Goal: Task Accomplishment & Management: Use online tool/utility

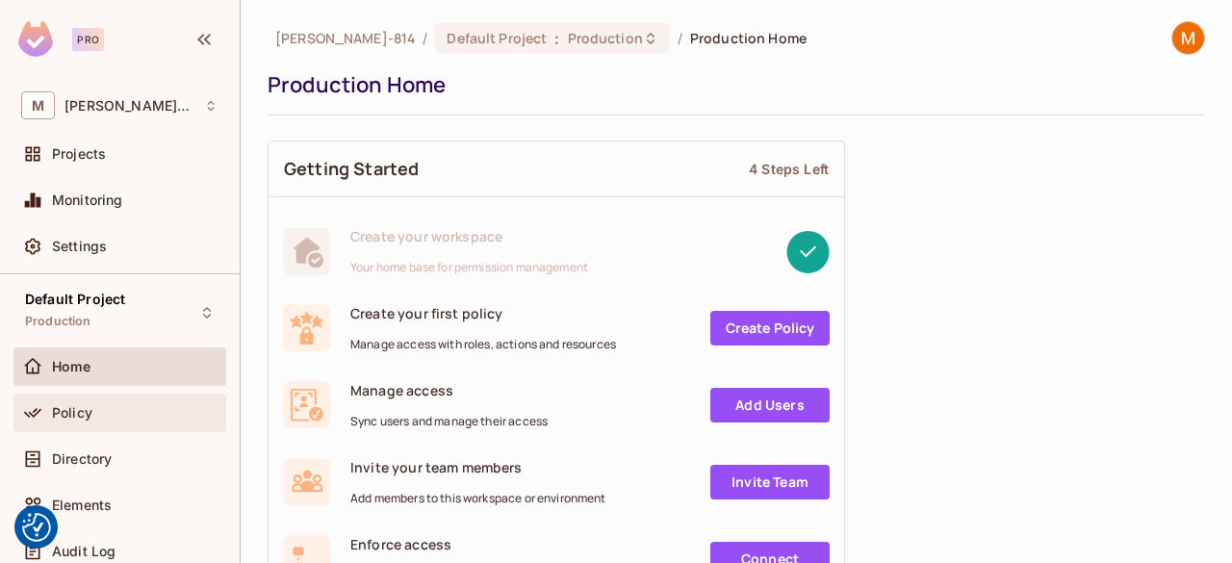
click at [53, 415] on span "Policy" at bounding box center [72, 412] width 40 height 15
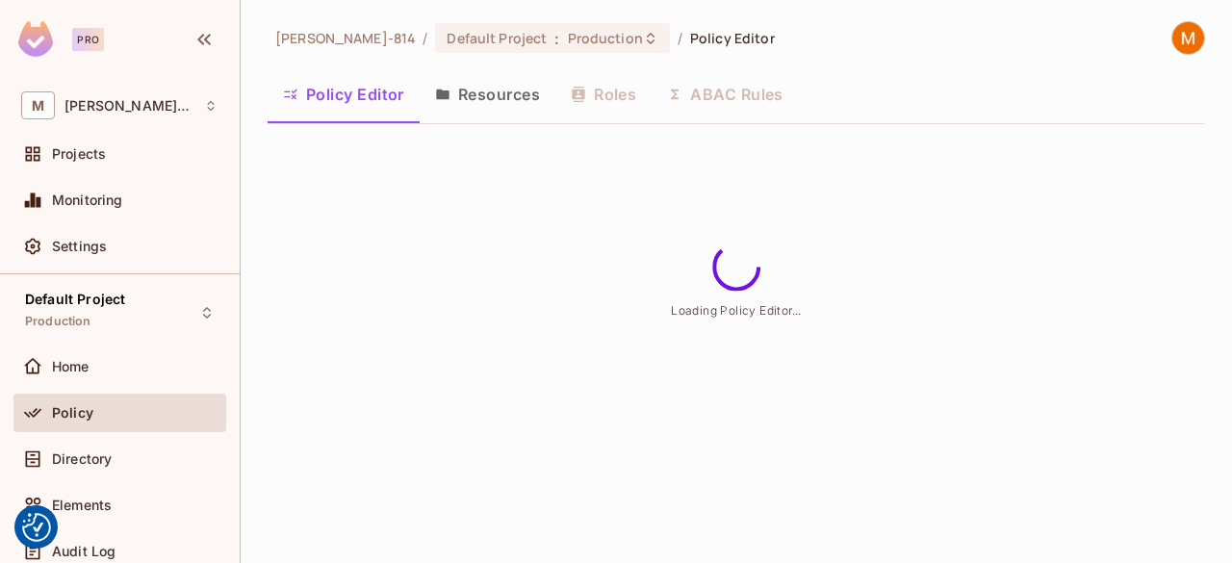
click at [500, 91] on button "Resources" at bounding box center [488, 94] width 136 height 48
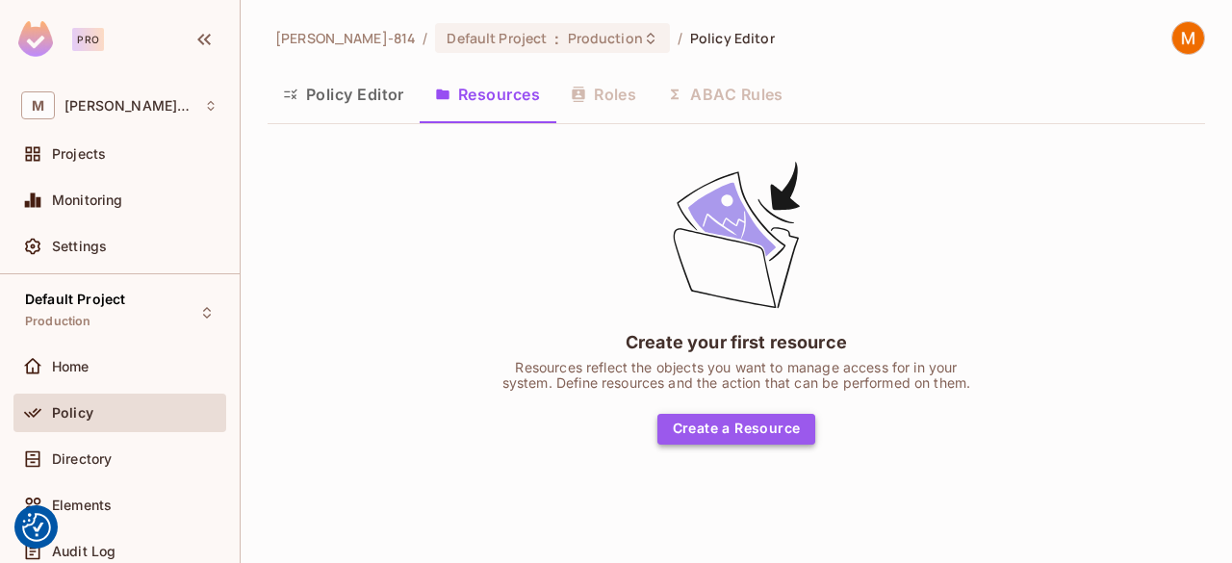
click at [736, 434] on button "Create a Resource" at bounding box center [736, 429] width 159 height 31
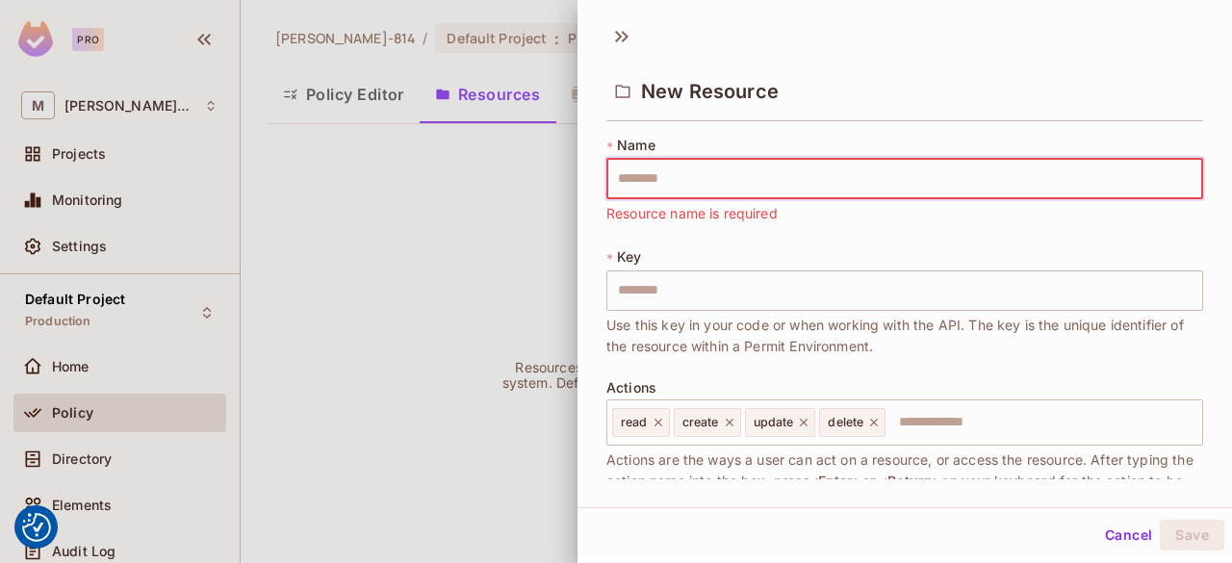
paste input "**********"
type input "**********"
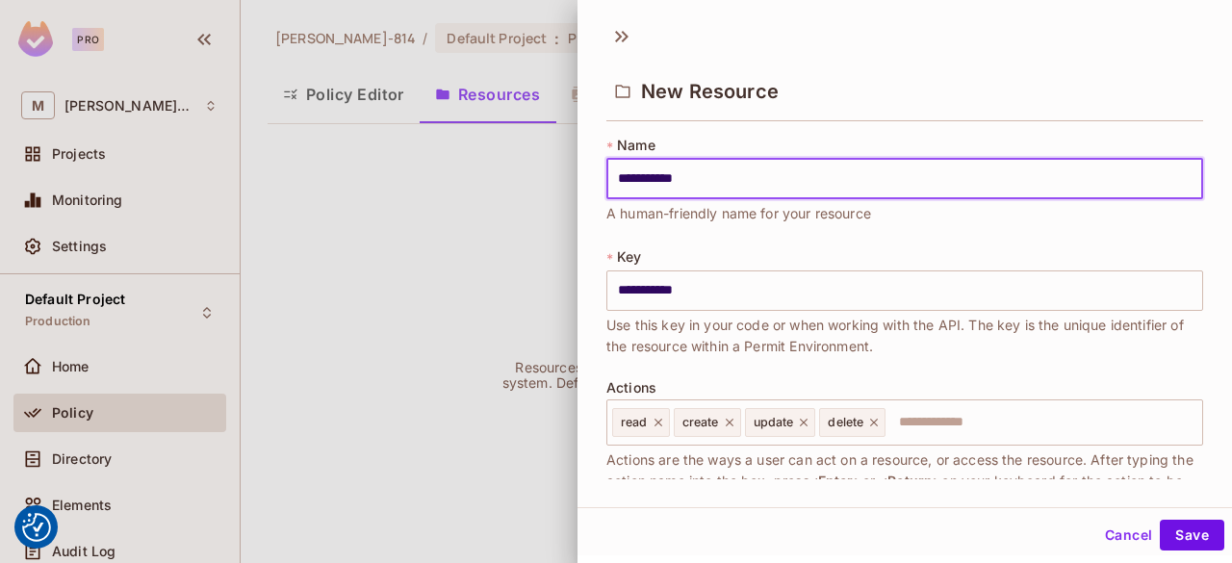
type input "**********"
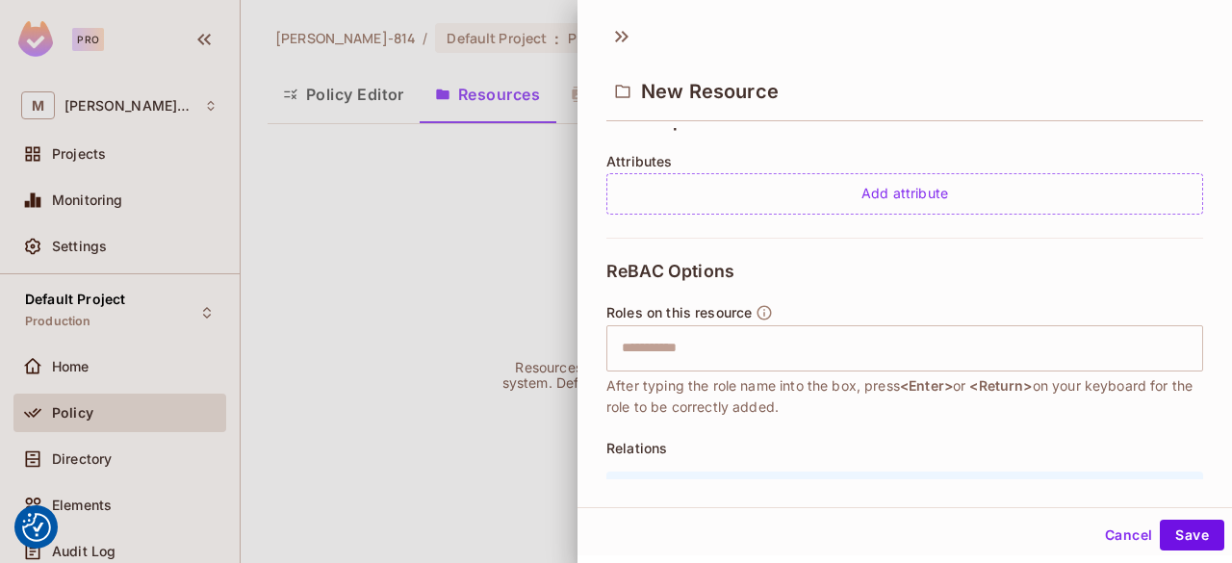
scroll to position [427, 0]
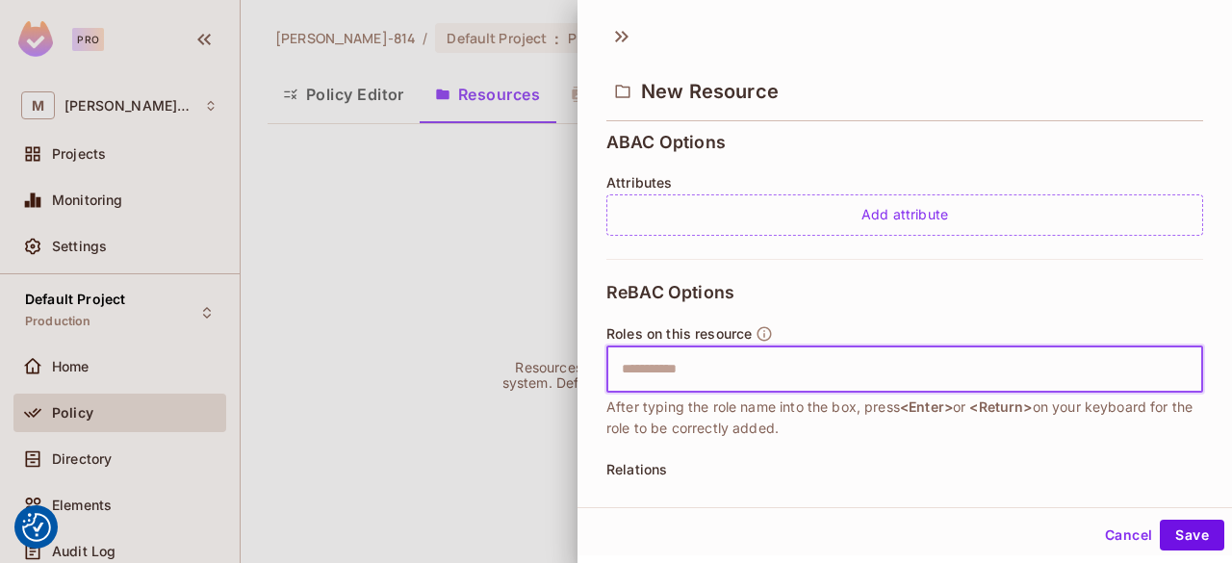
click at [711, 370] on input "text" at bounding box center [902, 369] width 584 height 38
paste input "******"
type input "******"
paste input "**********"
type input "**********"
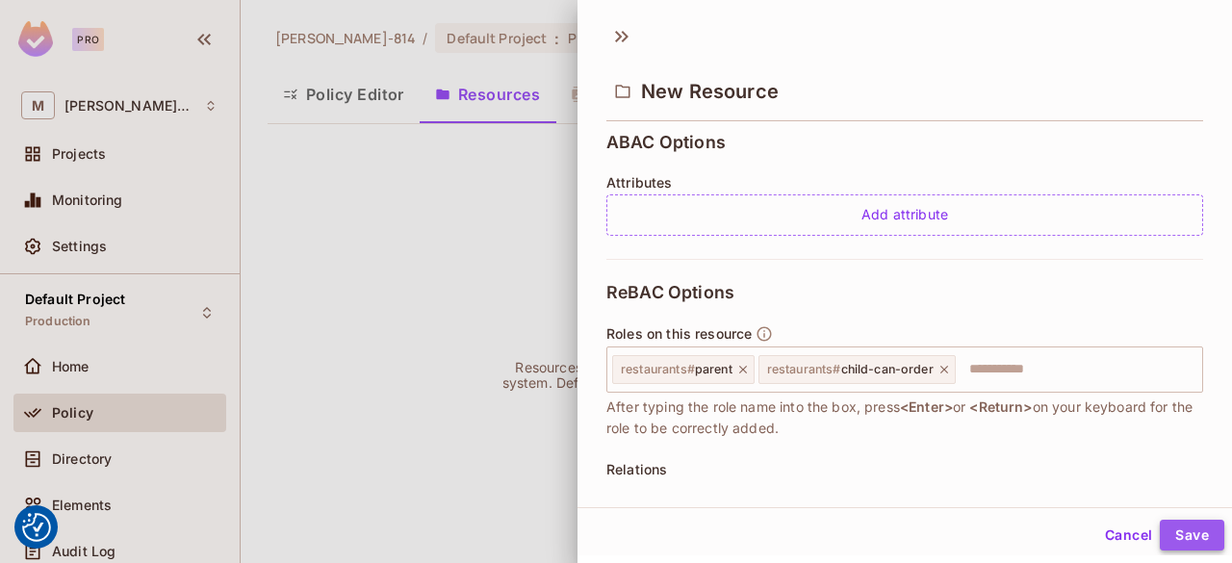
click at [1160, 521] on button "Save" at bounding box center [1191, 535] width 64 height 31
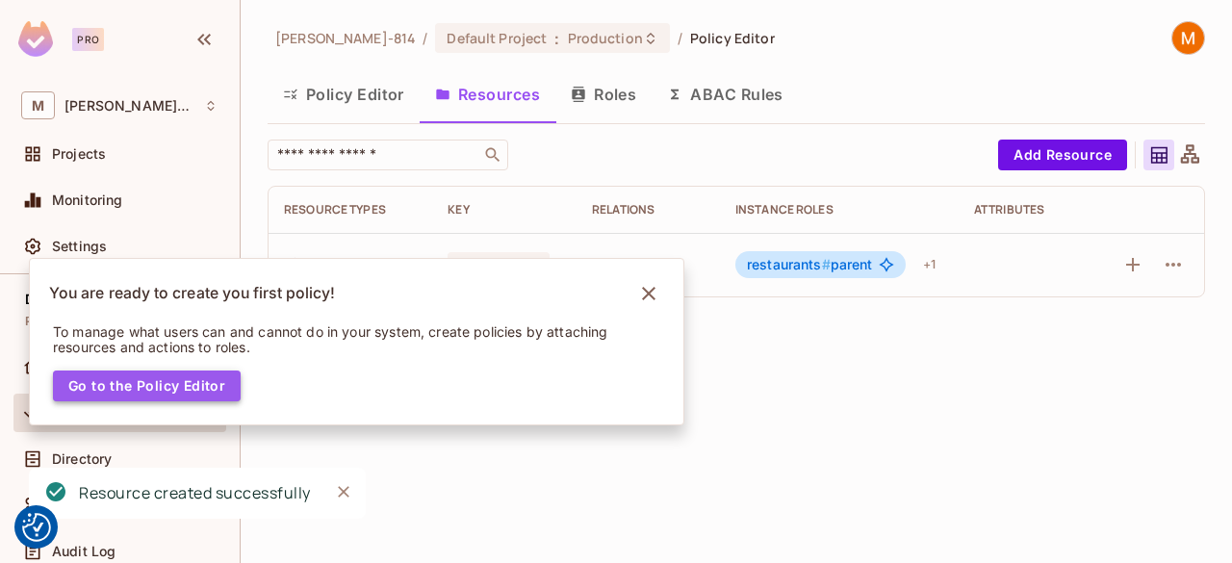
click at [194, 390] on button "Go to the Policy Editor" at bounding box center [147, 385] width 188 height 31
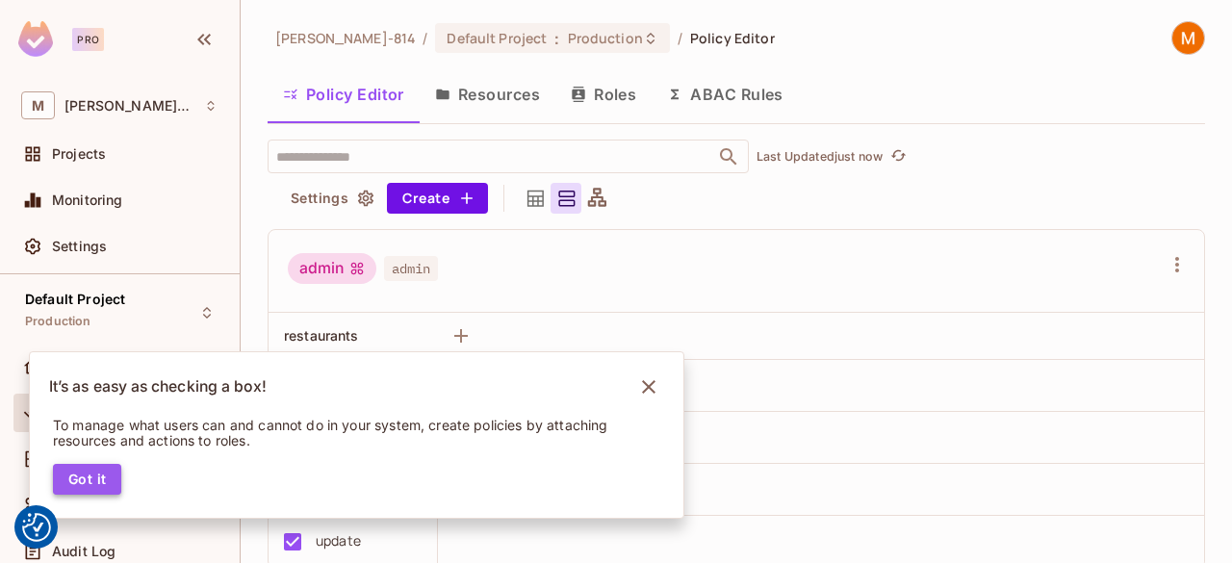
click at [102, 482] on button "Got it" at bounding box center [87, 479] width 68 height 31
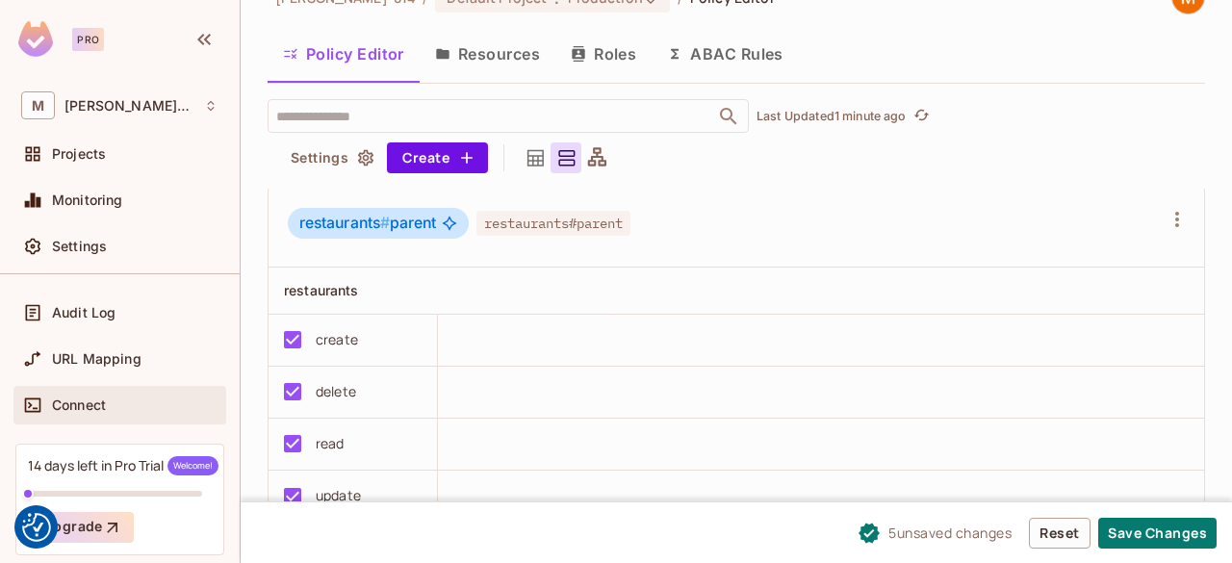
scroll to position [216, 0]
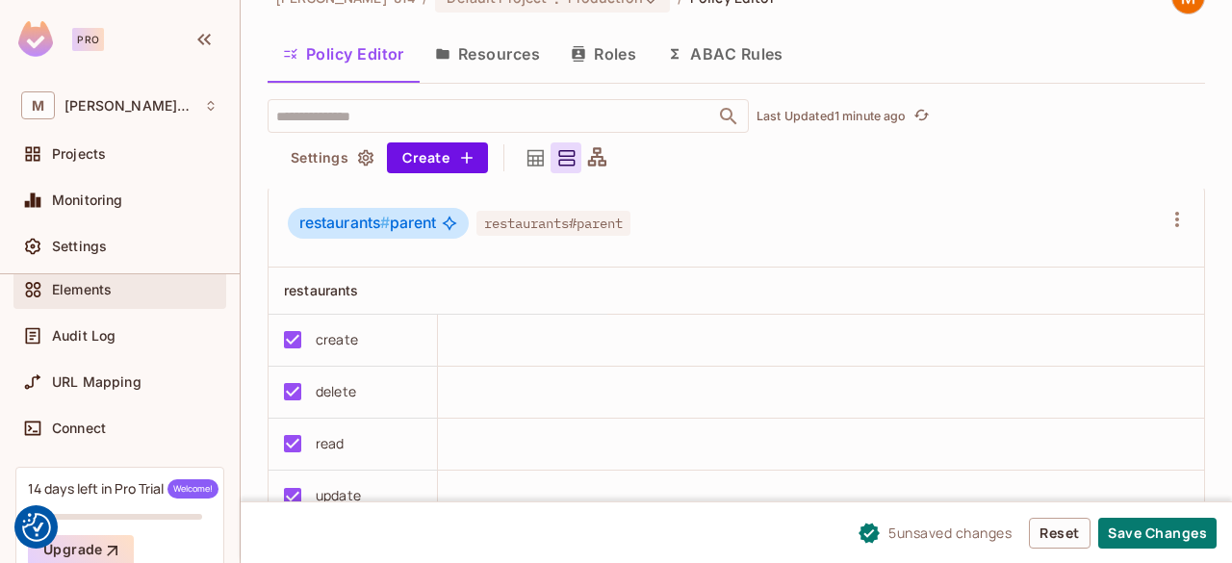
click at [119, 297] on div "Elements" at bounding box center [119, 289] width 197 height 23
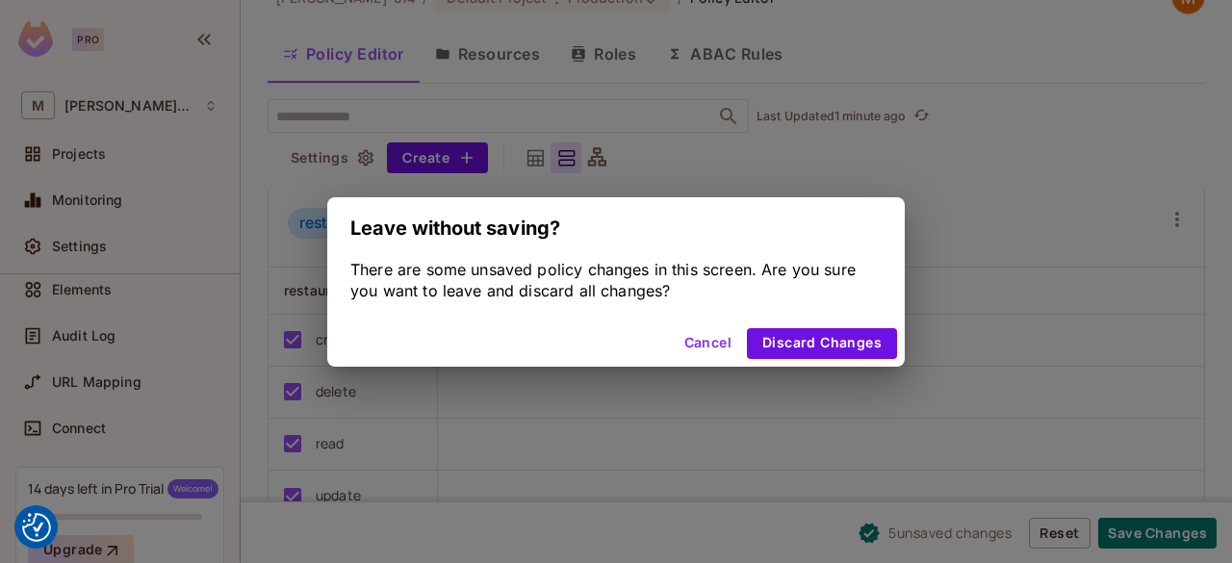
click at [725, 340] on button "Cancel" at bounding box center [707, 343] width 63 height 31
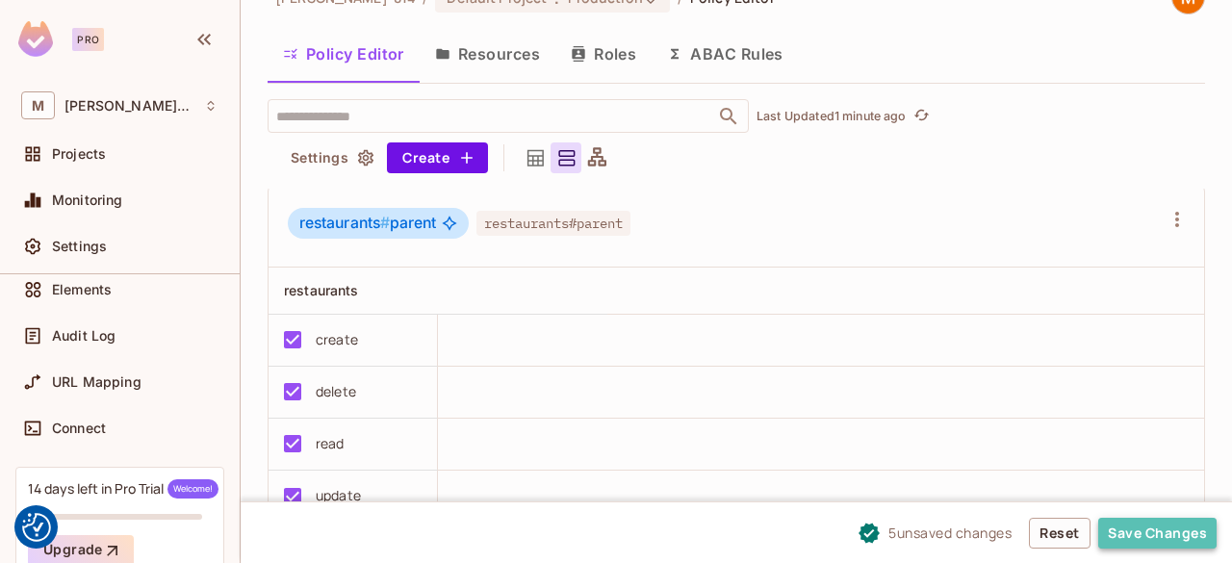
click at [1197, 539] on button "Save Changes" at bounding box center [1157, 533] width 118 height 31
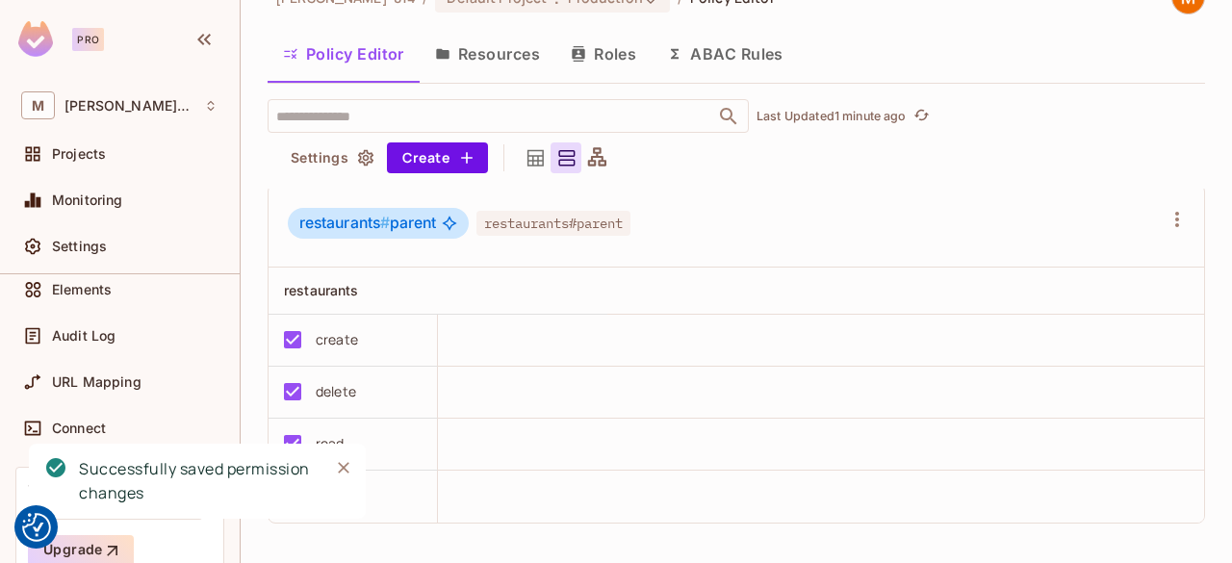
click at [337, 465] on icon "Close" at bounding box center [343, 467] width 19 height 19
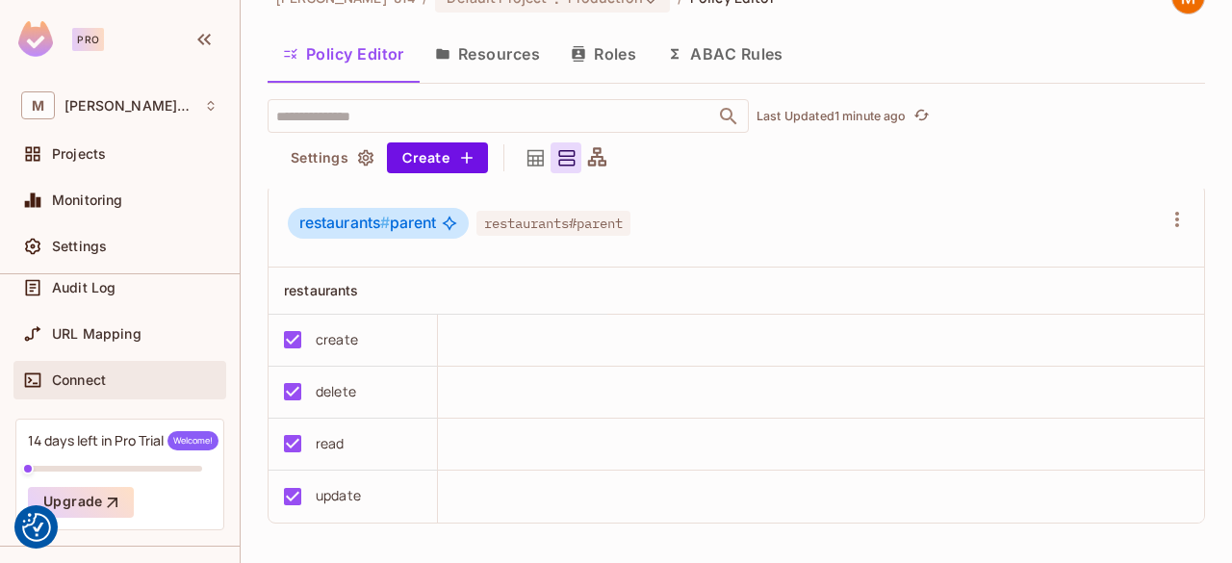
scroll to position [183, 0]
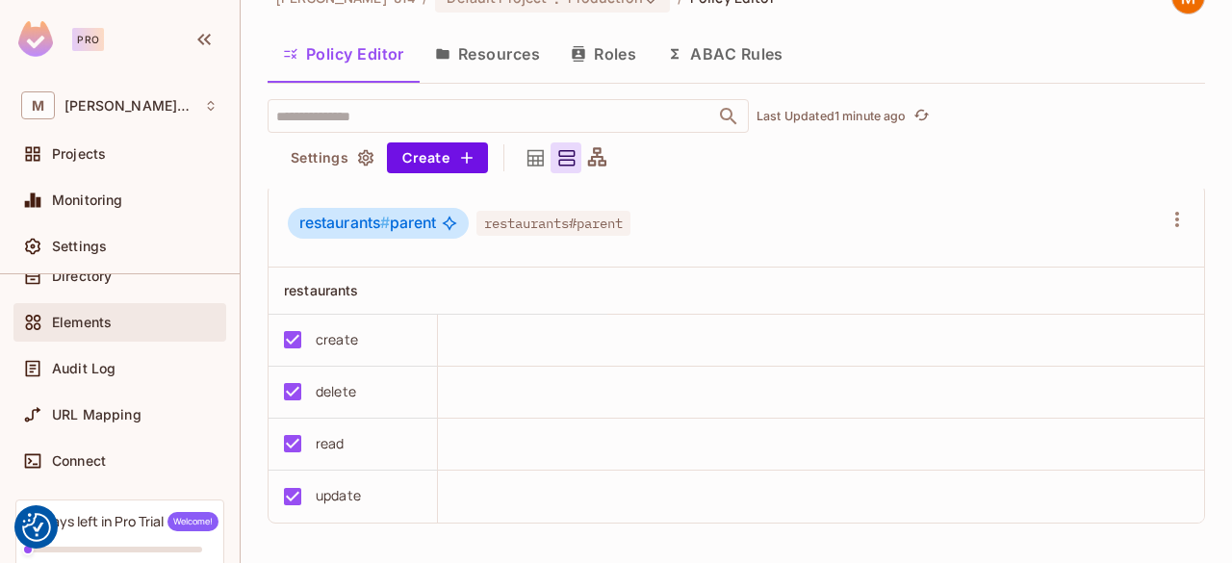
click at [121, 315] on div "Elements" at bounding box center [135, 322] width 166 height 15
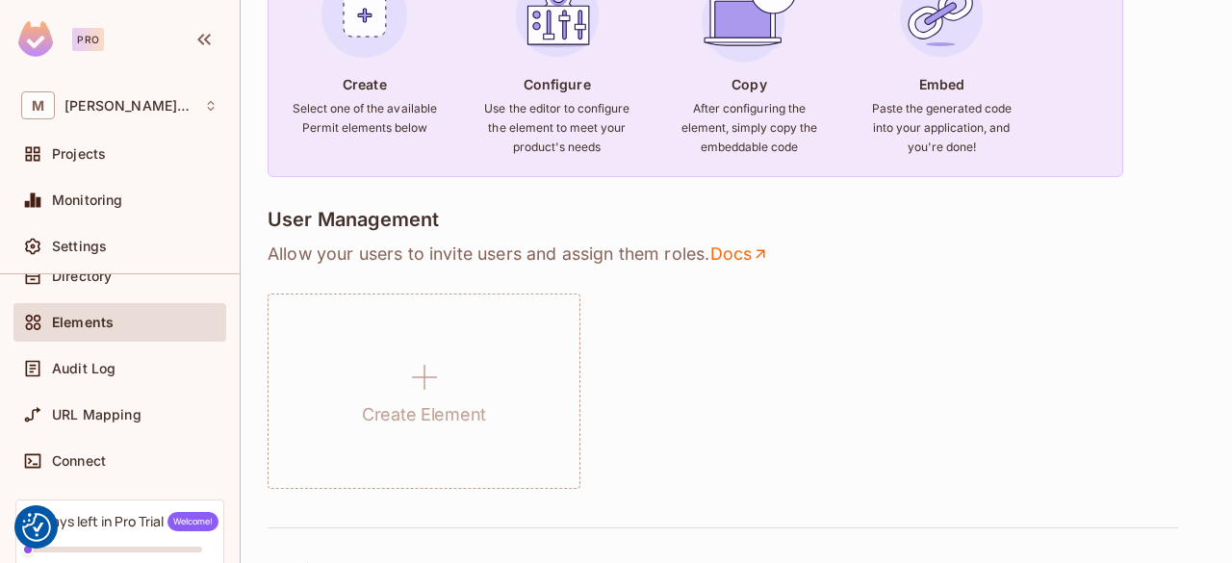
scroll to position [224, 0]
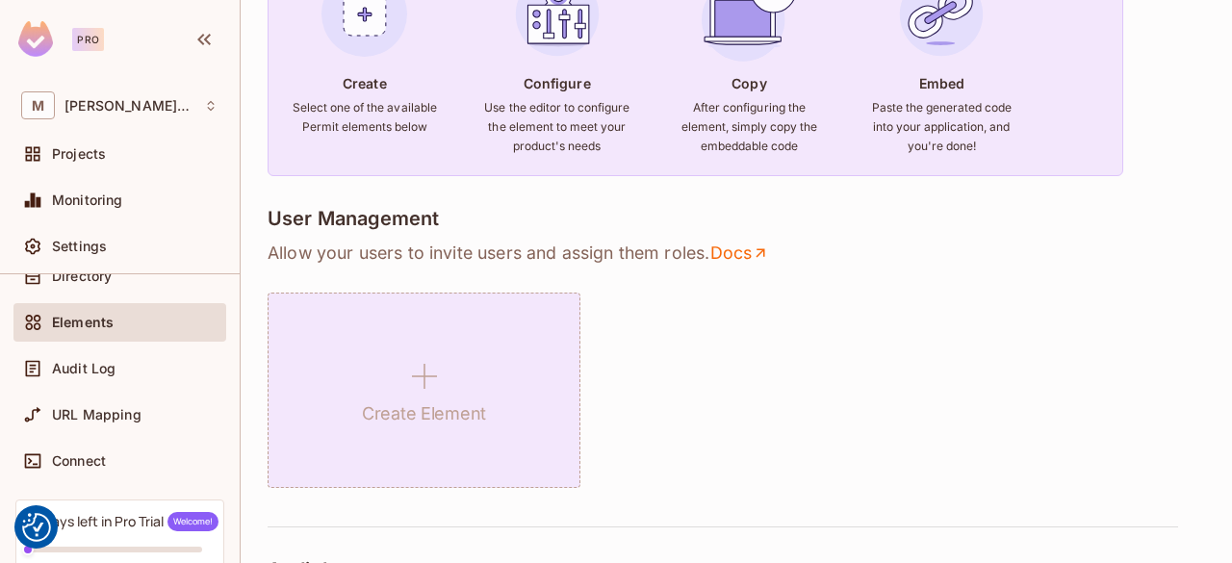
click at [476, 403] on h1 "Create Element" at bounding box center [424, 413] width 124 height 29
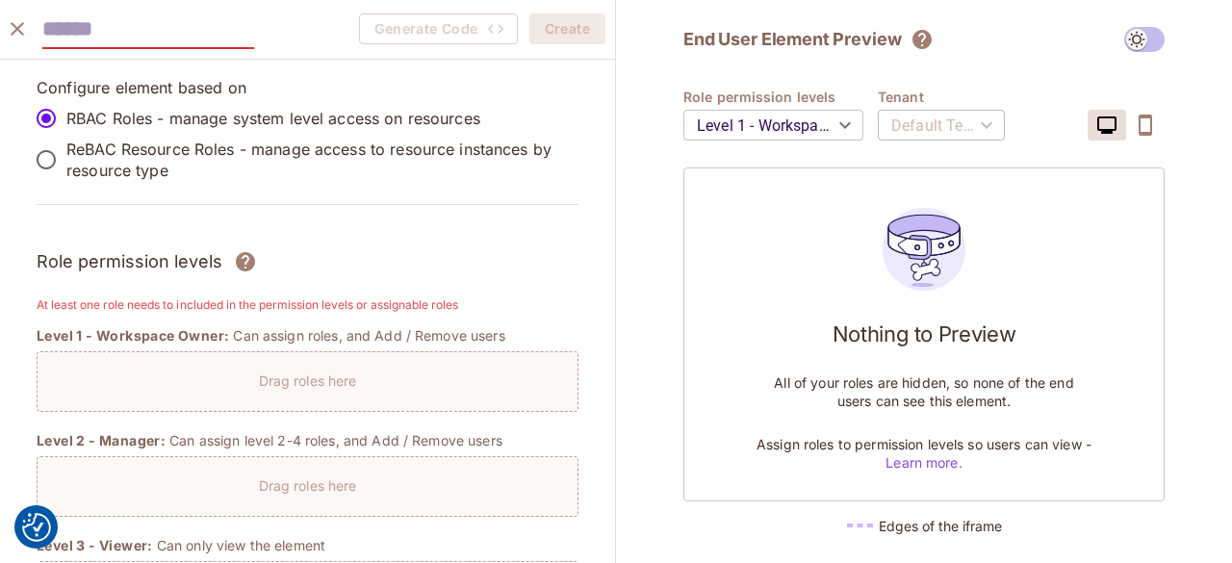
paste input "**********"
type input "**********"
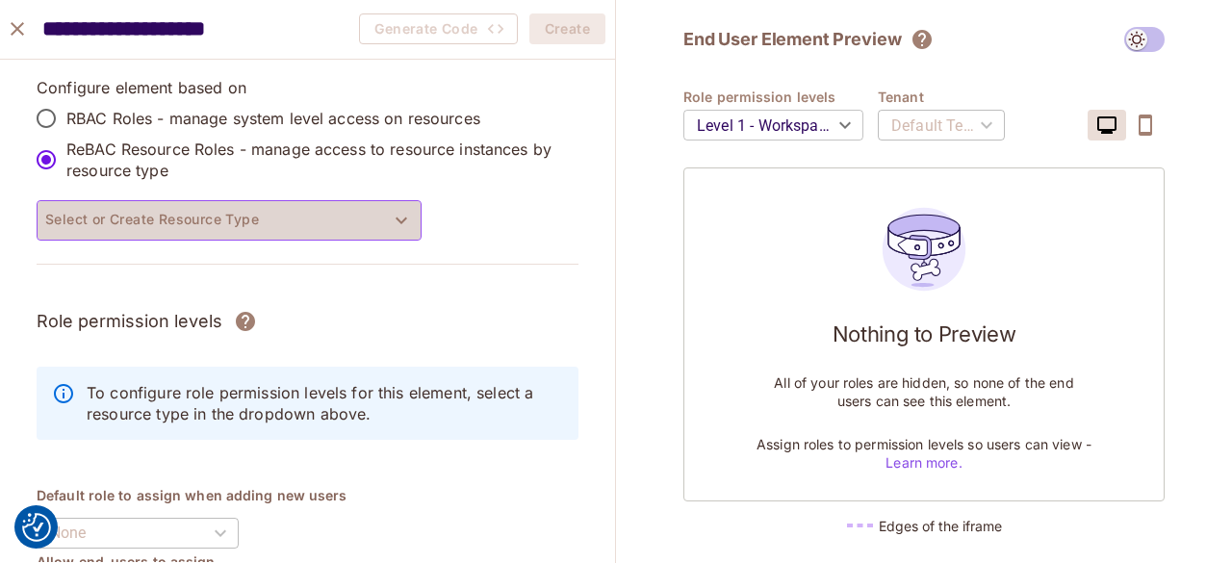
click at [379, 222] on button "Select or Create Resource Type" at bounding box center [229, 220] width 385 height 40
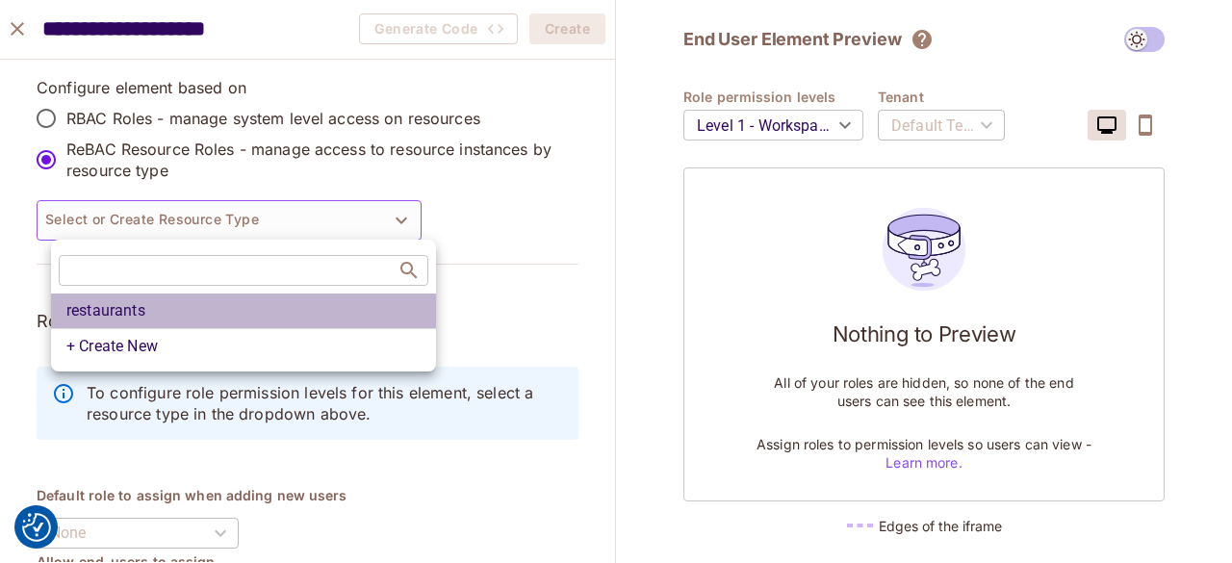
click at [329, 296] on li "restaurants" at bounding box center [243, 310] width 385 height 35
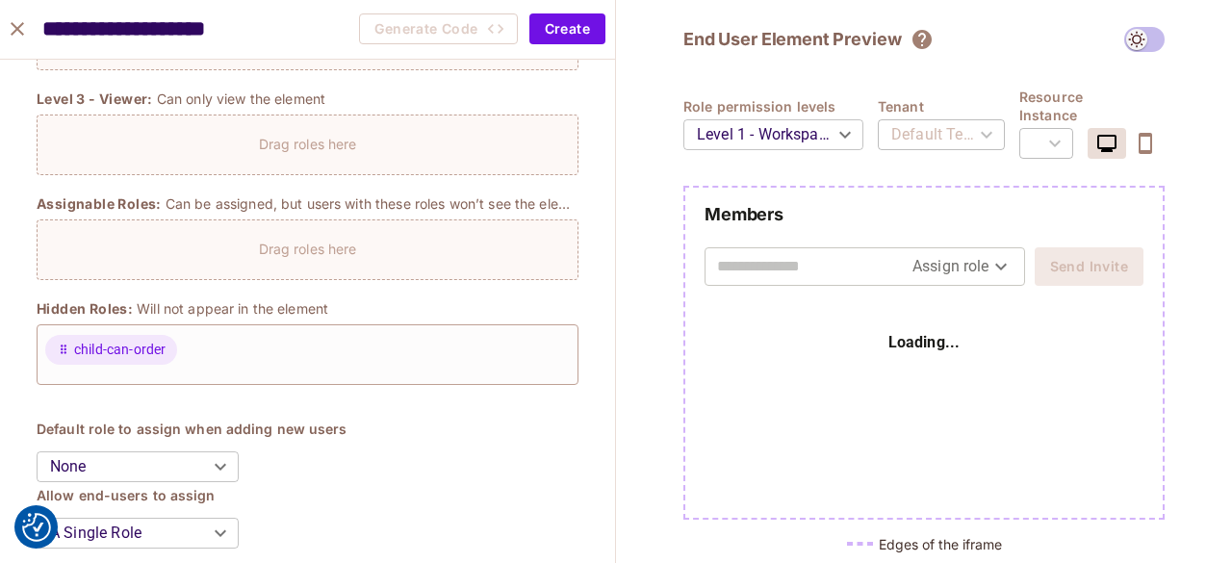
scroll to position [473, 0]
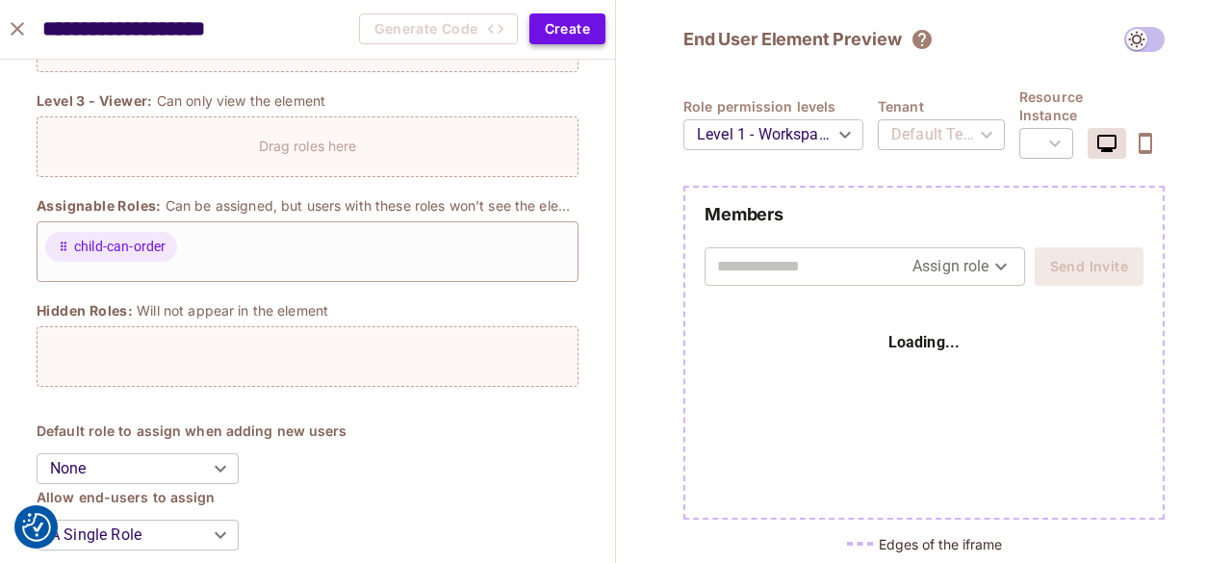
click at [539, 23] on button "Create" at bounding box center [567, 28] width 76 height 31
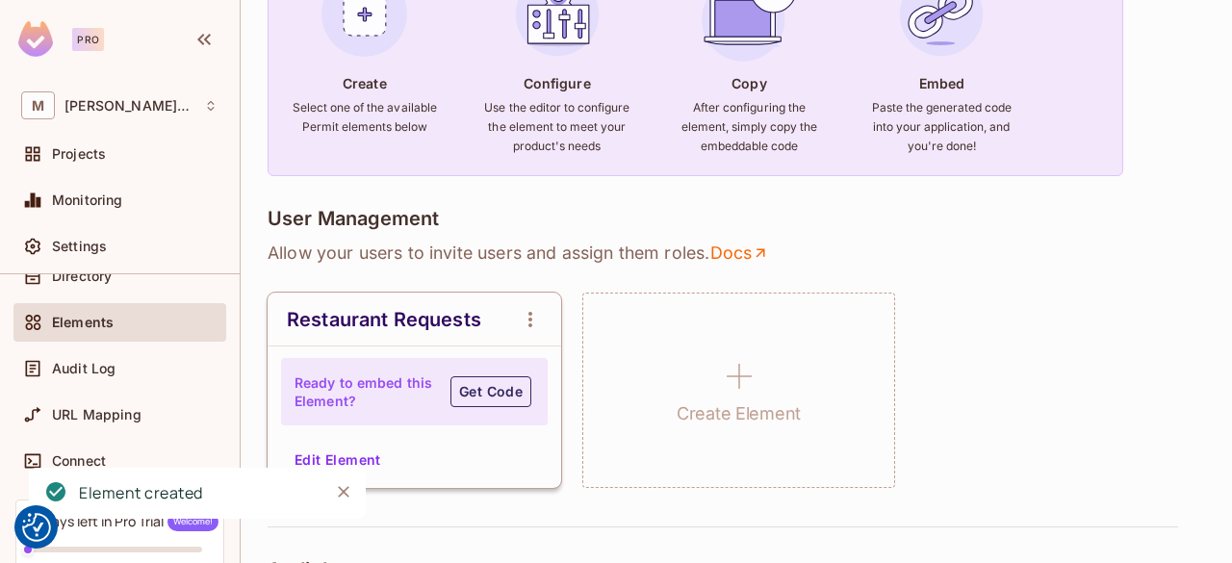
click at [520, 386] on button "Get Code" at bounding box center [490, 391] width 81 height 31
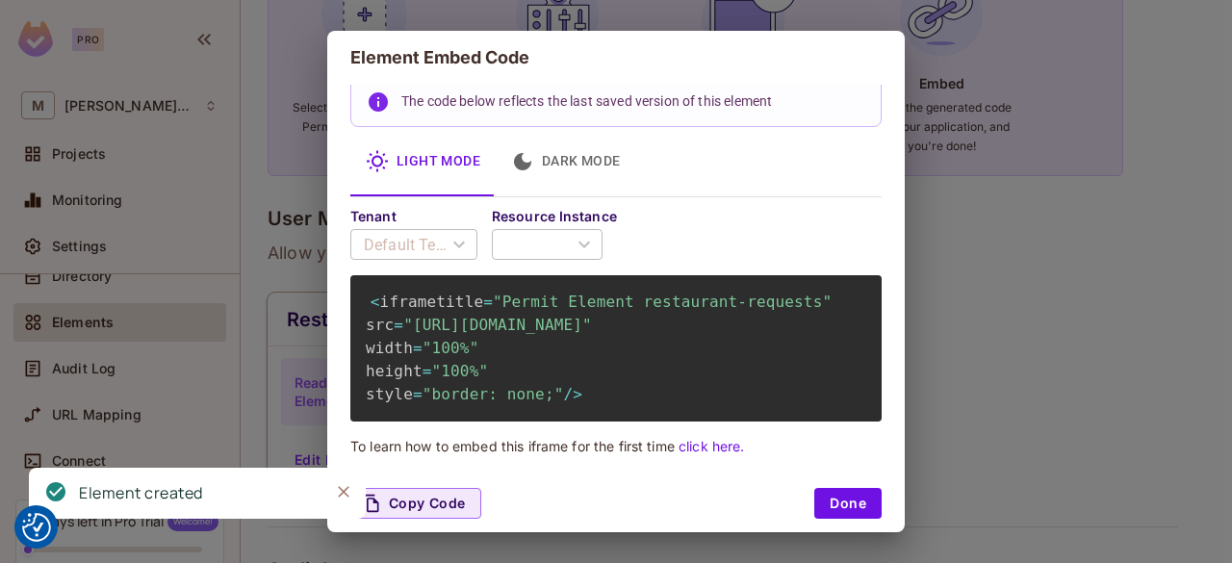
scroll to position [51, 0]
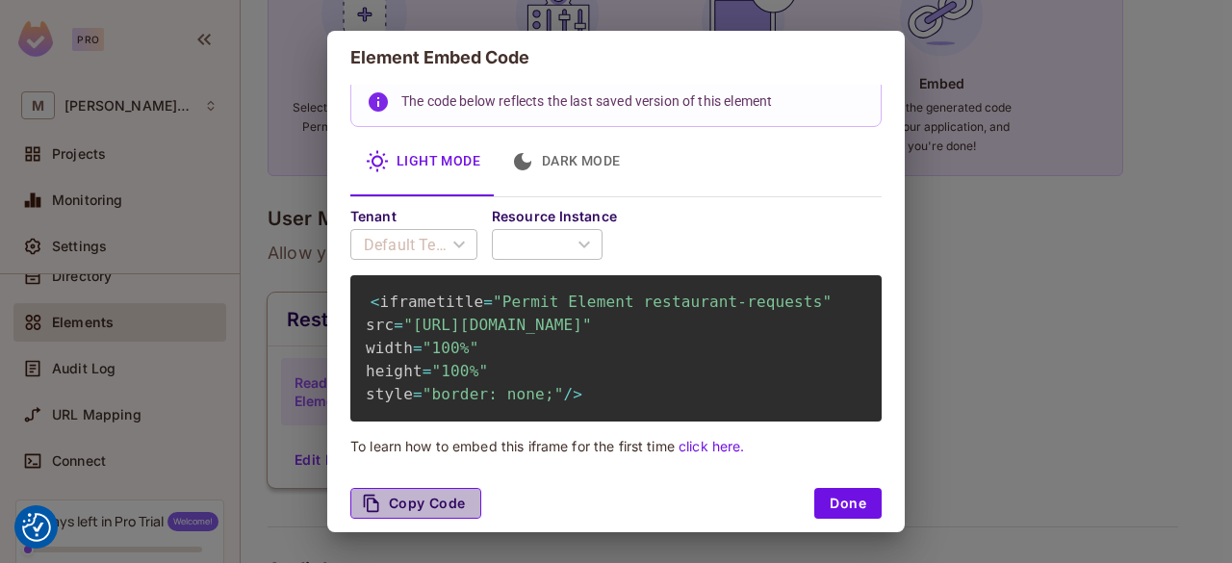
click at [452, 511] on button "Copy Code" at bounding box center [415, 503] width 131 height 31
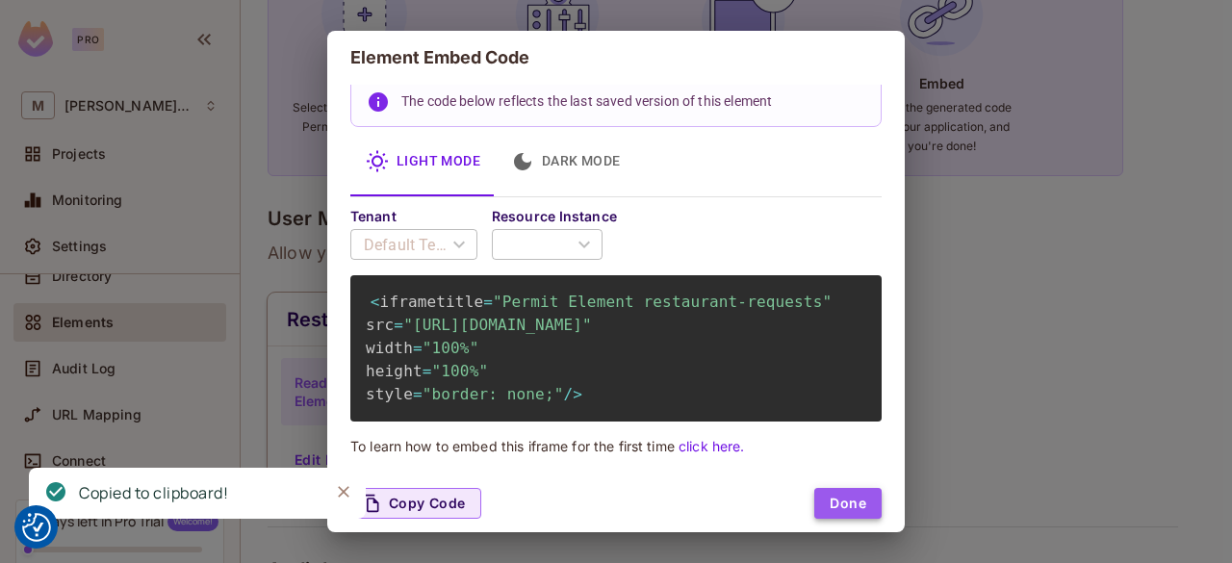
click at [832, 488] on button "Done" at bounding box center [847, 503] width 67 height 31
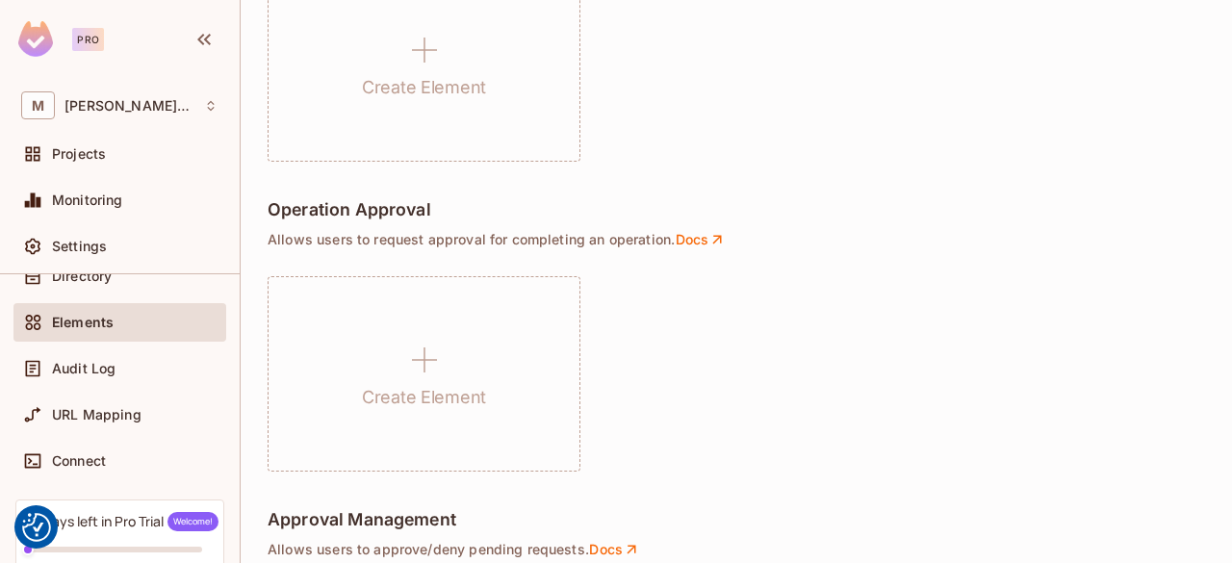
scroll to position [1355, 0]
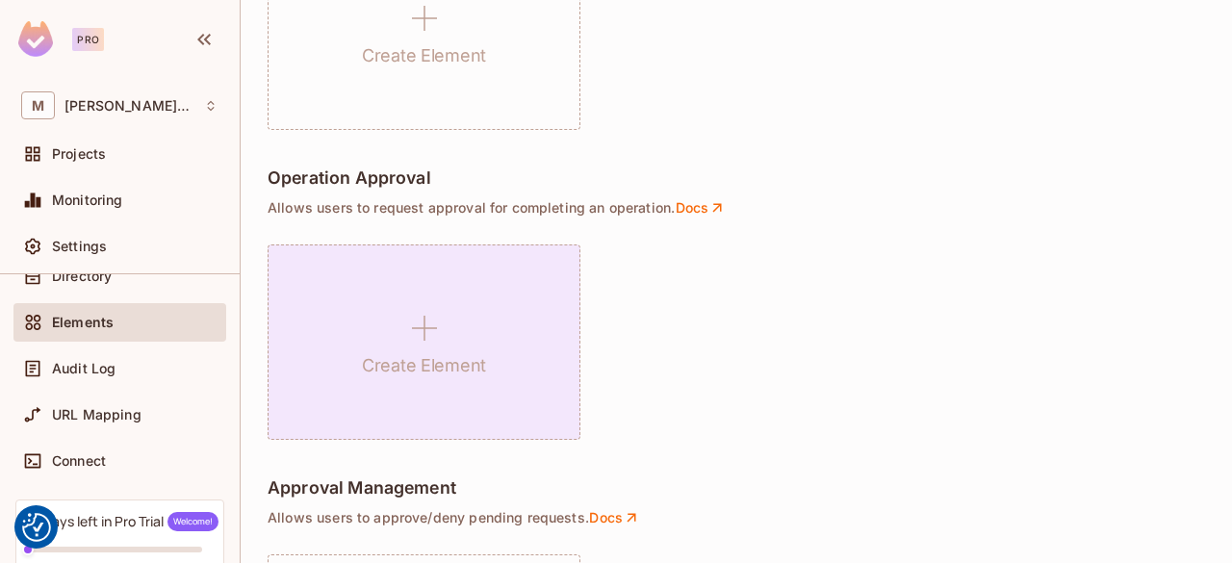
click at [526, 343] on div "Create Element" at bounding box center [423, 341] width 313 height 195
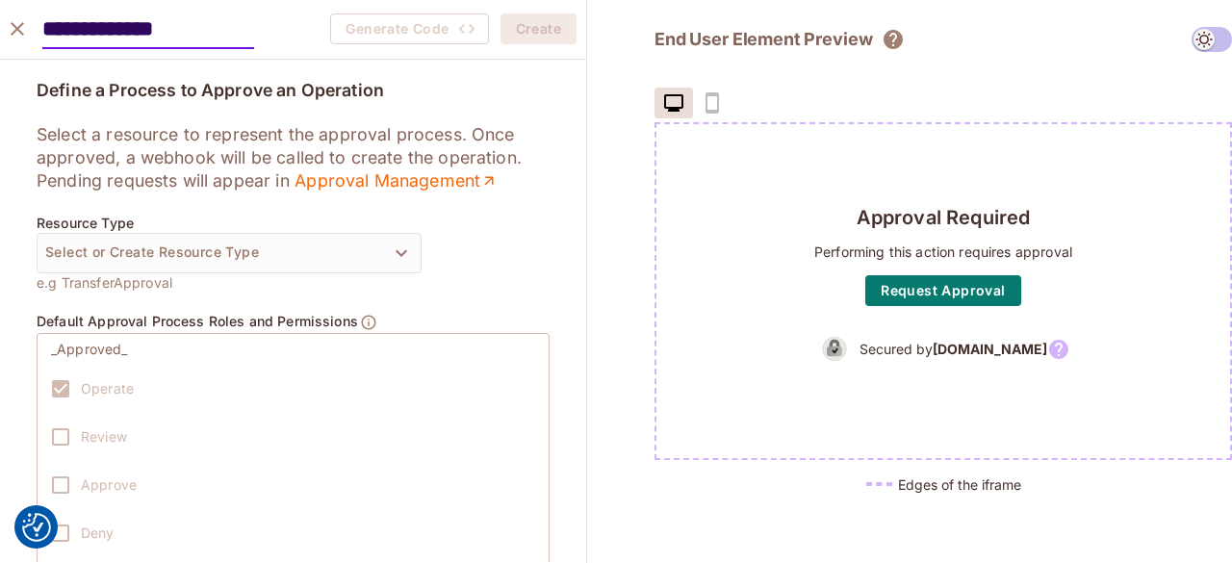
type input "**********"
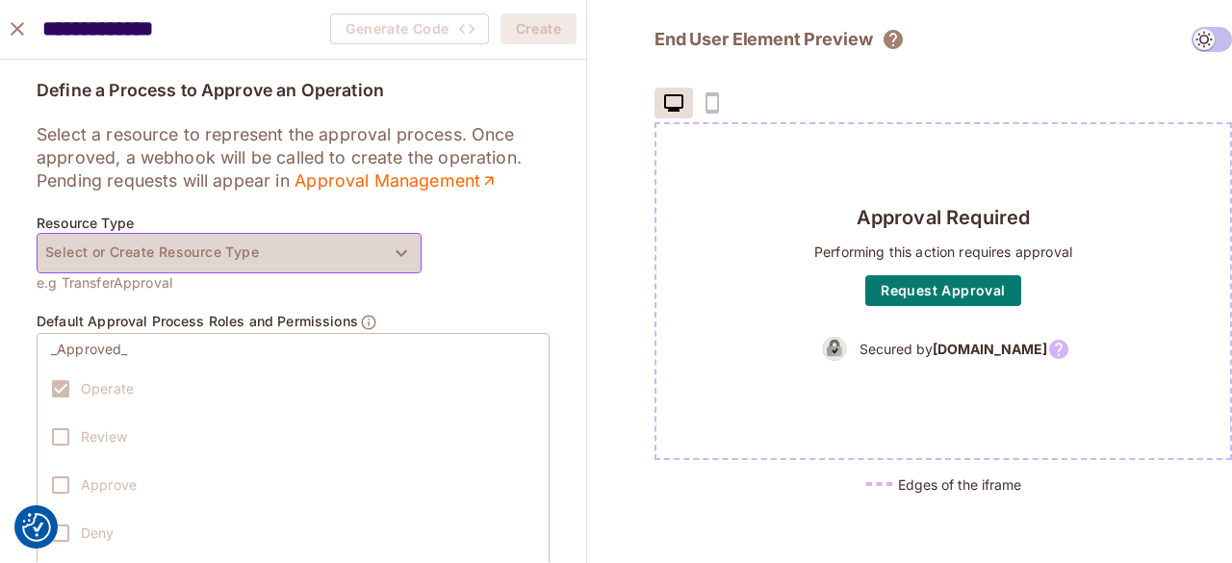
click at [347, 254] on button "Select or Create Resource Type" at bounding box center [229, 253] width 385 height 40
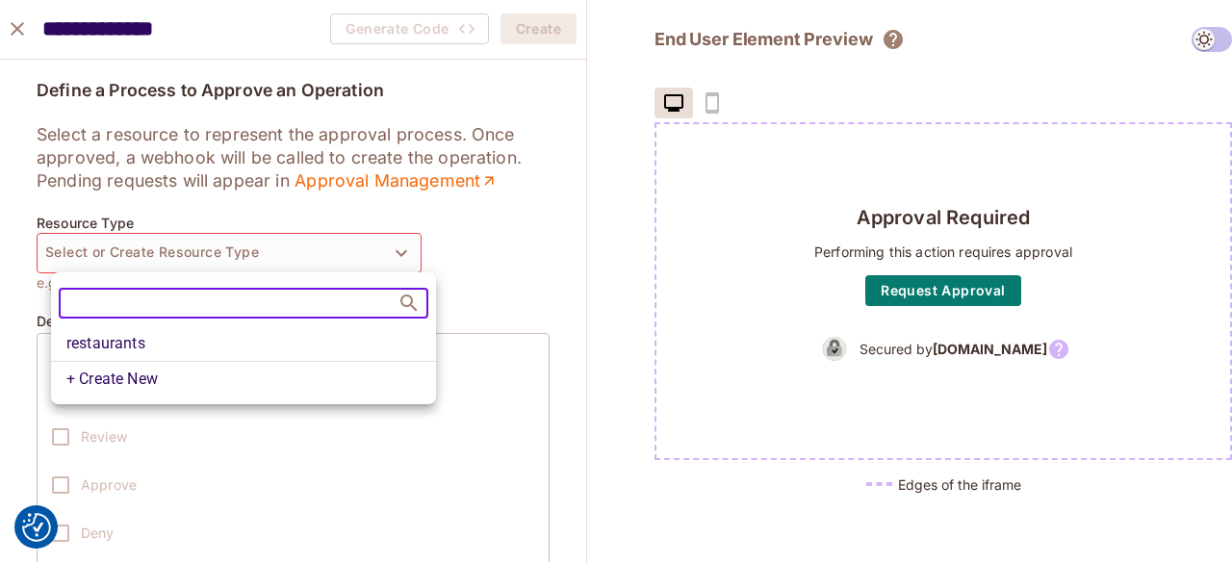
click at [284, 359] on li "restaurants" at bounding box center [243, 343] width 385 height 35
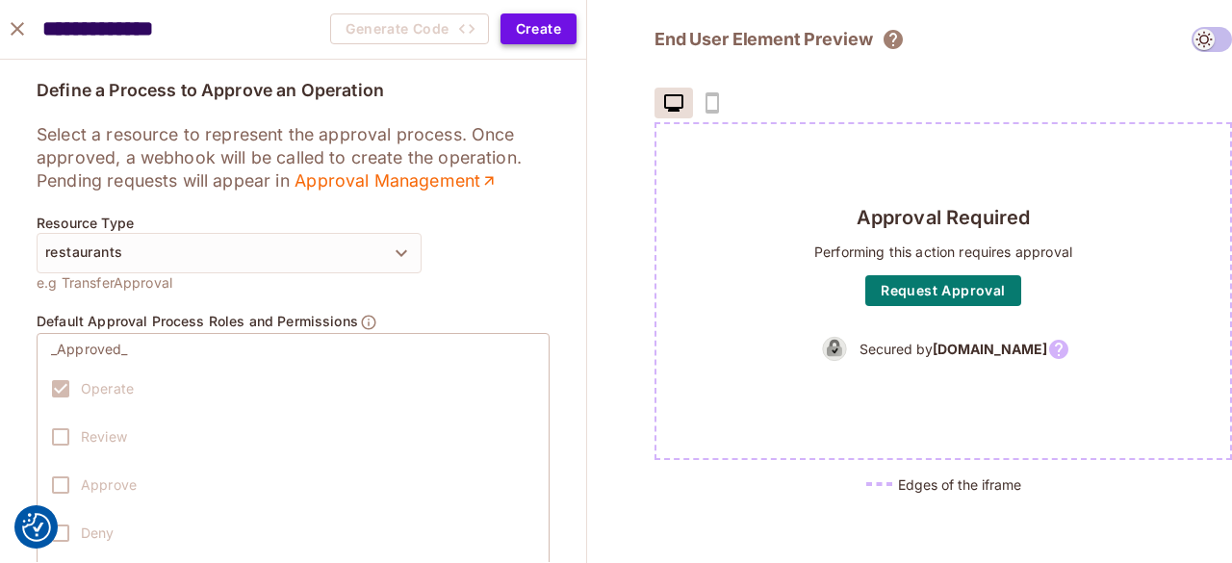
click at [526, 23] on button "Create" at bounding box center [538, 28] width 76 height 31
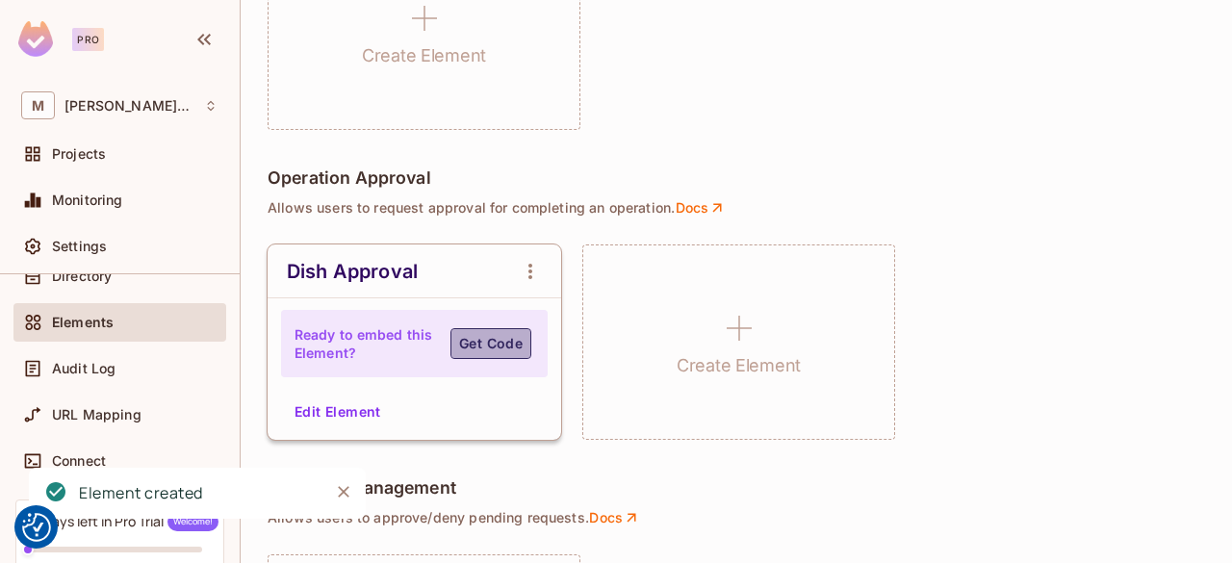
click at [527, 340] on button "Get Code" at bounding box center [490, 343] width 81 height 31
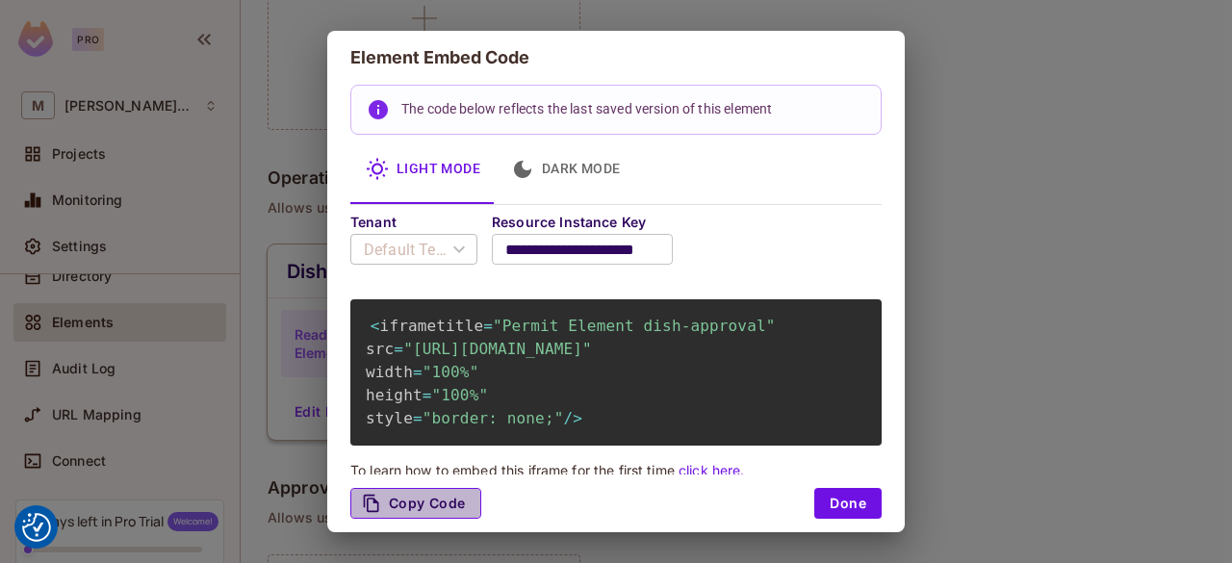
click at [442, 500] on button "Copy Code" at bounding box center [415, 503] width 131 height 31
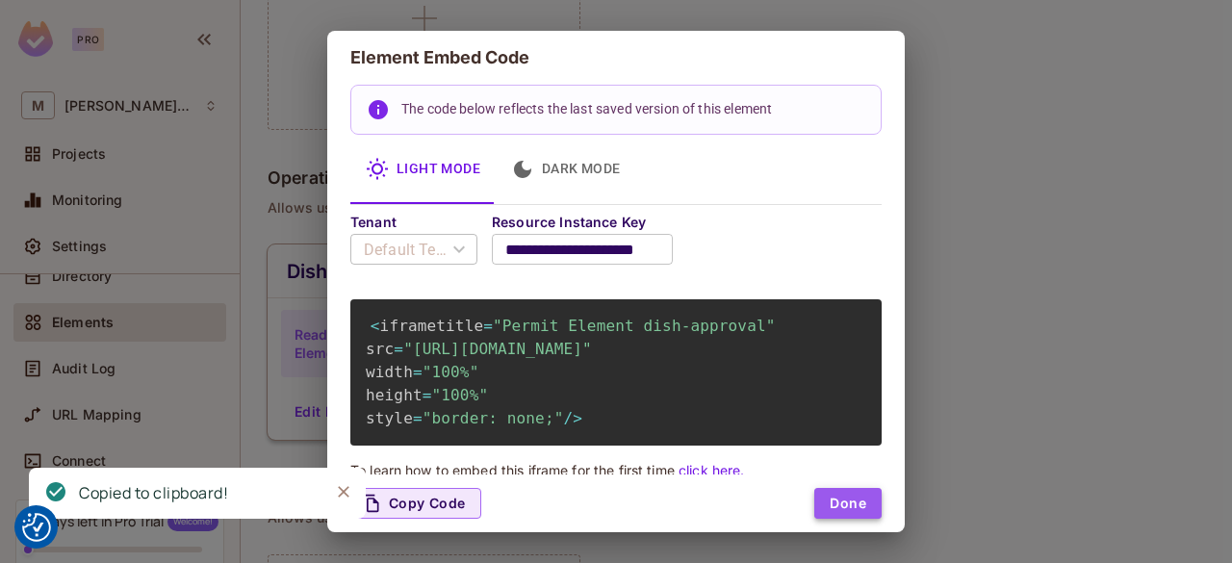
click at [844, 512] on button "Done" at bounding box center [847, 503] width 67 height 31
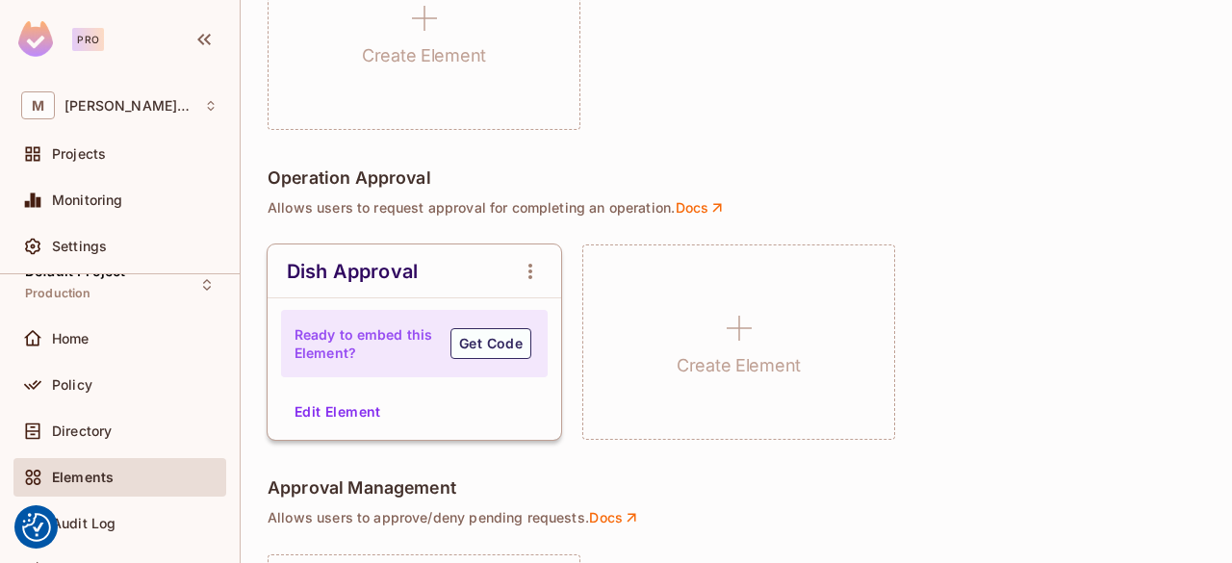
scroll to position [23, 0]
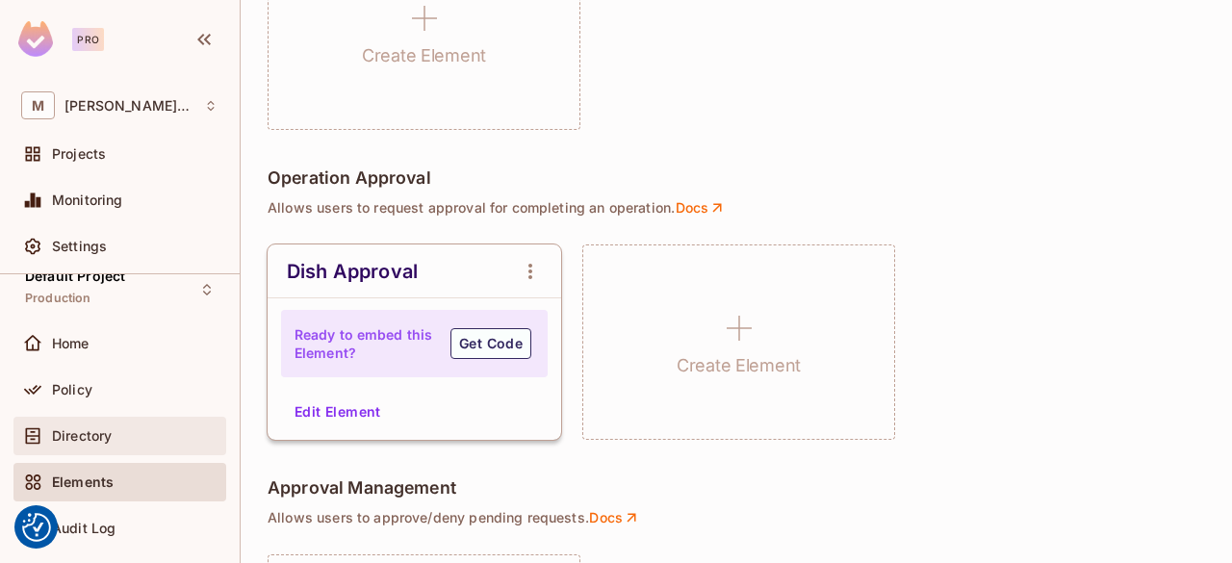
click at [81, 428] on span "Directory" at bounding box center [82, 435] width 60 height 15
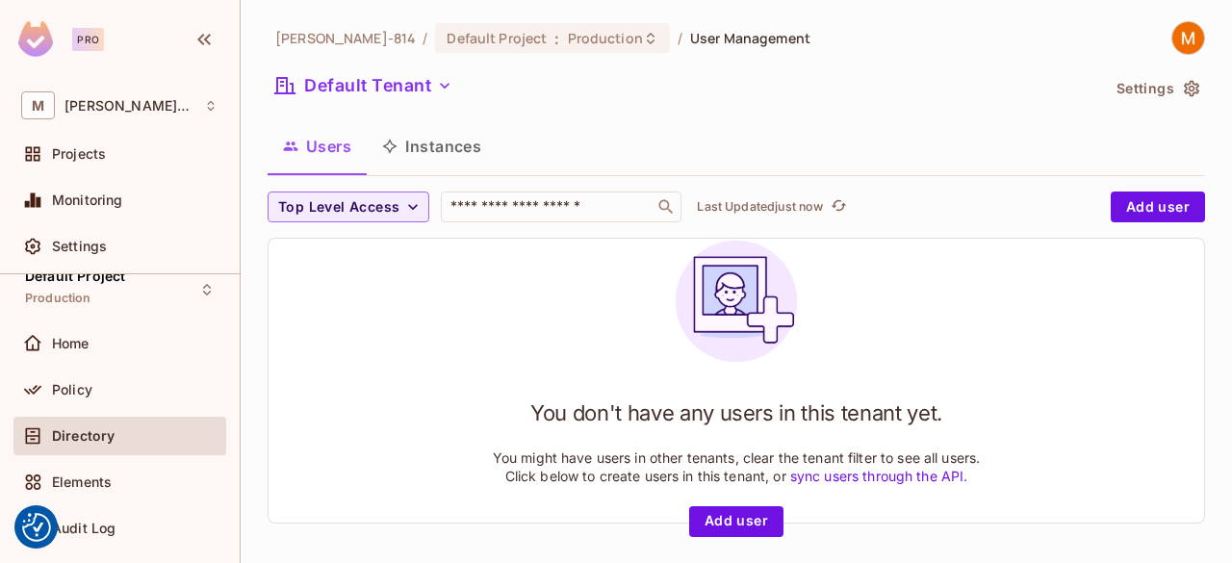
click at [455, 145] on button "Instances" at bounding box center [432, 146] width 130 height 48
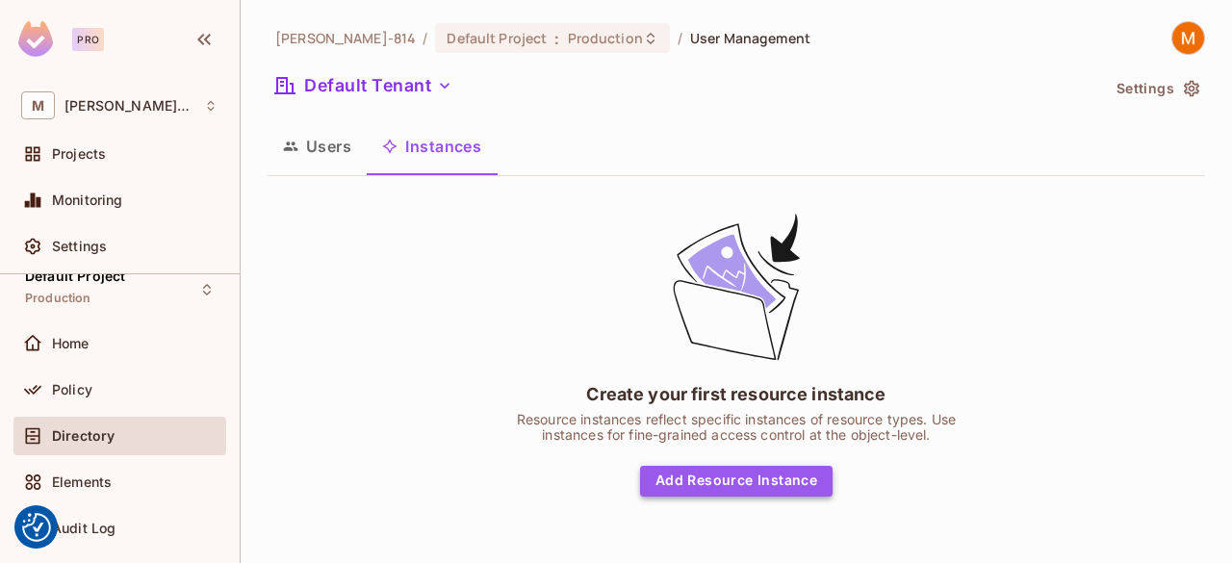
click at [764, 482] on button "Add Resource Instance" at bounding box center [736, 481] width 192 height 31
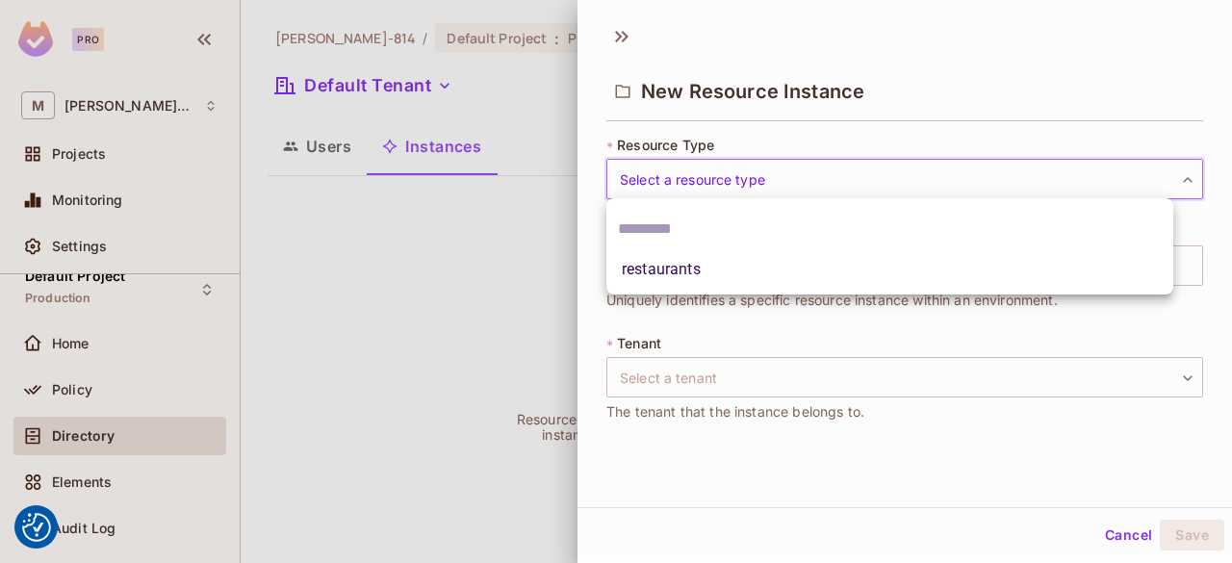
click at [968, 184] on body "We use cookies to enhance your browsing experience, serve personalized ads or c…" at bounding box center [616, 281] width 1232 height 563
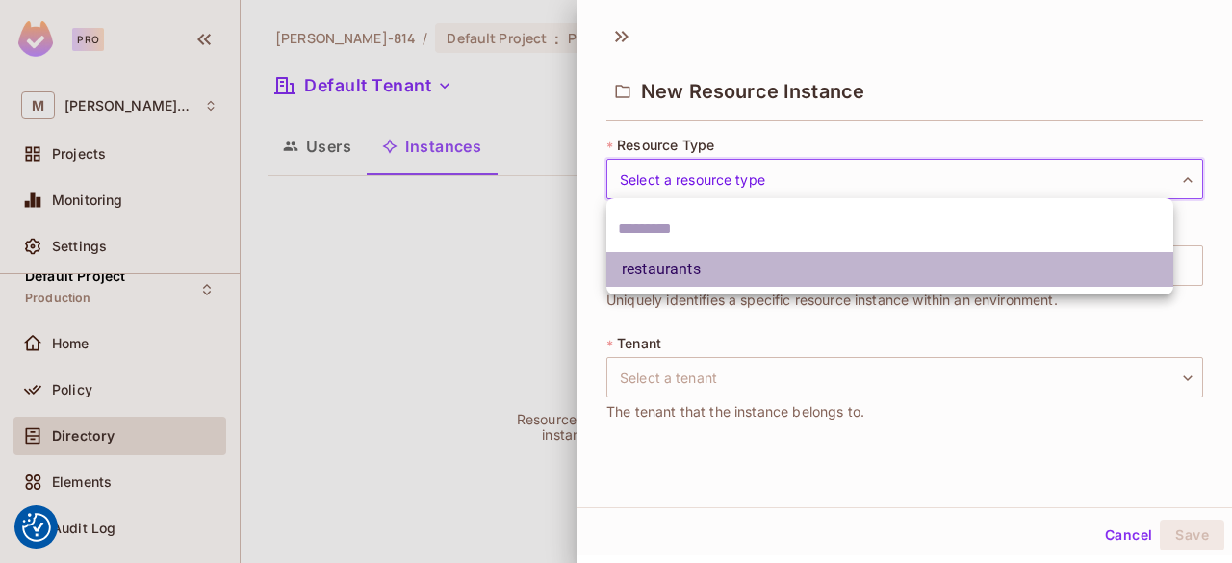
click at [883, 267] on li "restaurants" at bounding box center [889, 269] width 567 height 35
type input "**********"
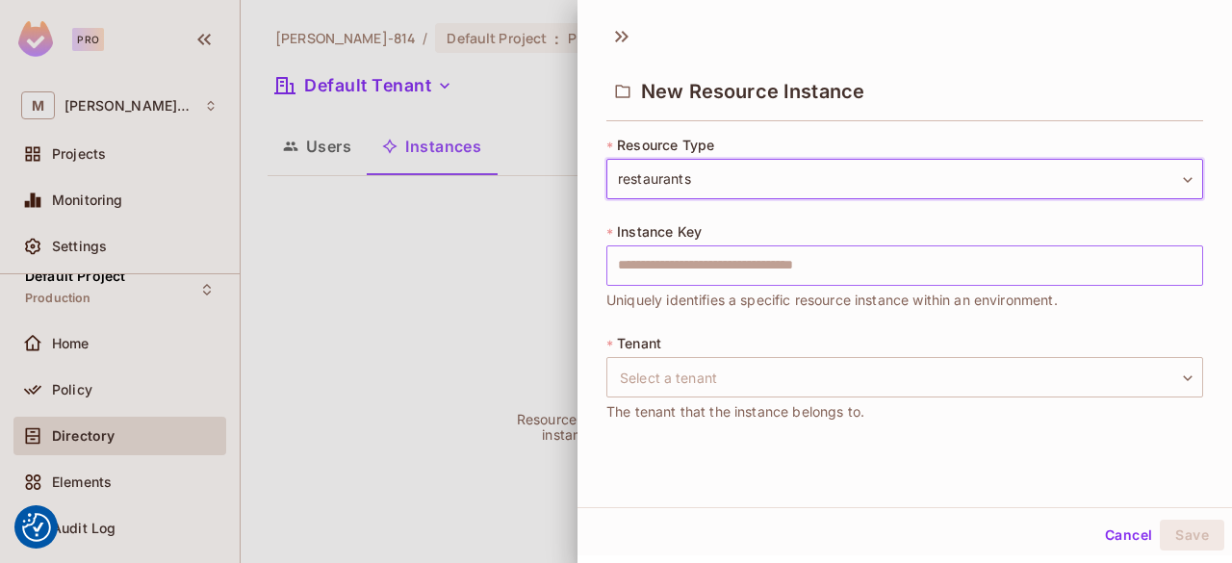
click at [815, 268] on input "text" at bounding box center [904, 265] width 597 height 40
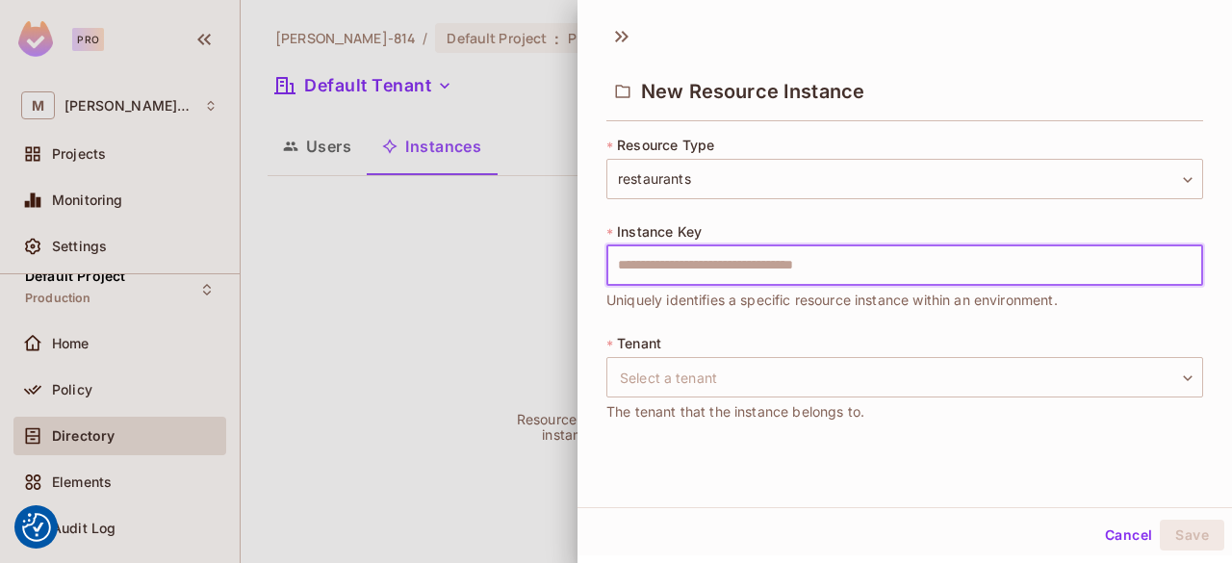
paste input "**********"
type input "**********"
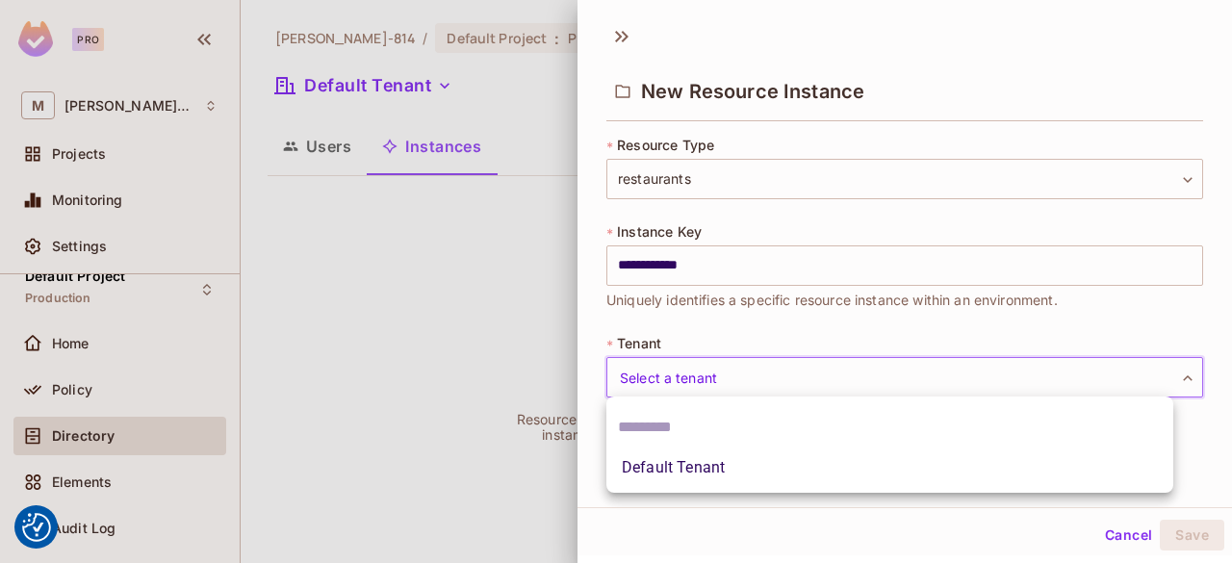
click at [747, 370] on body "We use cookies to enhance your browsing experience, serve personalized ads or c…" at bounding box center [616, 281] width 1232 height 563
click at [711, 459] on li "Default Tenant" at bounding box center [889, 467] width 567 height 35
type input "*******"
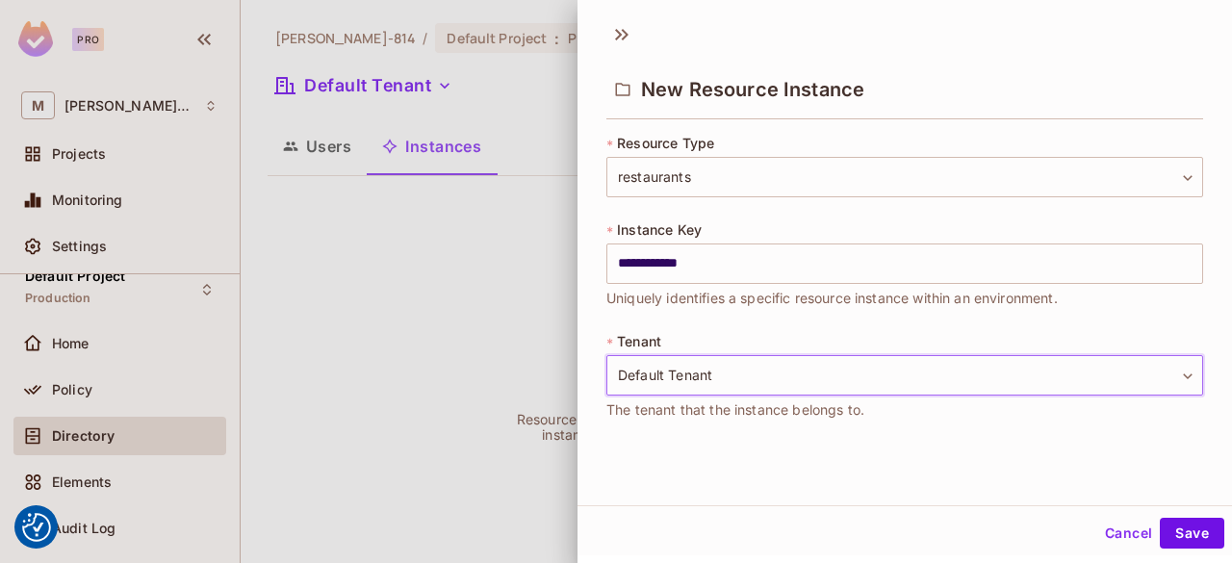
scroll to position [2, 0]
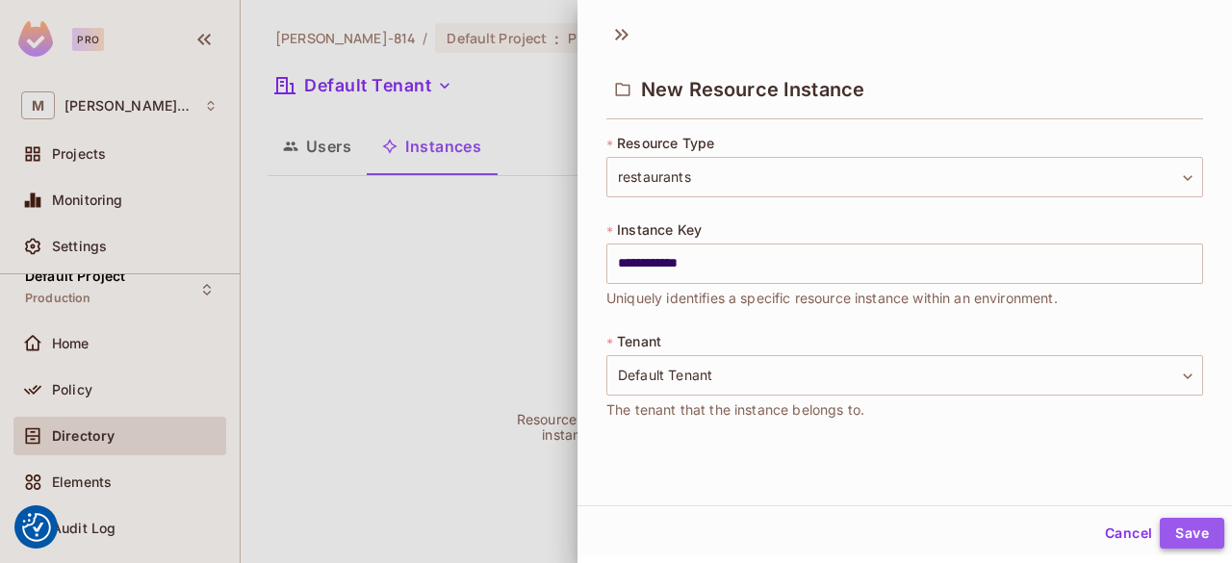
click at [1179, 533] on button "Save" at bounding box center [1191, 533] width 64 height 31
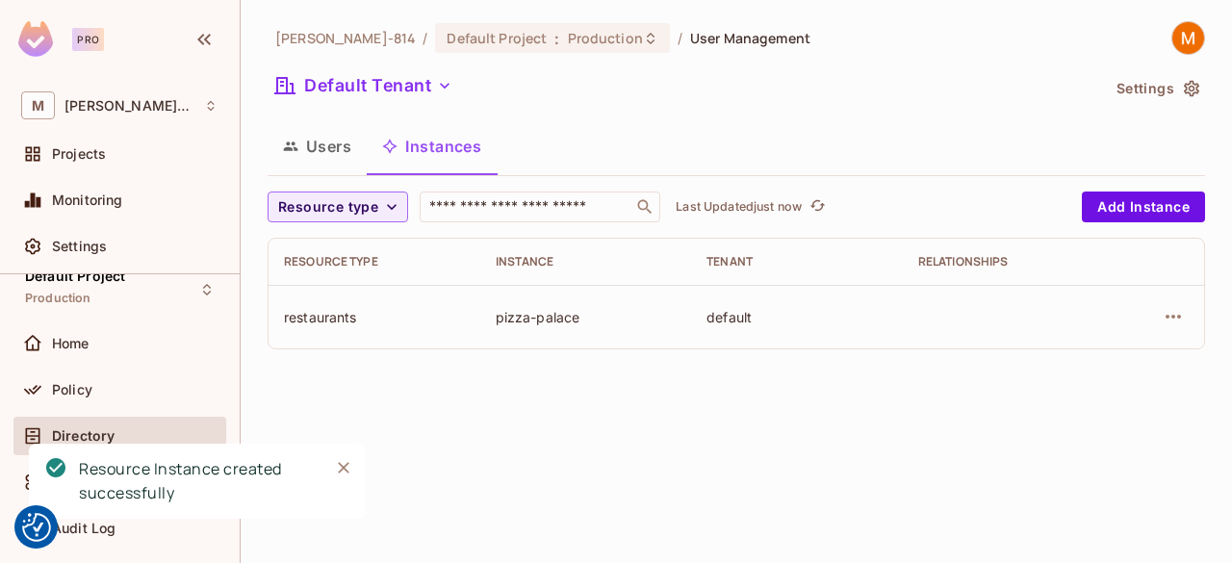
click at [346, 149] on button "Users" at bounding box center [316, 146] width 99 height 48
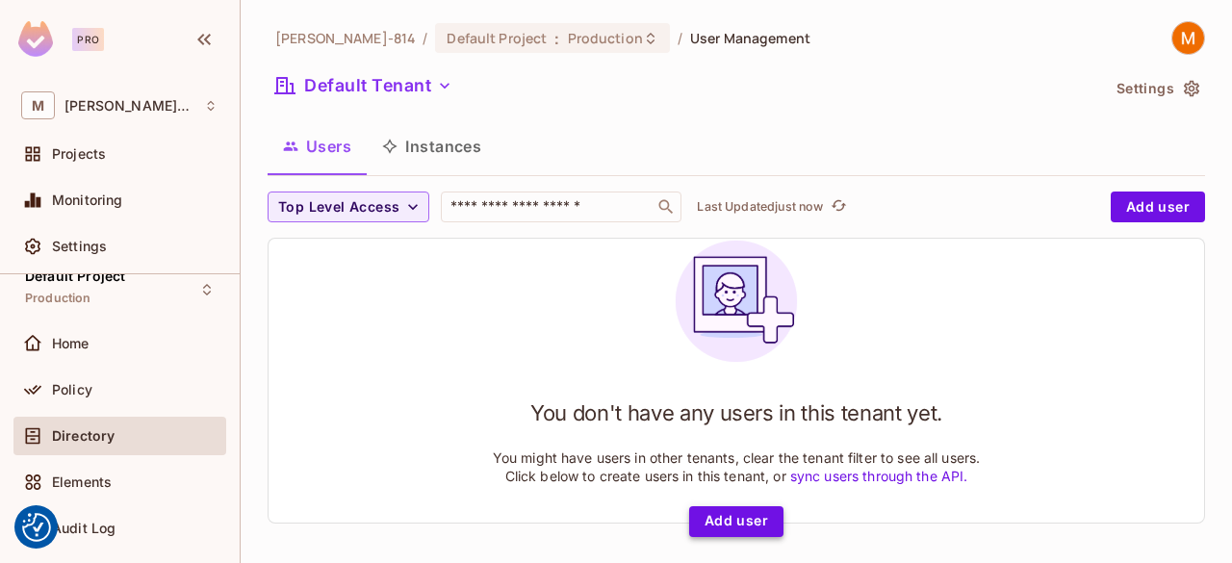
click at [746, 519] on button "Add user" at bounding box center [736, 521] width 94 height 31
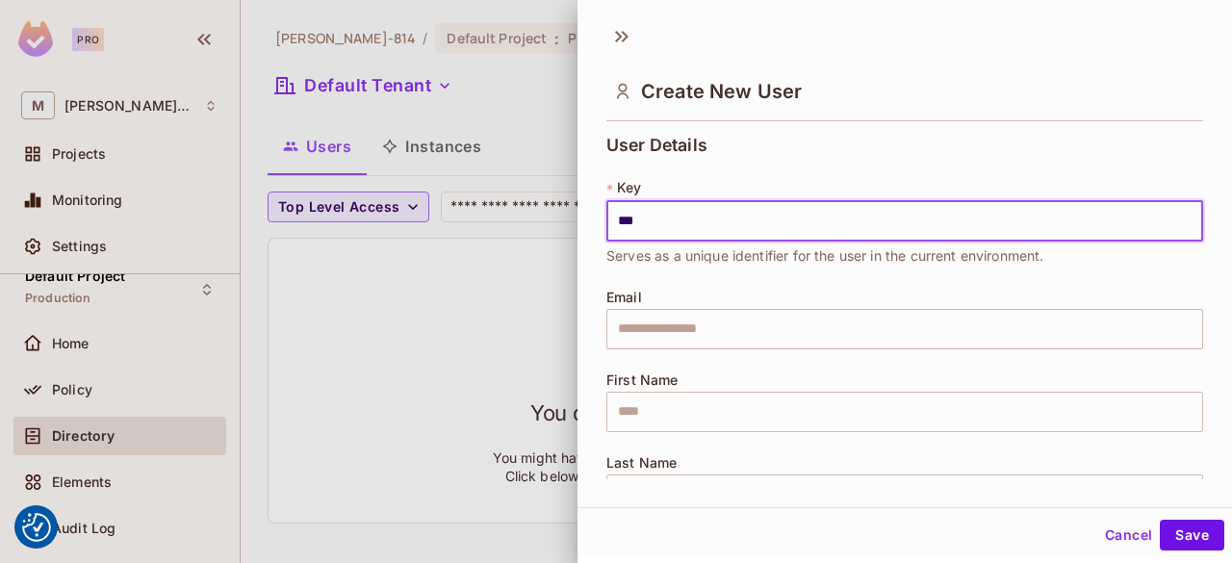
type input "***"
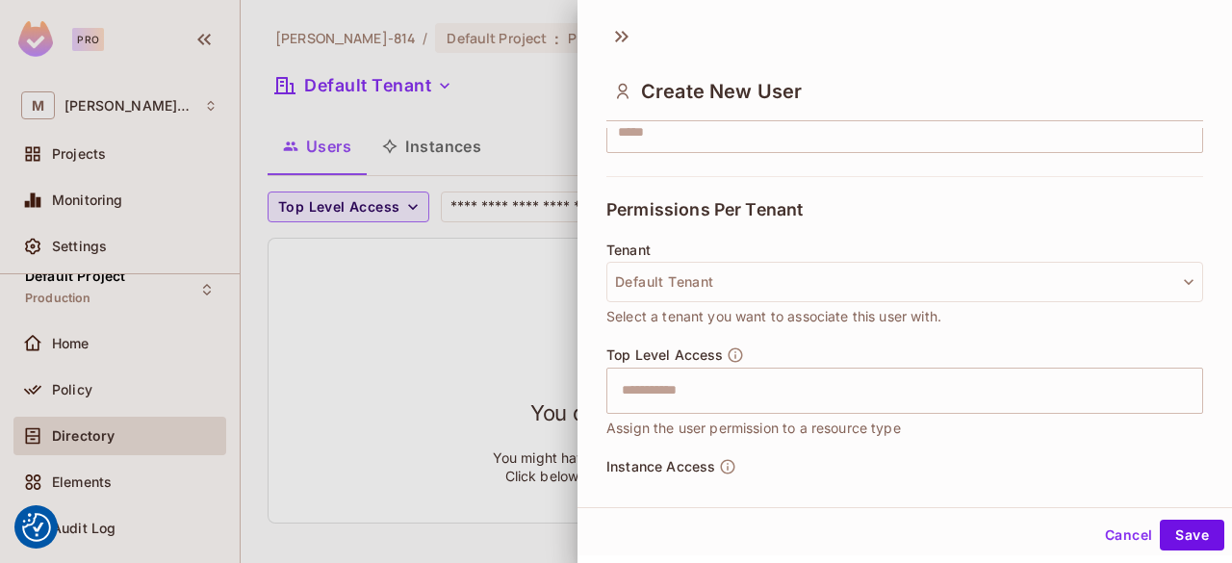
scroll to position [366, 0]
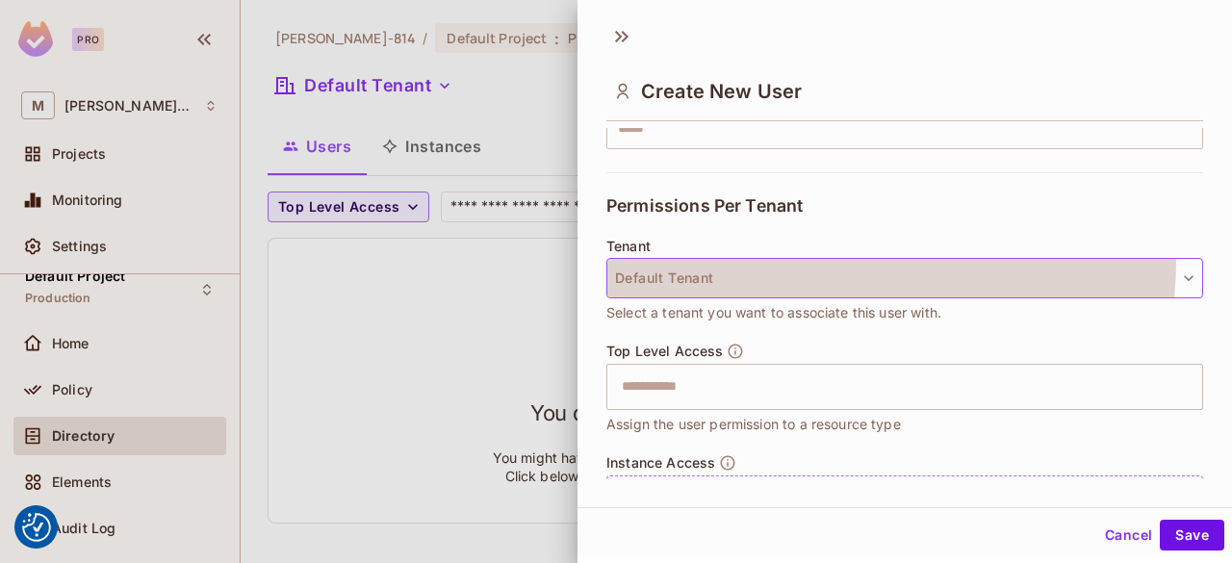
click at [841, 261] on button "Default Tenant" at bounding box center [904, 278] width 597 height 40
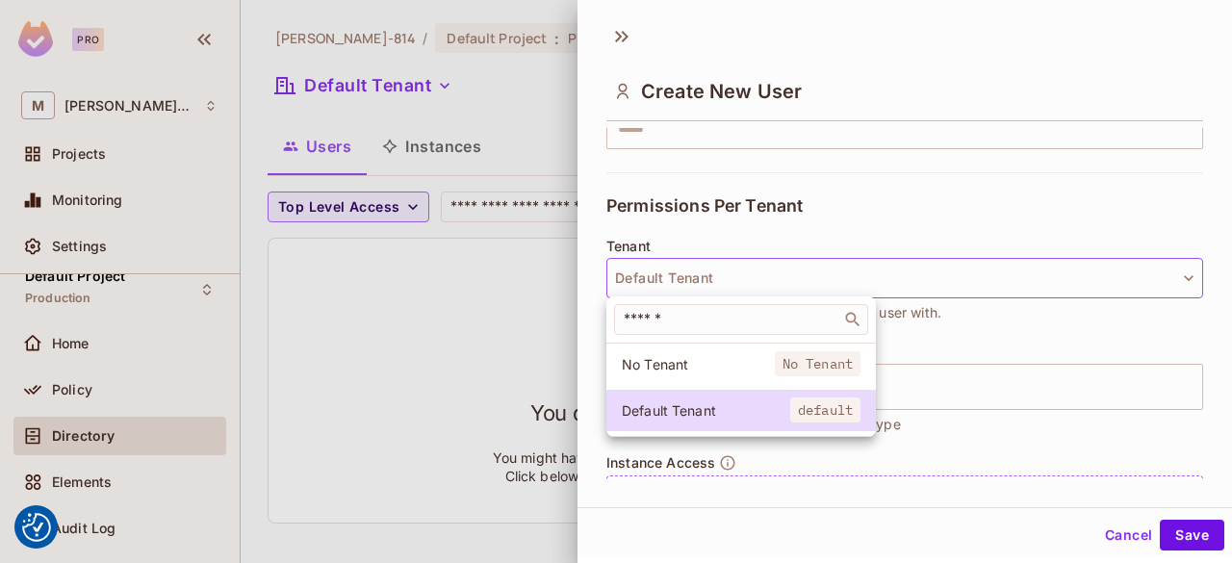
click at [841, 262] on div at bounding box center [616, 281] width 1232 height 563
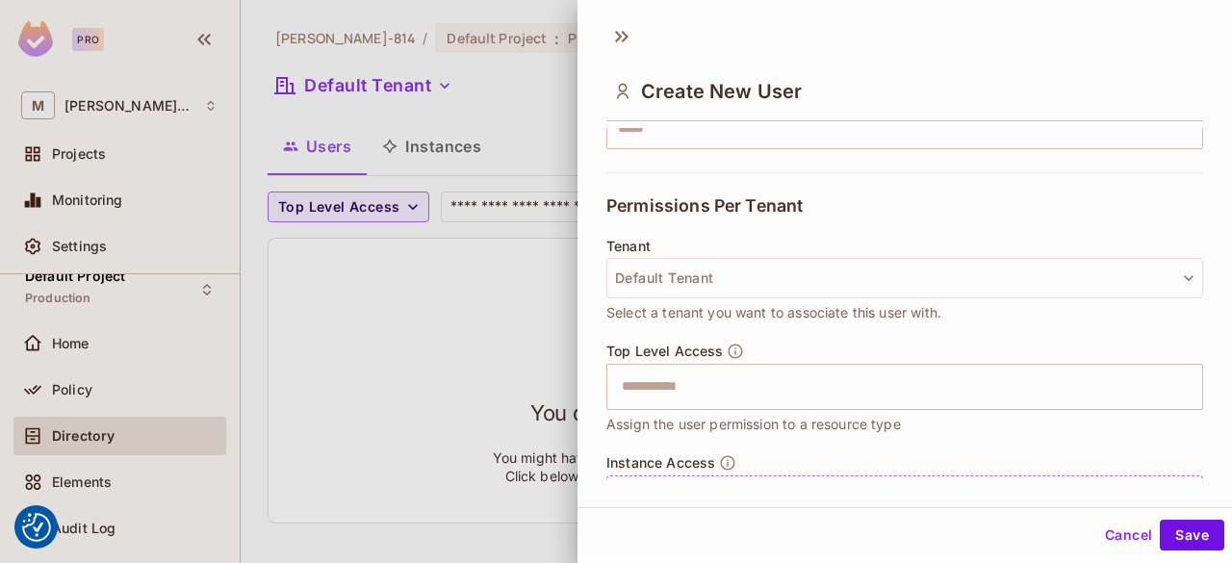
scroll to position [460, 0]
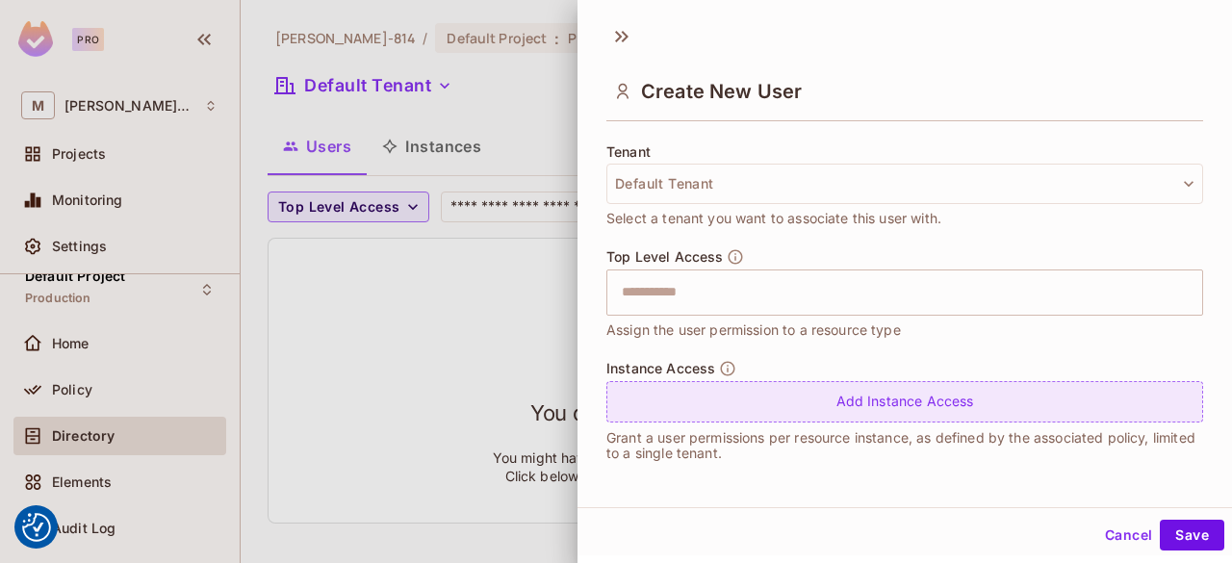
click at [765, 391] on div "Add Instance Access" at bounding box center [904, 401] width 597 height 41
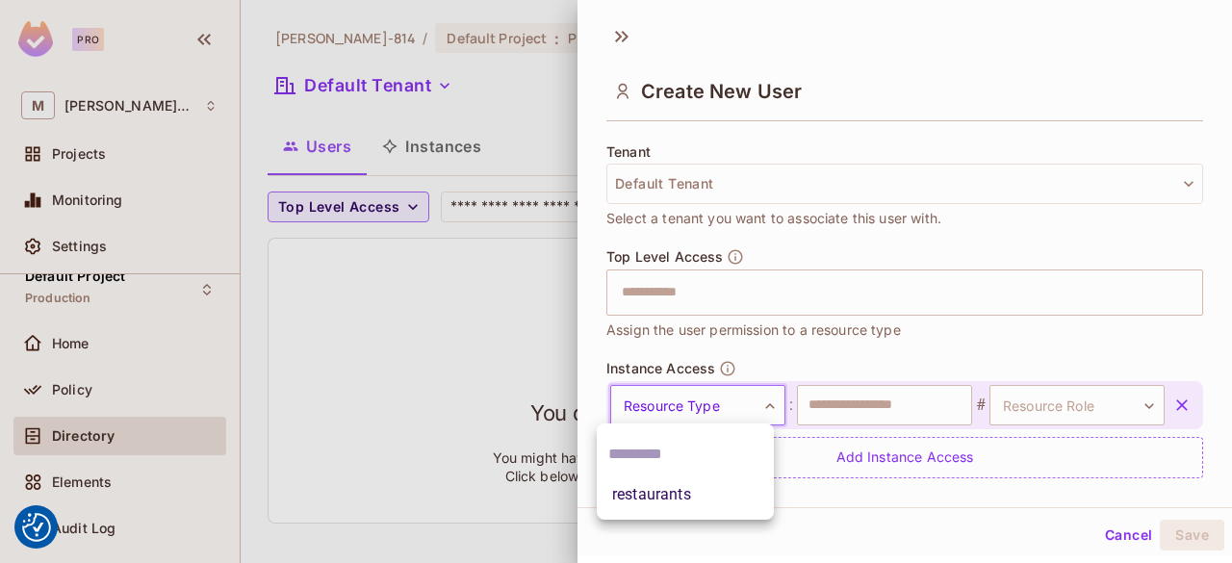
click at [723, 394] on body "We use cookies to enhance your browsing experience, serve personalized ads or c…" at bounding box center [616, 281] width 1232 height 563
click at [685, 490] on li "restaurants" at bounding box center [685, 494] width 177 height 35
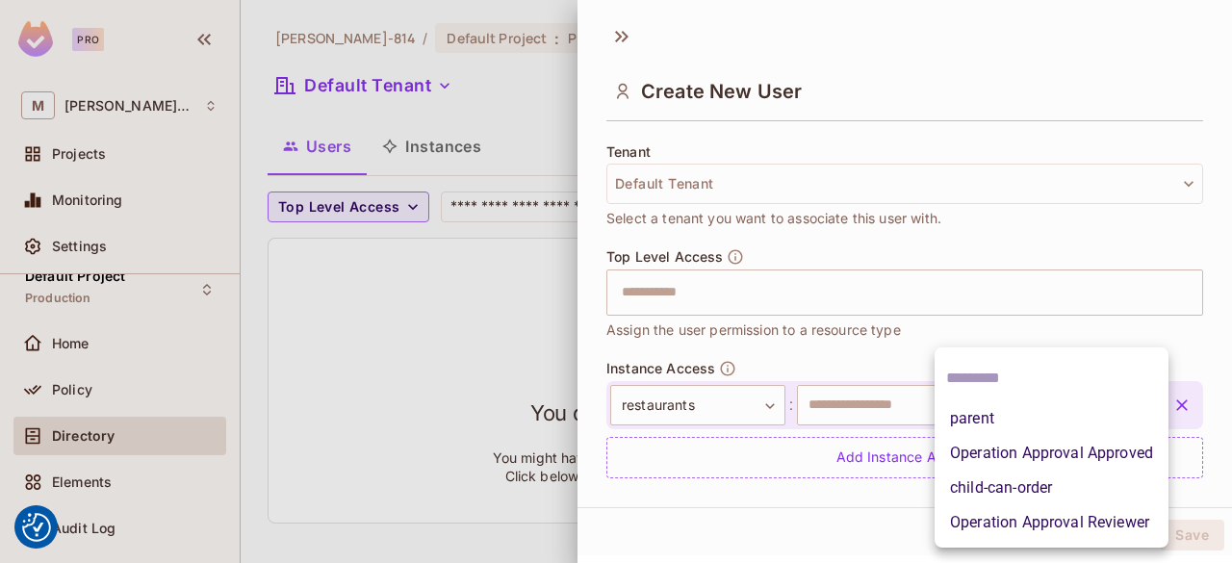
click at [994, 395] on body "We use cookies to enhance your browsing experience, serve personalized ads or c…" at bounding box center [616, 281] width 1232 height 563
click at [982, 414] on li "parent" at bounding box center [1051, 418] width 234 height 35
type input "******"
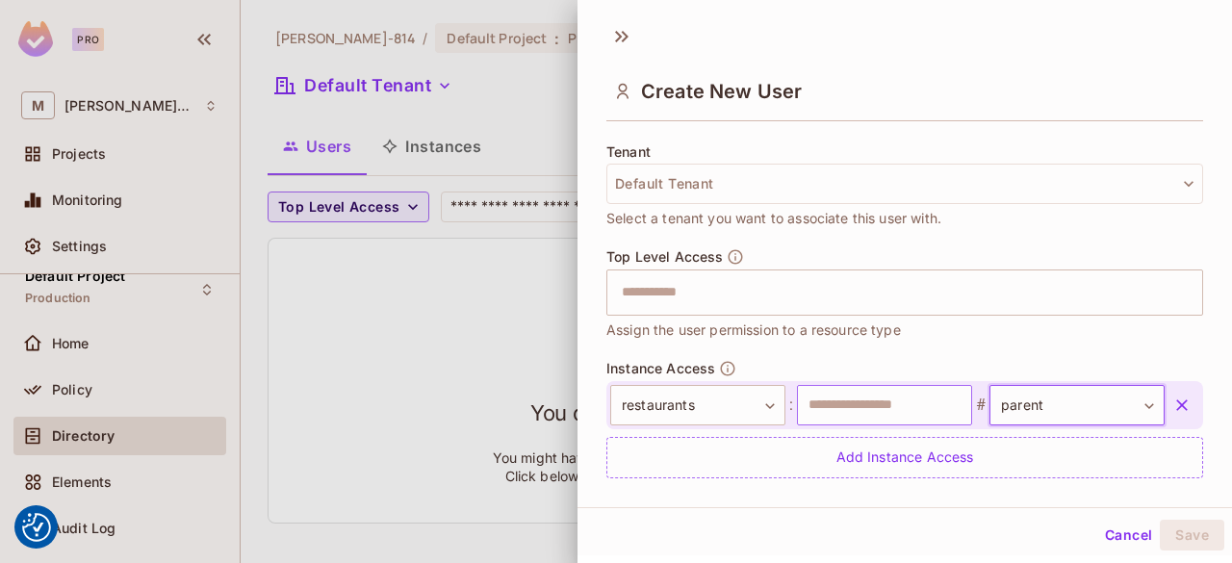
click at [839, 415] on input "text" at bounding box center [884, 405] width 175 height 40
click at [1185, 532] on button "Save" at bounding box center [1191, 535] width 64 height 31
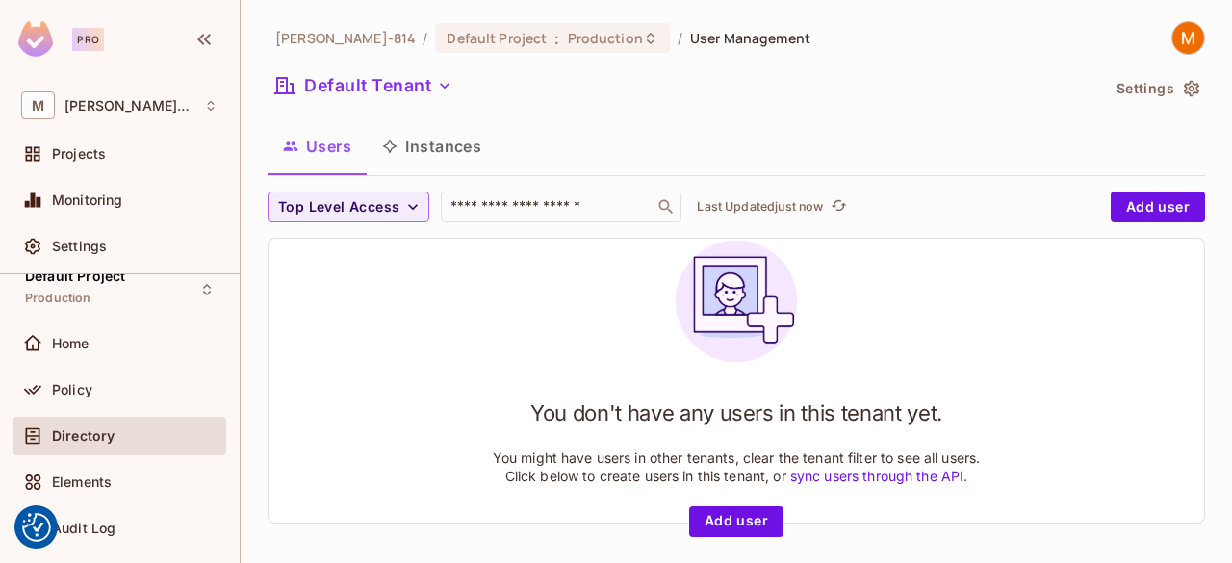
click at [471, 144] on button "Instances" at bounding box center [432, 146] width 130 height 48
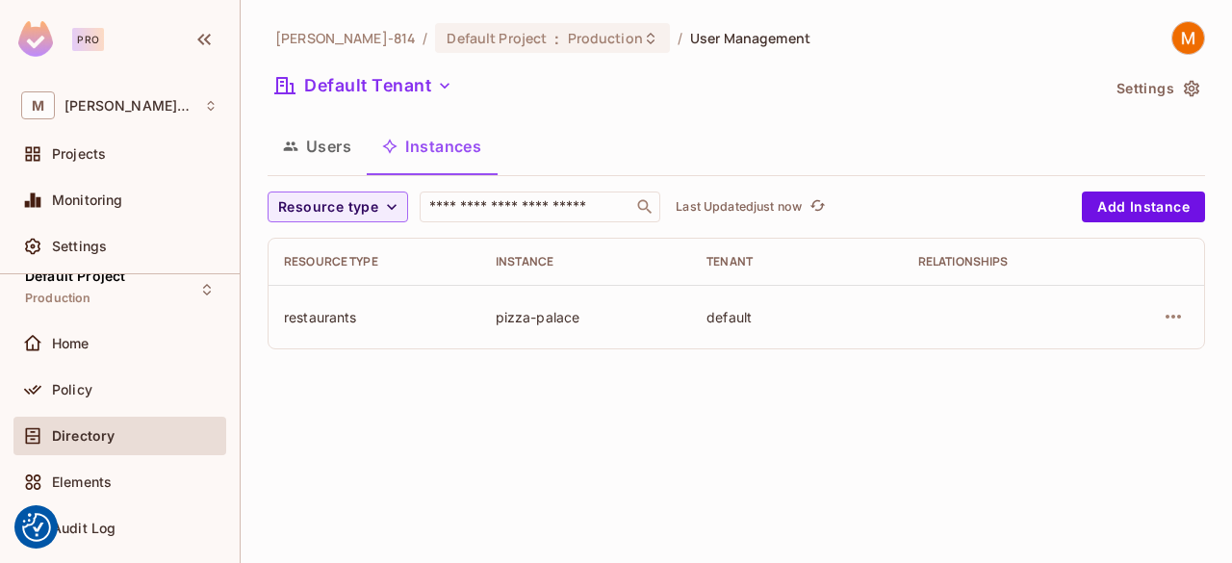
click at [325, 134] on button "Users" at bounding box center [316, 146] width 99 height 48
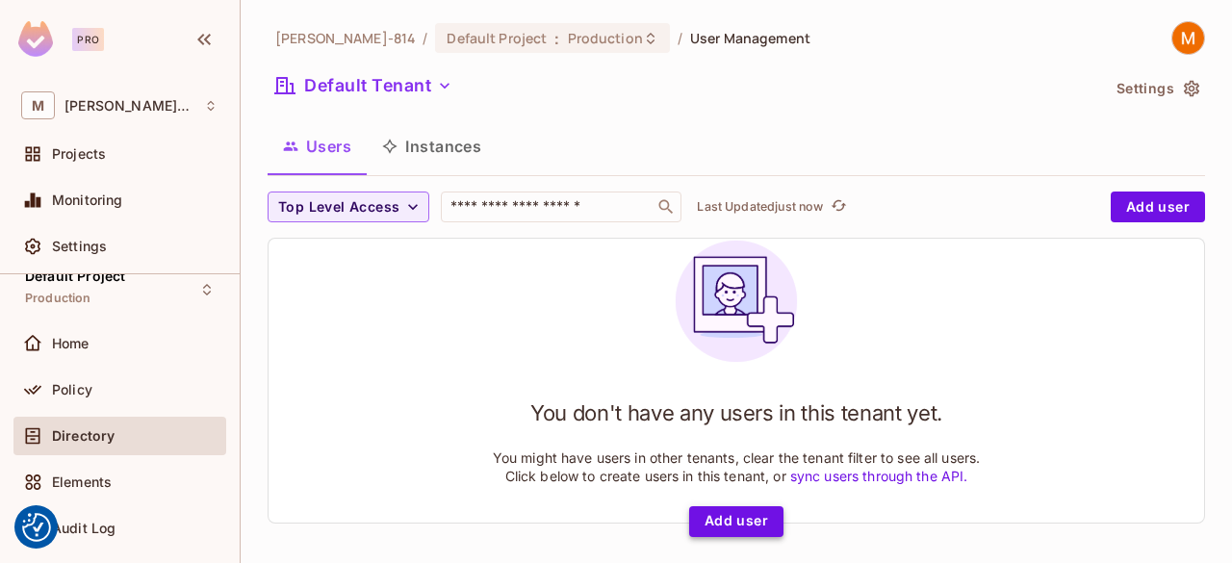
click at [741, 534] on button "Add user" at bounding box center [736, 521] width 94 height 31
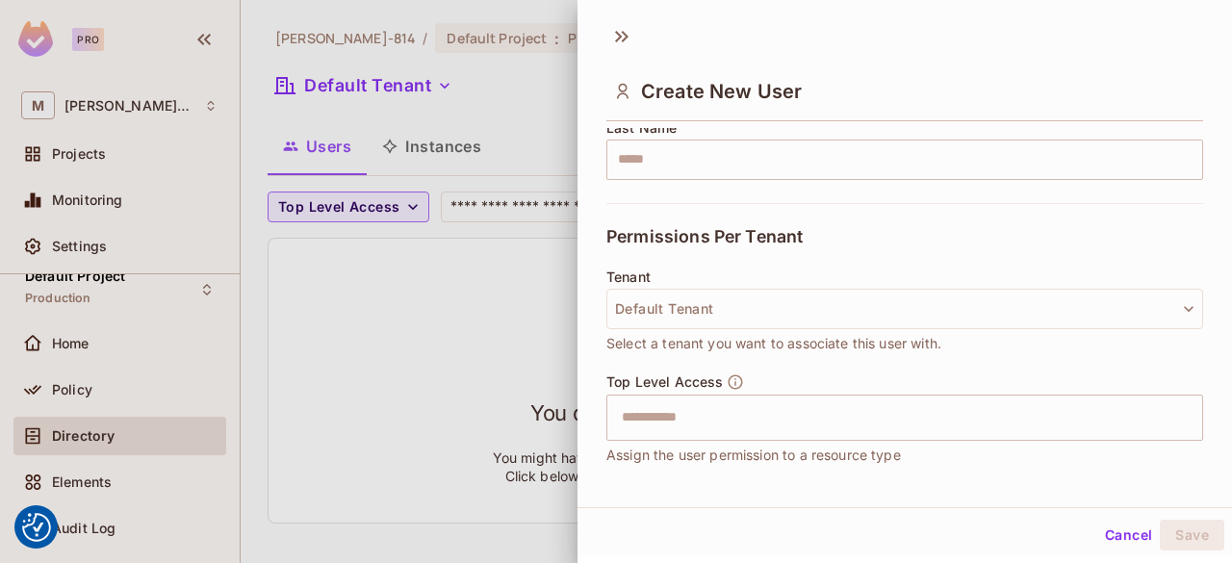
scroll to position [460, 0]
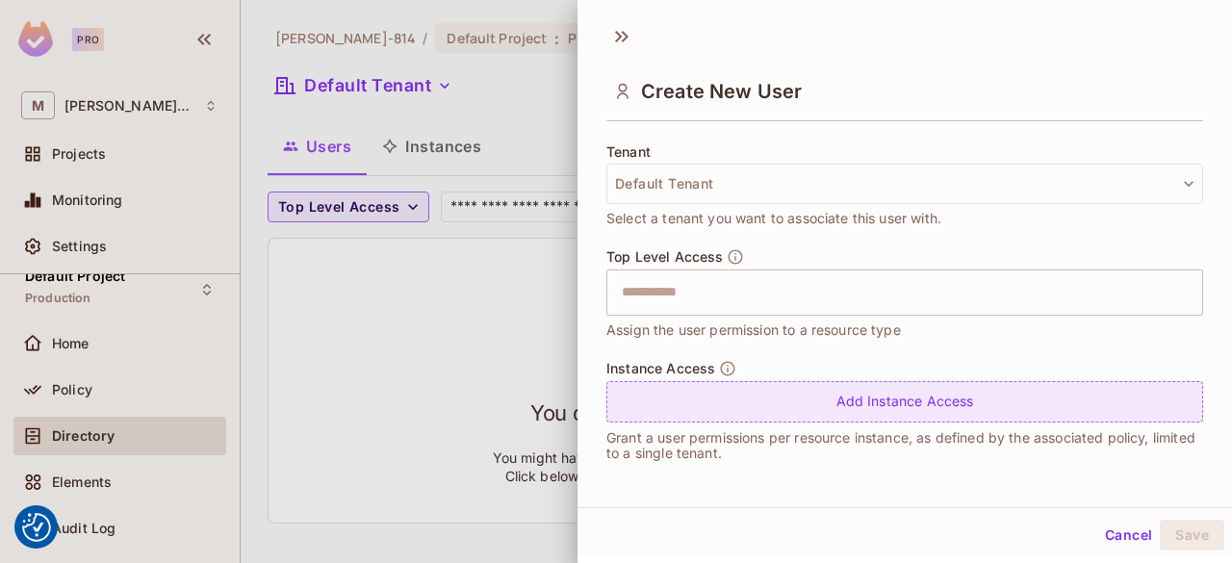
click at [830, 403] on div "Add Instance Access" at bounding box center [904, 401] width 597 height 41
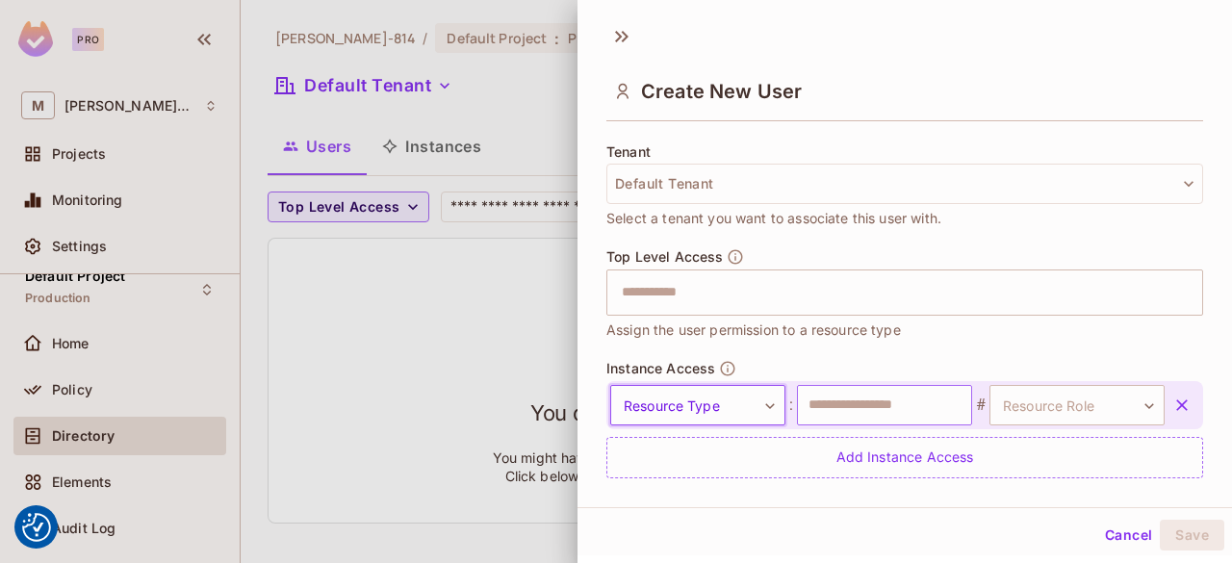
click at [830, 403] on input "text" at bounding box center [884, 405] width 175 height 40
click at [719, 394] on body "We use cookies to enhance your browsing experience, serve personalized ads or c…" at bounding box center [616, 281] width 1232 height 563
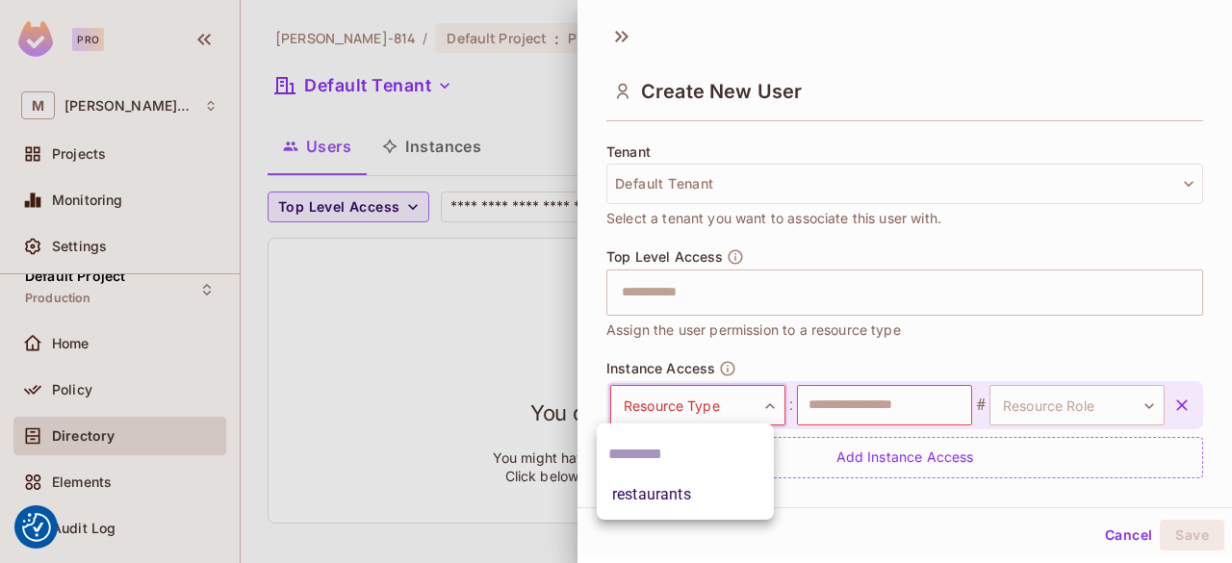
click at [697, 486] on li "restaurants" at bounding box center [685, 494] width 177 height 35
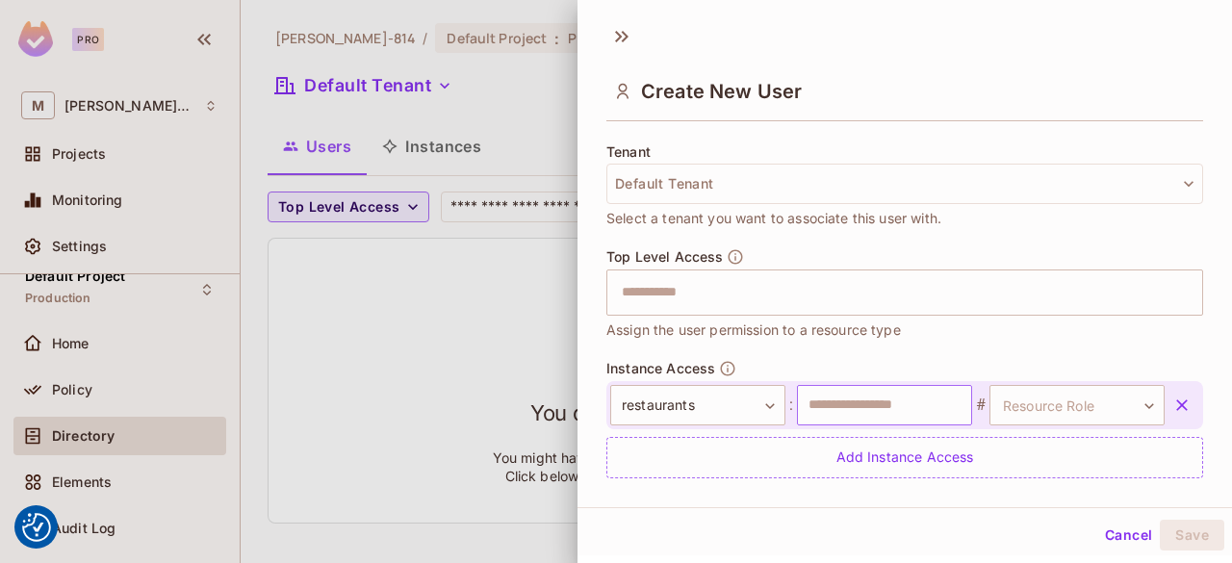
click at [829, 395] on input "text" at bounding box center [884, 405] width 175 height 40
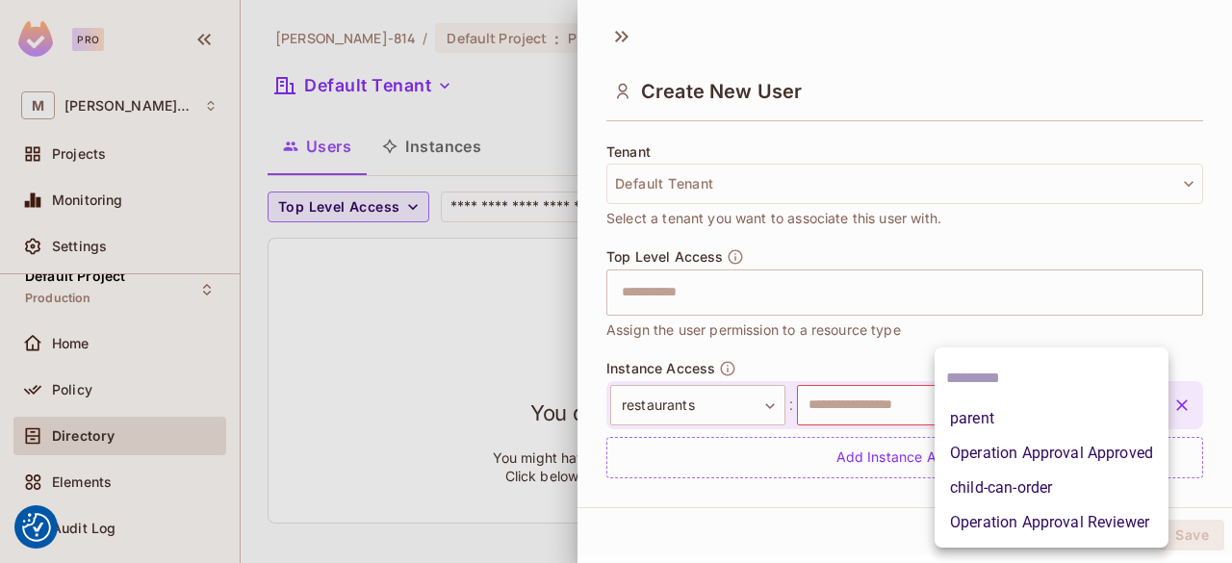
click at [1005, 401] on body "We use cookies to enhance your browsing experience, serve personalized ads or c…" at bounding box center [616, 281] width 1232 height 563
click at [1005, 401] on li "parent" at bounding box center [1051, 418] width 234 height 35
type input "******"
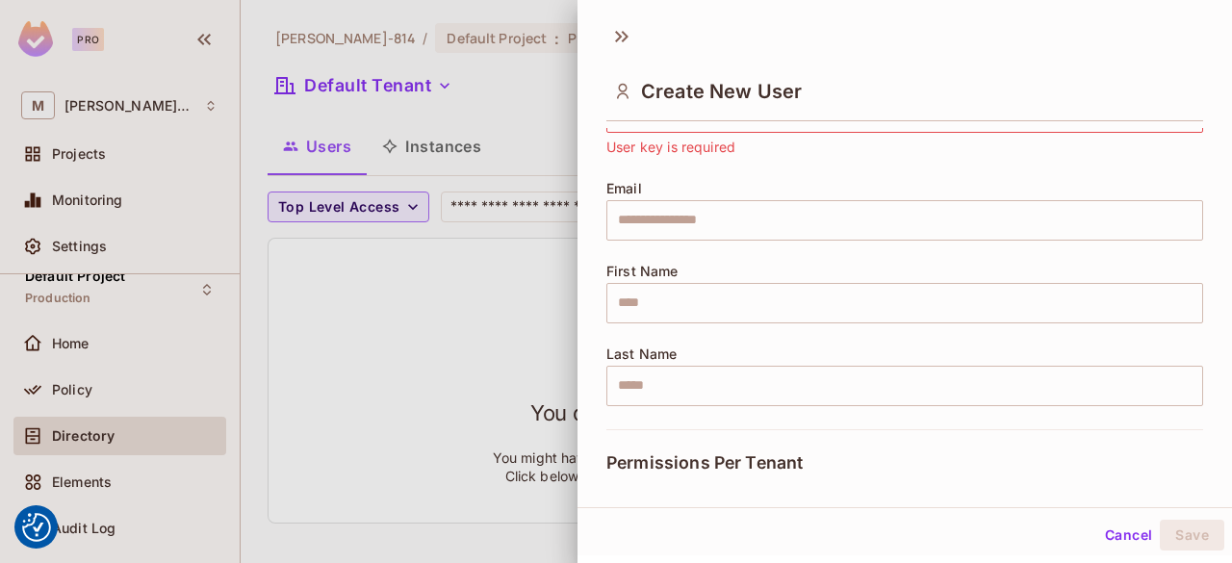
scroll to position [0, 0]
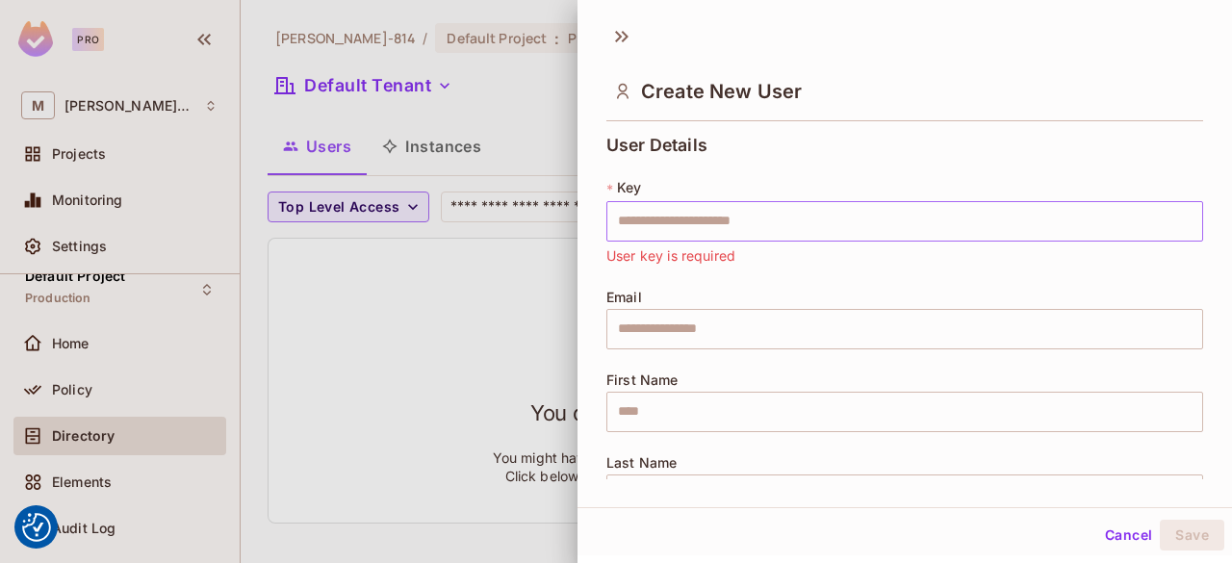
click at [801, 215] on input "text" at bounding box center [904, 221] width 597 height 40
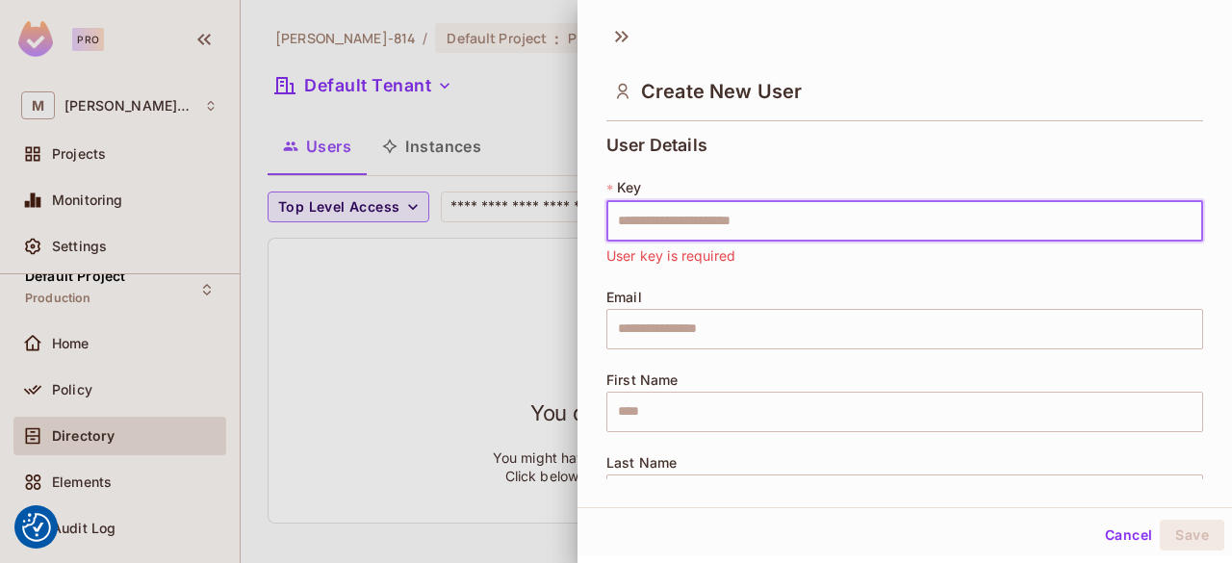
type input "***"
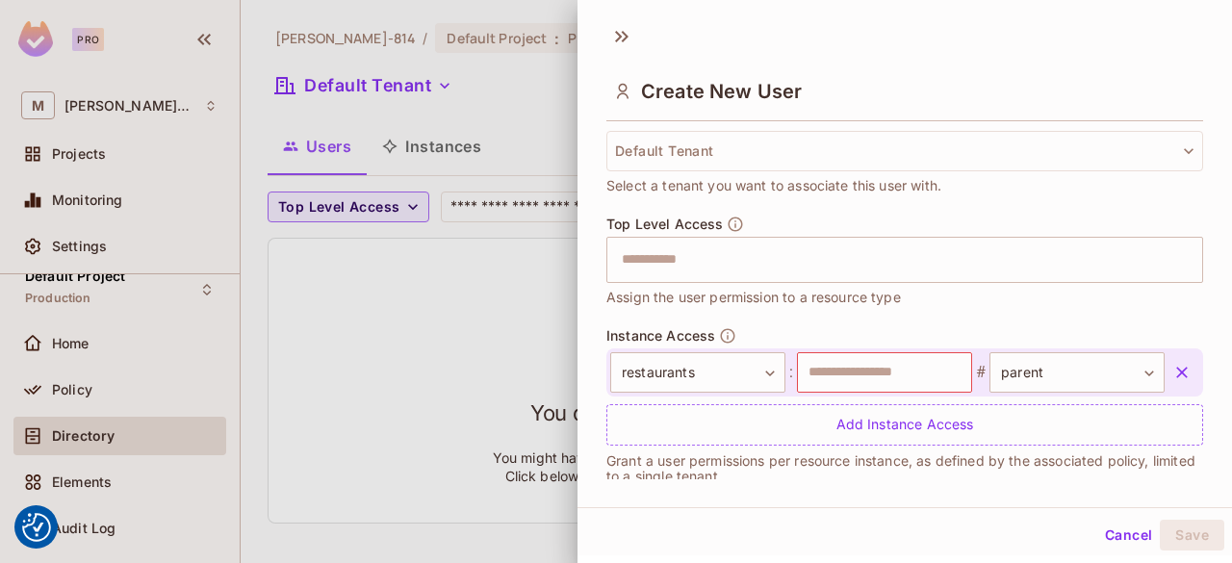
scroll to position [516, 0]
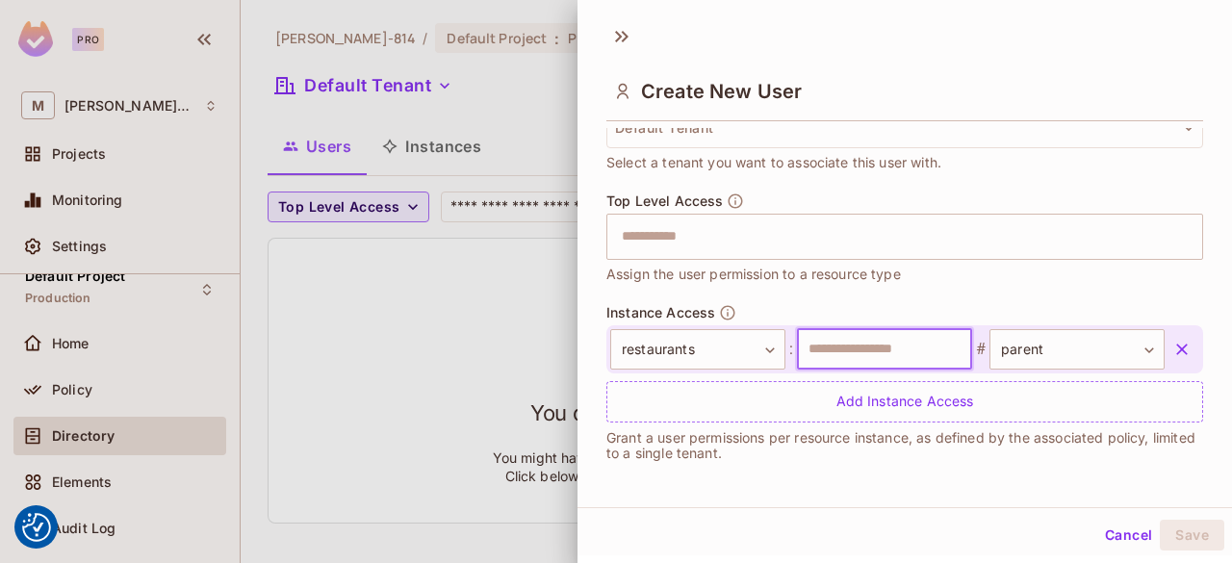
click at [862, 348] on input "text" at bounding box center [884, 349] width 175 height 40
click at [862, 349] on input "text" at bounding box center [884, 349] width 175 height 40
click at [862, 349] on input "*" at bounding box center [884, 349] width 175 height 40
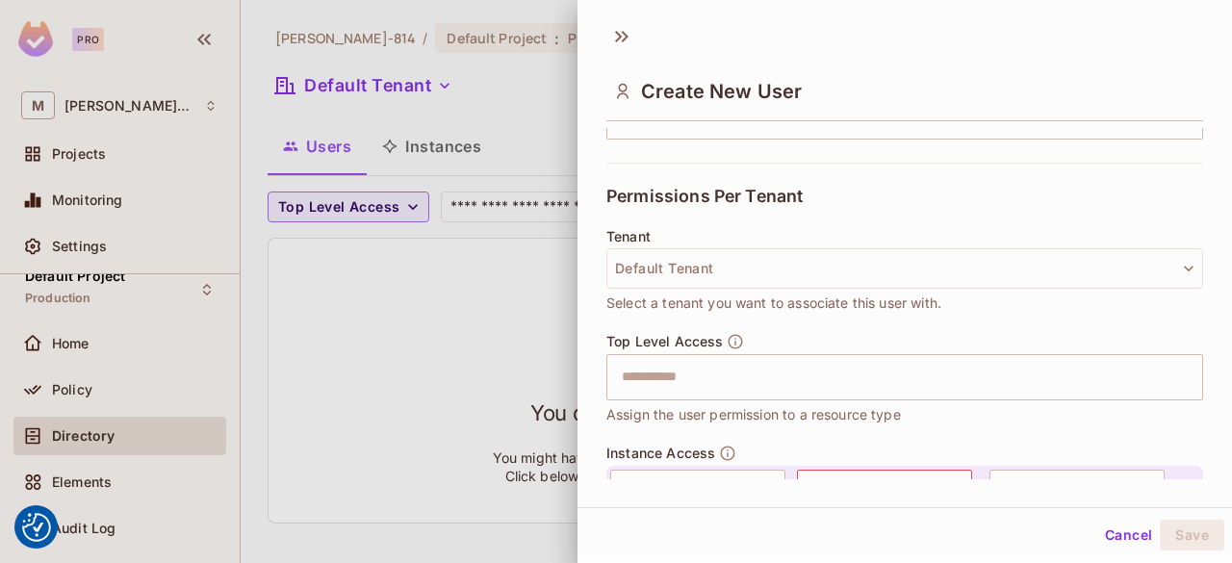
scroll to position [368, 0]
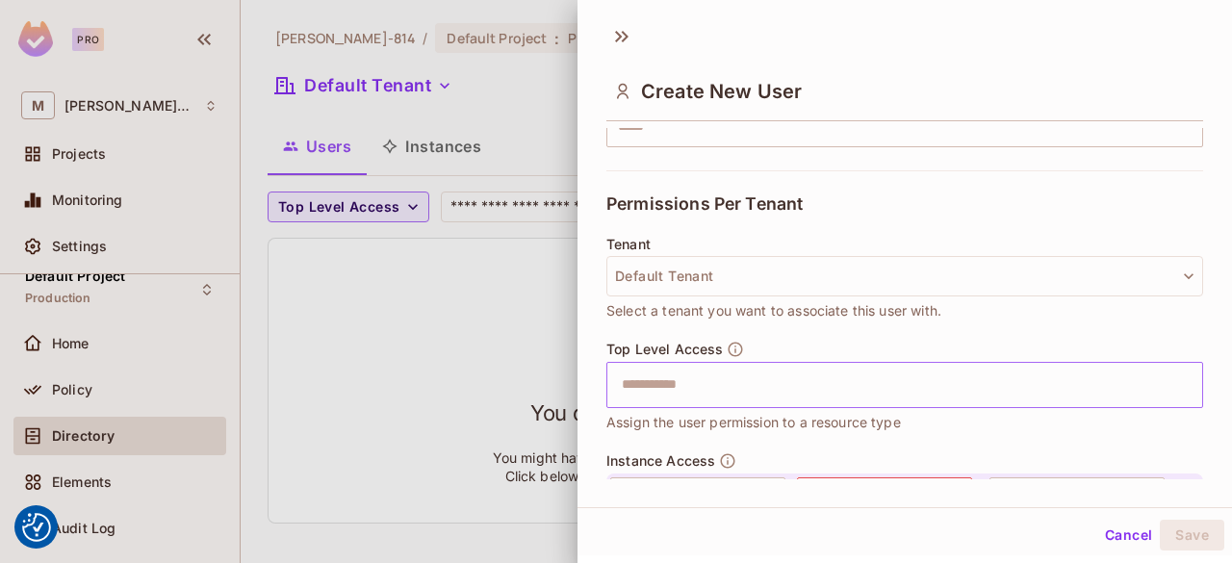
click at [791, 390] on input "text" at bounding box center [887, 385] width 555 height 38
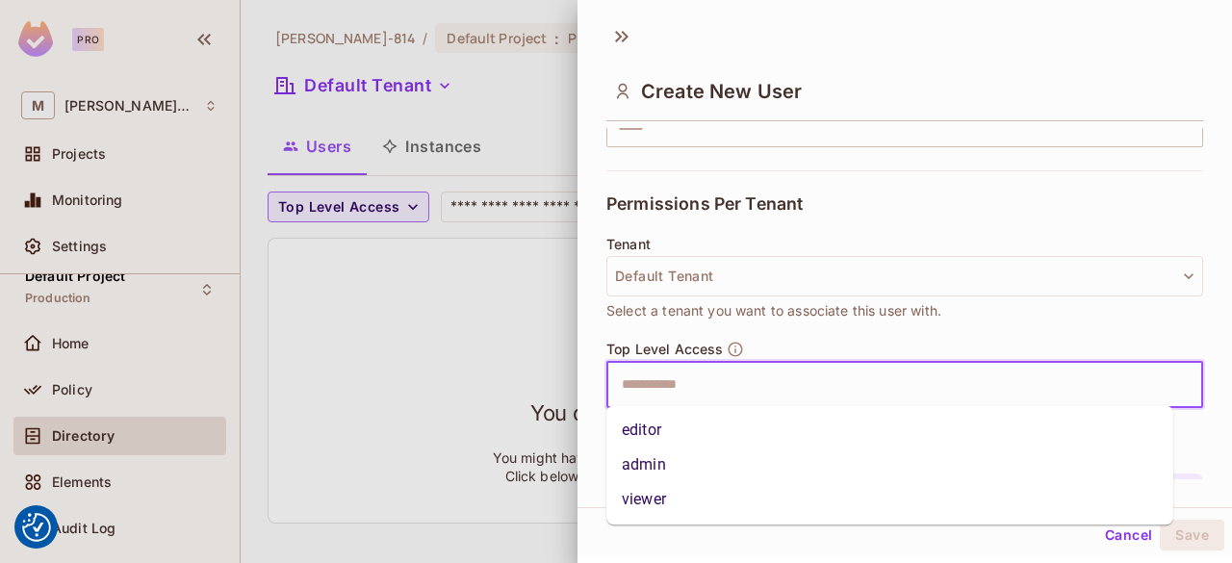
click at [791, 390] on input "text" at bounding box center [887, 385] width 555 height 38
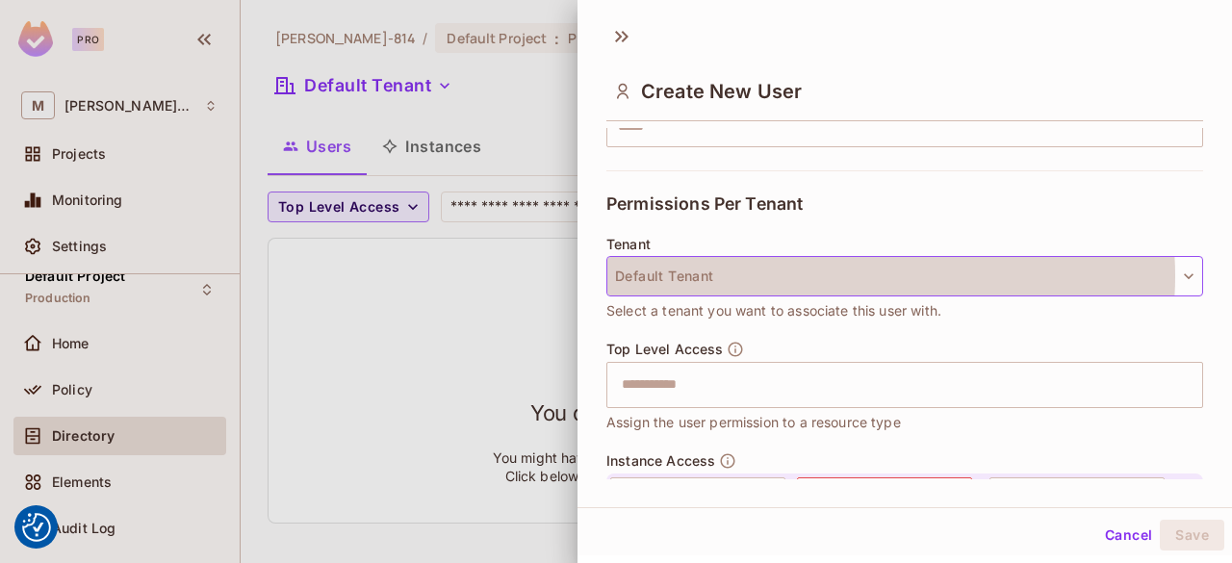
click at [870, 274] on button "Default Tenant" at bounding box center [904, 276] width 597 height 40
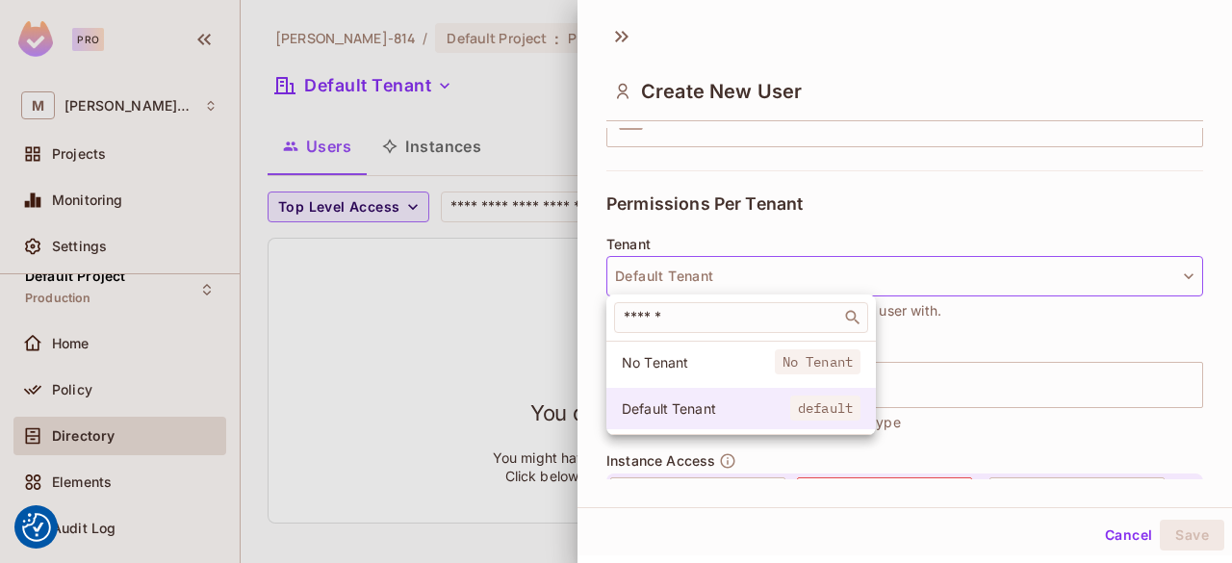
click at [772, 407] on span "Default Tenant" at bounding box center [706, 408] width 168 height 18
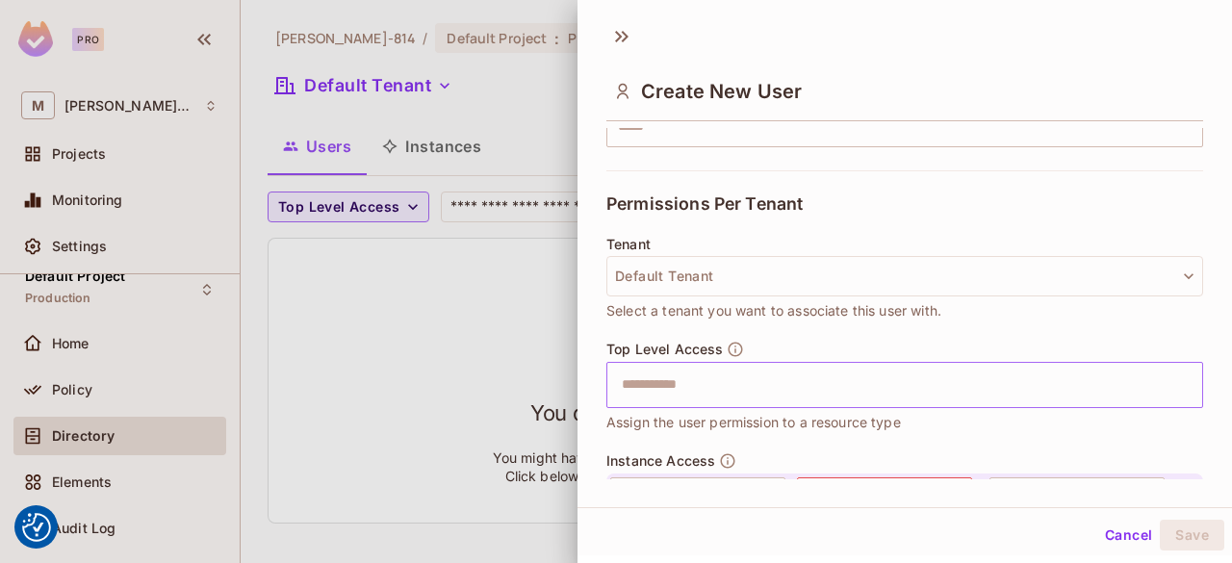
scroll to position [516, 0]
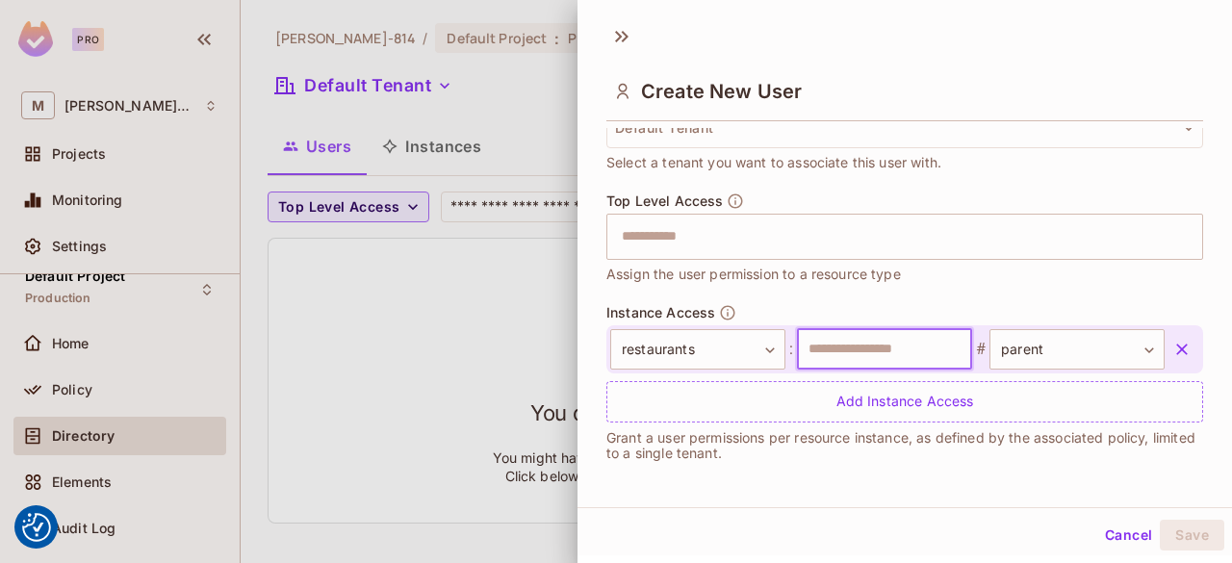
click at [908, 342] on input "text" at bounding box center [884, 349] width 175 height 40
click at [802, 343] on input "**********" at bounding box center [884, 349] width 175 height 40
click at [883, 343] on input "**********" at bounding box center [884, 349] width 175 height 40
type input "*"
click at [883, 343] on input "text" at bounding box center [884, 349] width 175 height 40
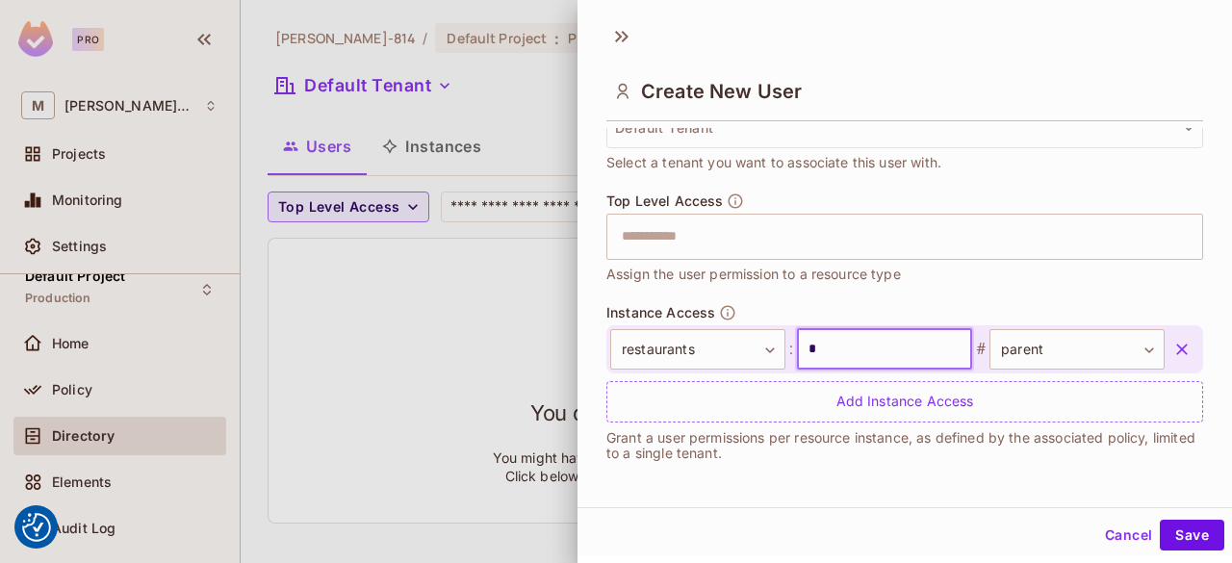
click at [883, 343] on input "*" at bounding box center [884, 349] width 175 height 40
type input "**********"
click at [1177, 530] on button "Save" at bounding box center [1191, 535] width 64 height 31
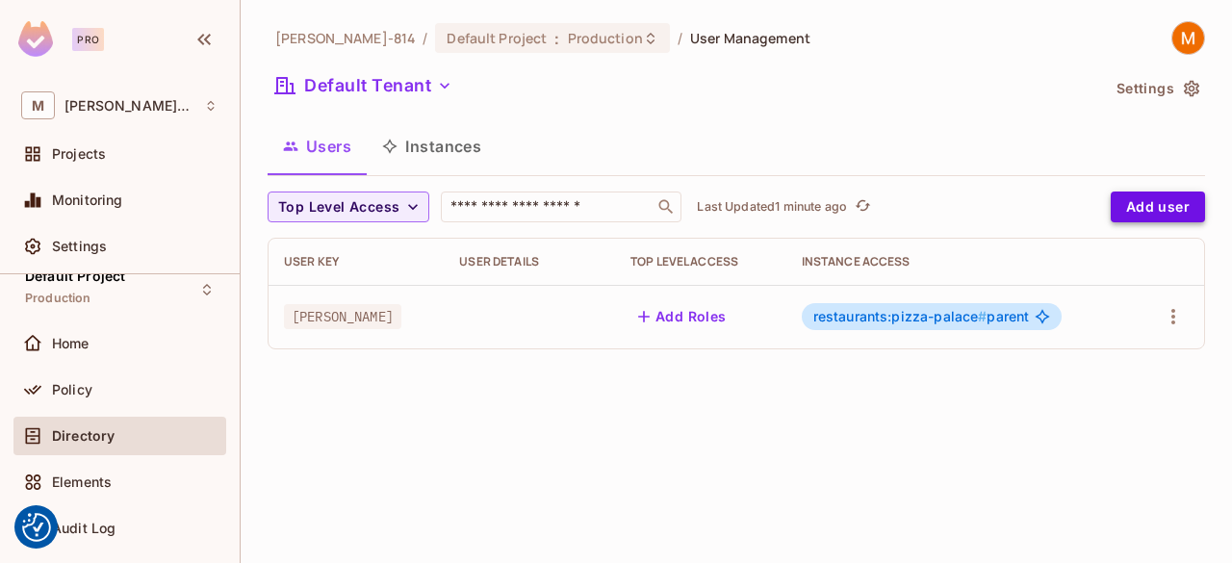
click at [1170, 198] on button "Add user" at bounding box center [1157, 206] width 94 height 31
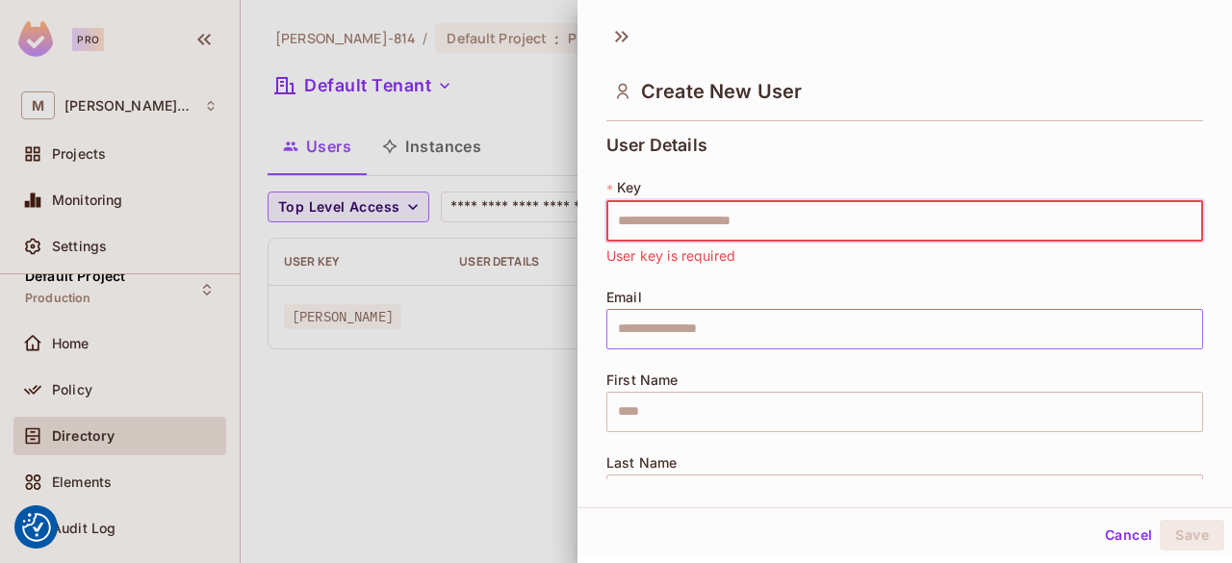
paste input "*****"
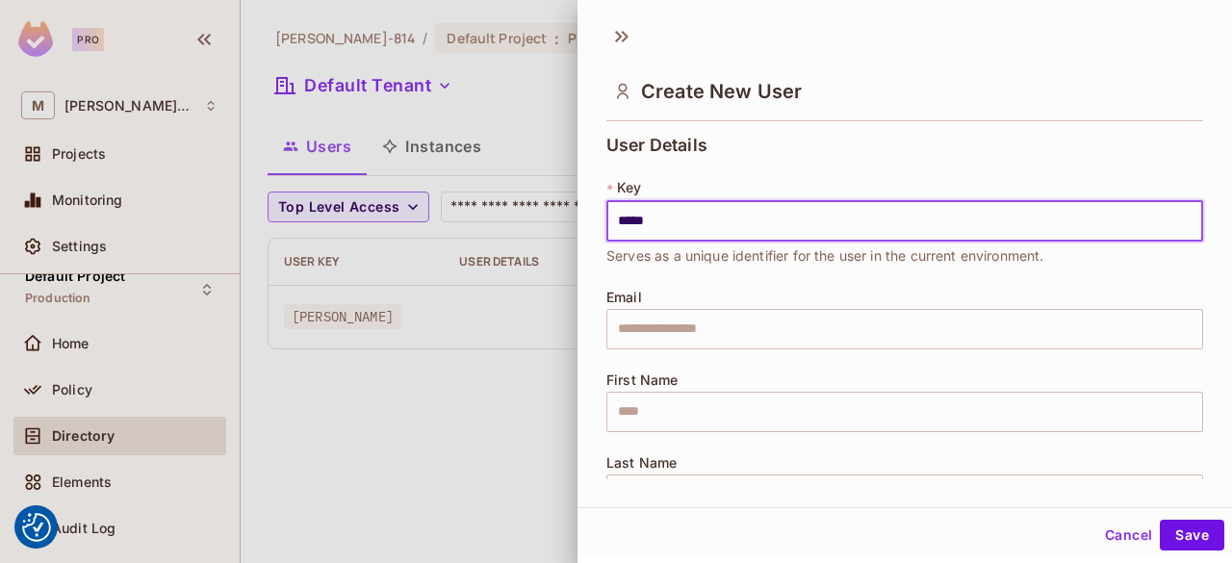
type input "*****"
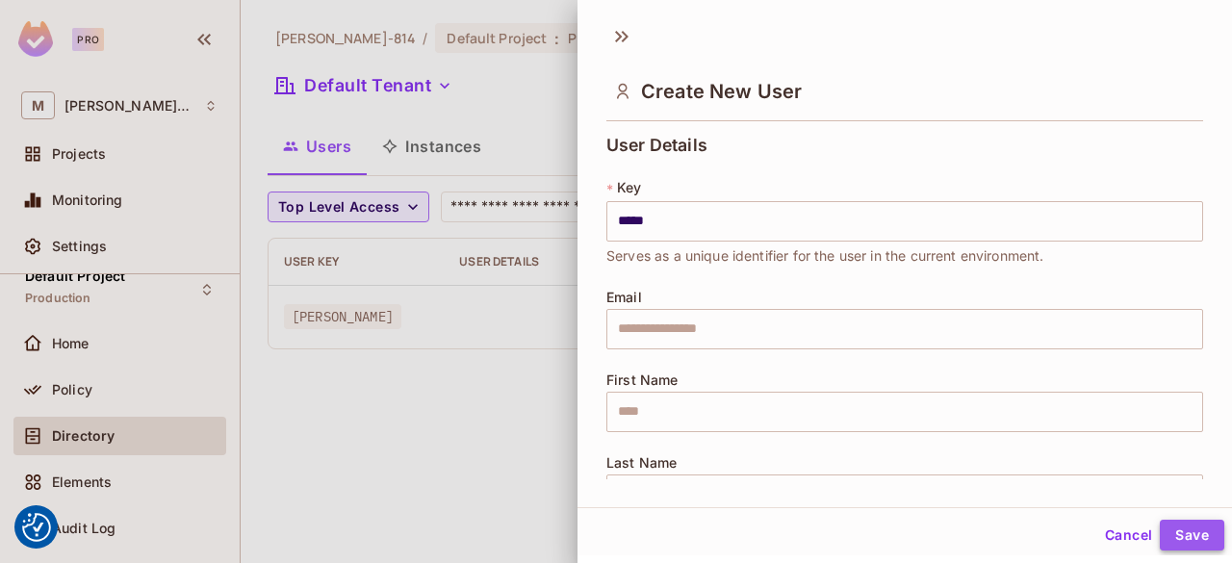
click at [1197, 530] on button "Save" at bounding box center [1191, 535] width 64 height 31
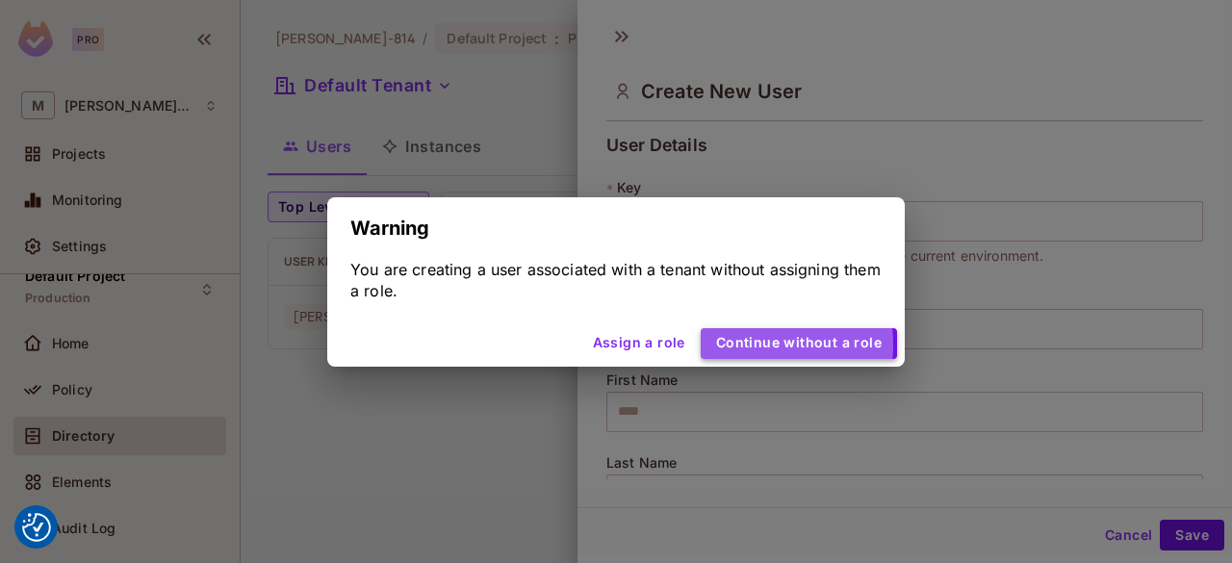
click at [743, 344] on button "Continue without a role" at bounding box center [798, 343] width 196 height 31
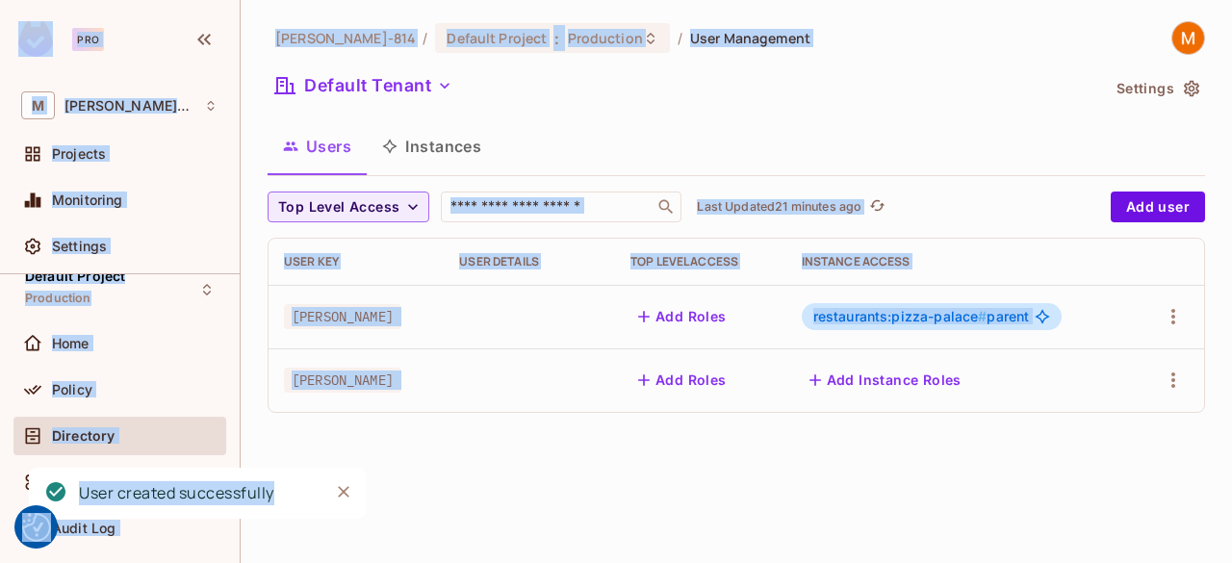
copy body "We use cookies to enhance your browsing experience, serve personalized ads or c…"
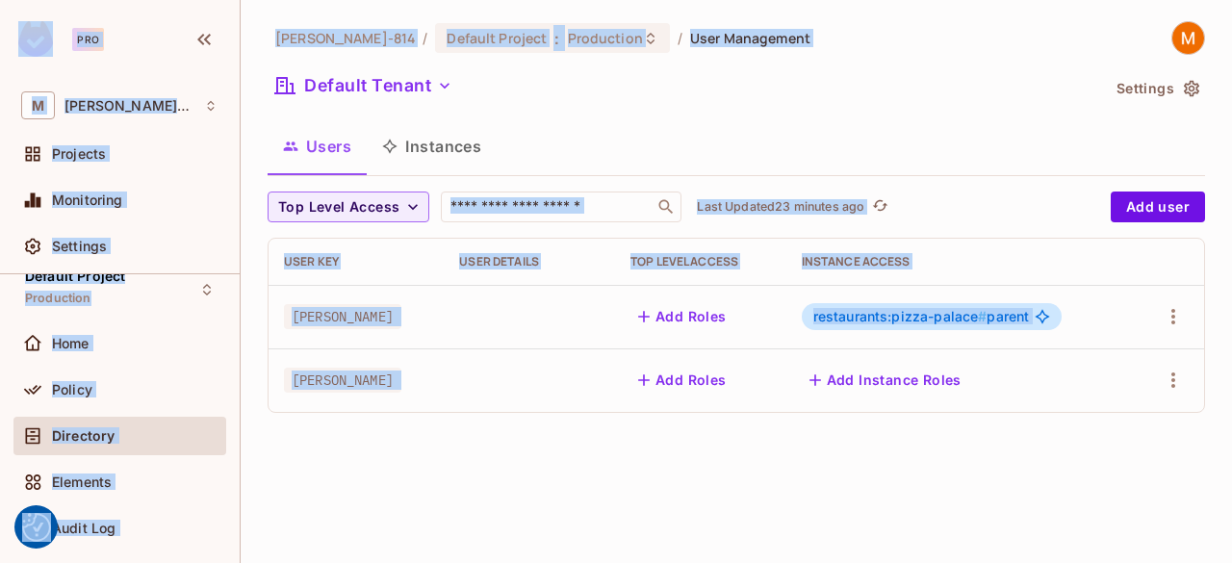
click at [889, 38] on div "Mariama-814 / Default Project : Production / User Management" at bounding box center [735, 38] width 937 height 34
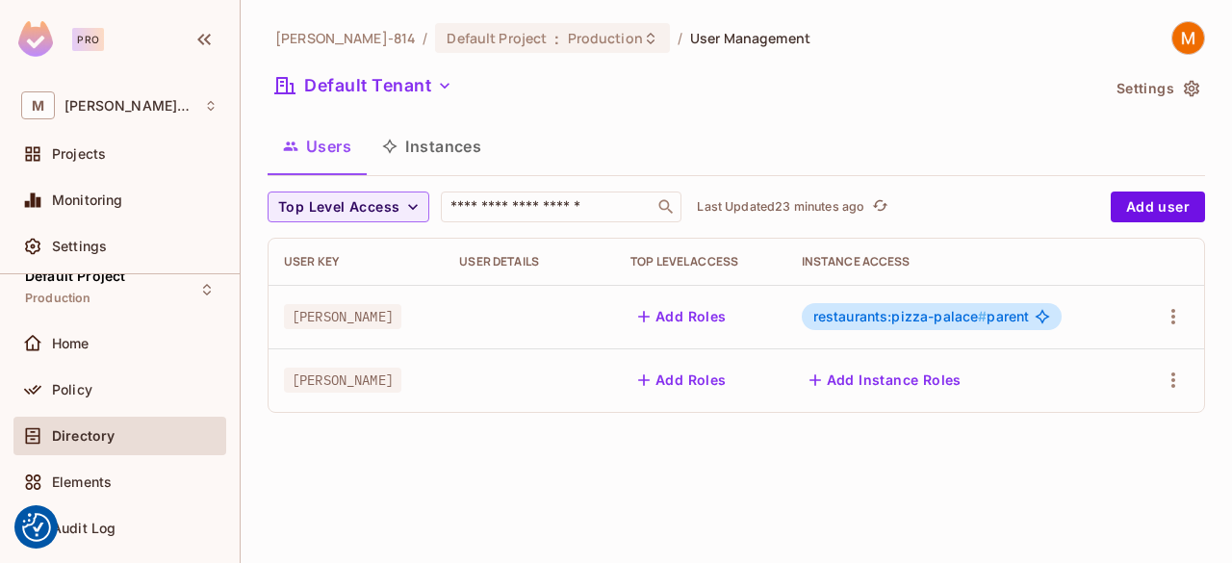
scroll to position [0, 0]
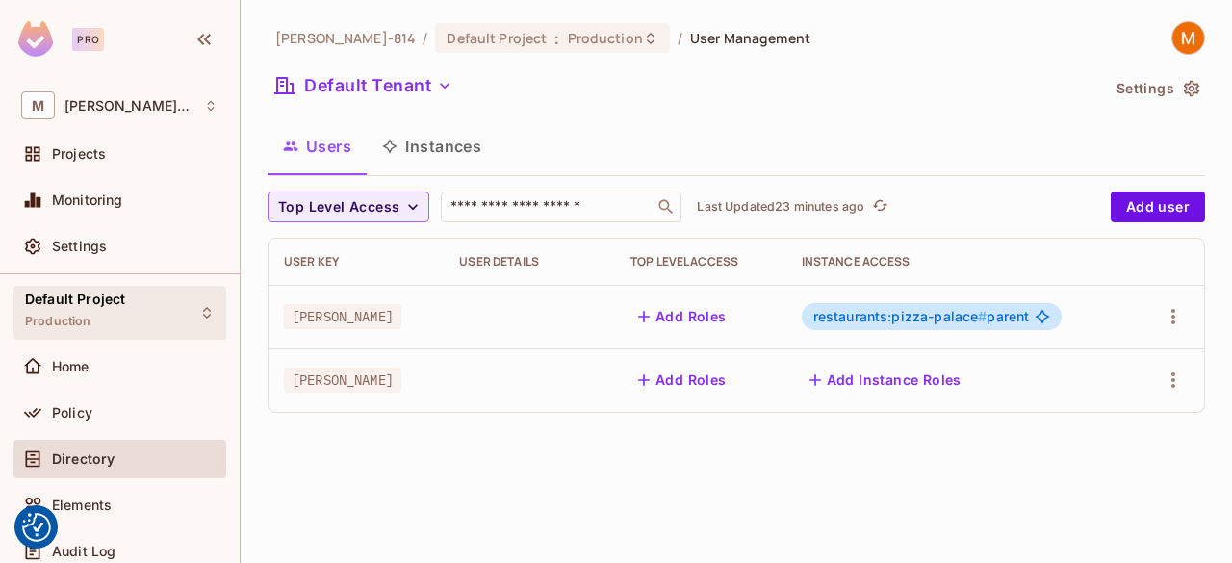
click at [103, 292] on span "Default Project" at bounding box center [75, 299] width 100 height 15
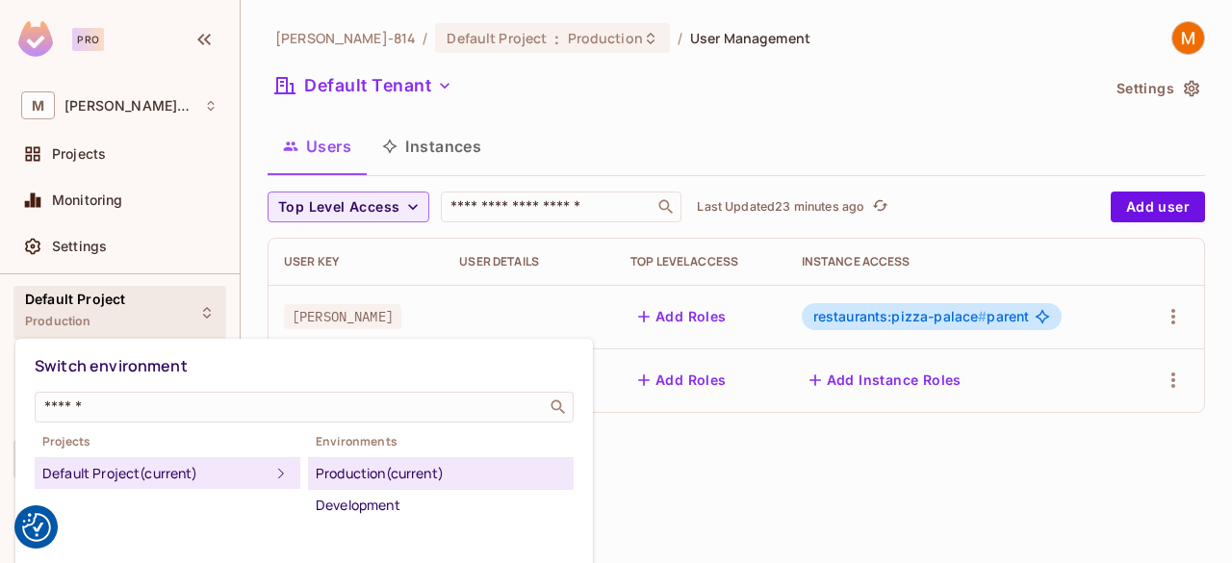
click at [103, 292] on div at bounding box center [616, 281] width 1232 height 563
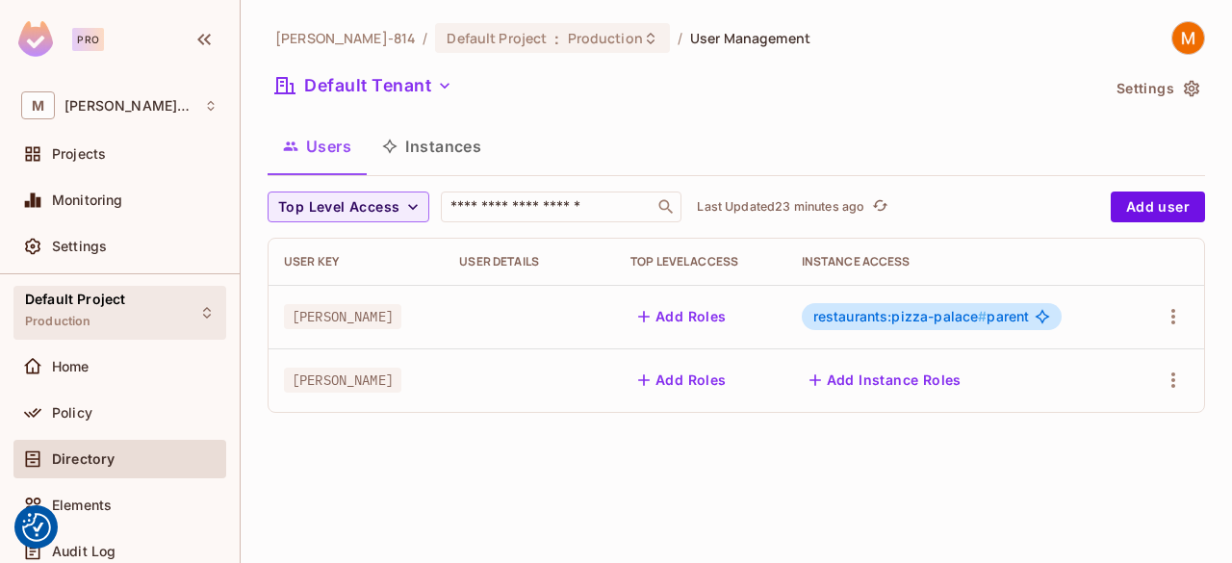
click at [103, 292] on div at bounding box center [616, 281] width 1232 height 563
click at [103, 292] on span "Default Project" at bounding box center [75, 299] width 100 height 15
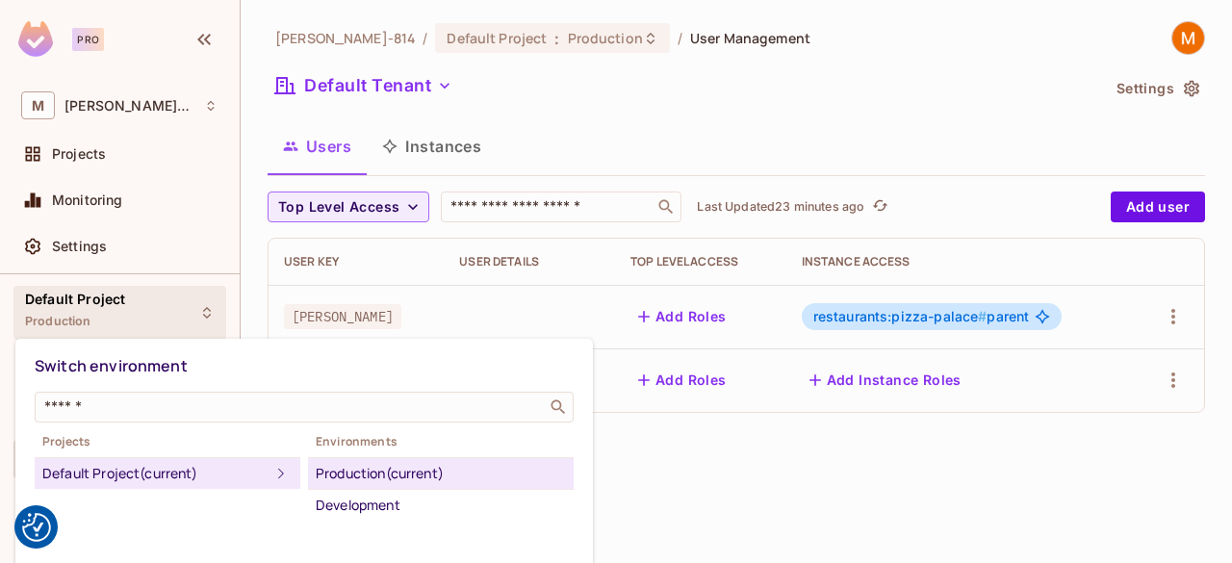
click at [103, 292] on div at bounding box center [616, 281] width 1232 height 563
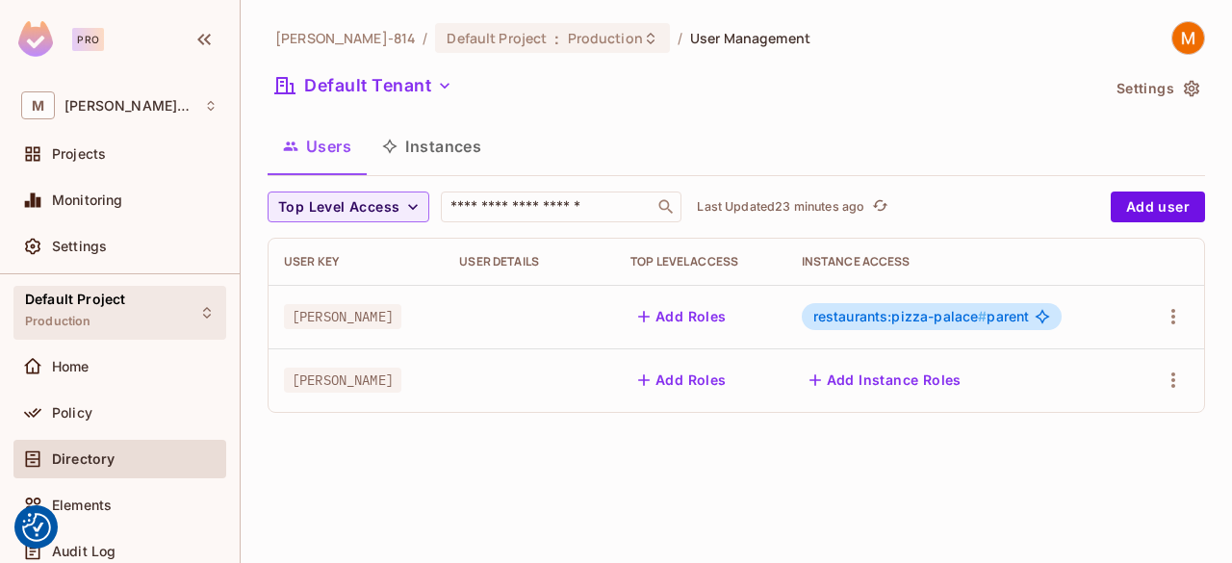
click at [103, 292] on span "Default Project" at bounding box center [75, 299] width 100 height 15
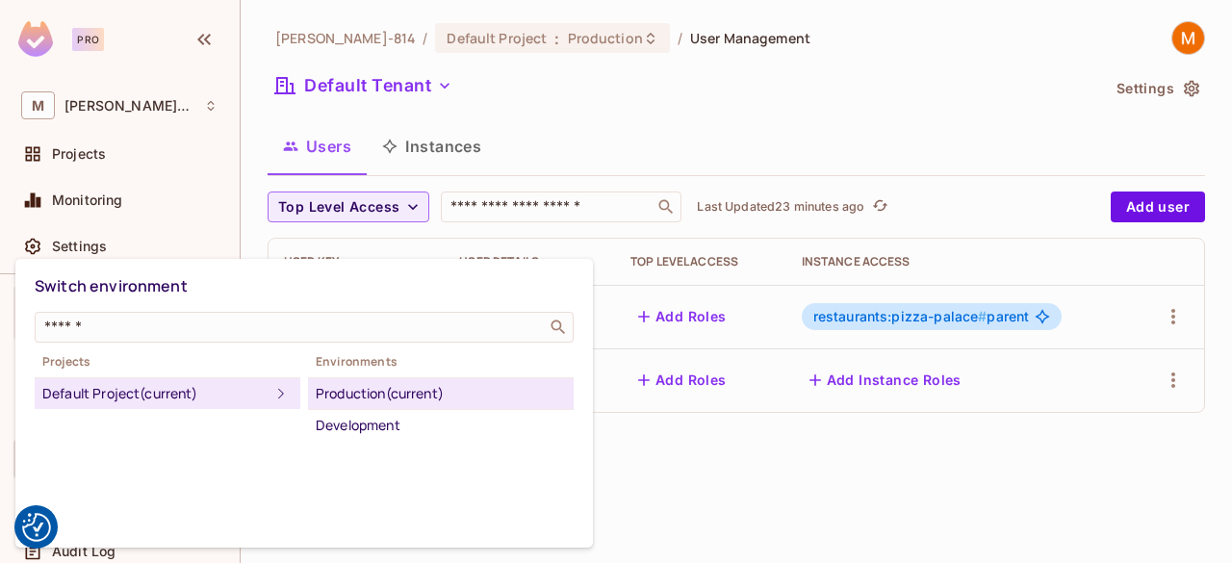
click at [746, 99] on div at bounding box center [616, 281] width 1232 height 563
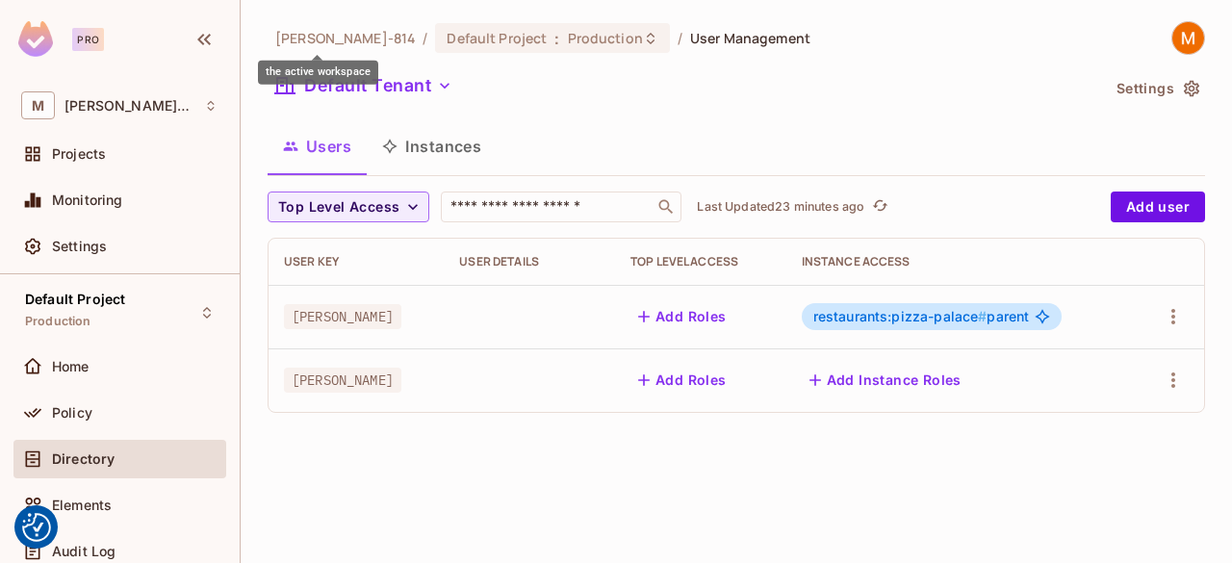
click at [344, 43] on span "Mariama-814" at bounding box center [345, 38] width 140 height 18
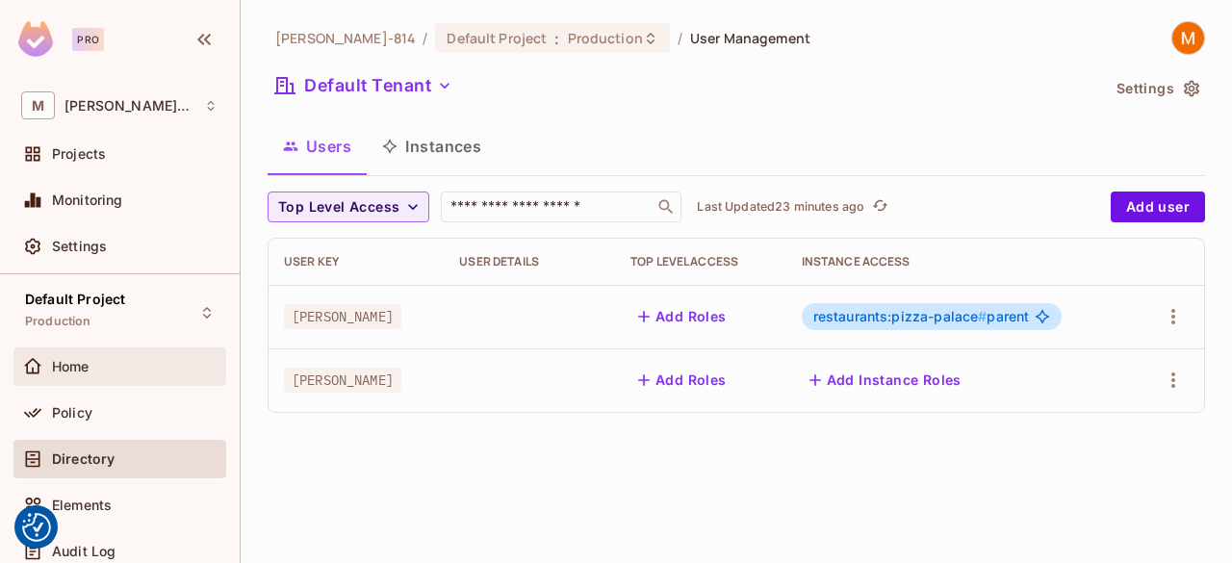
click at [148, 355] on div "Home" at bounding box center [119, 366] width 197 height 23
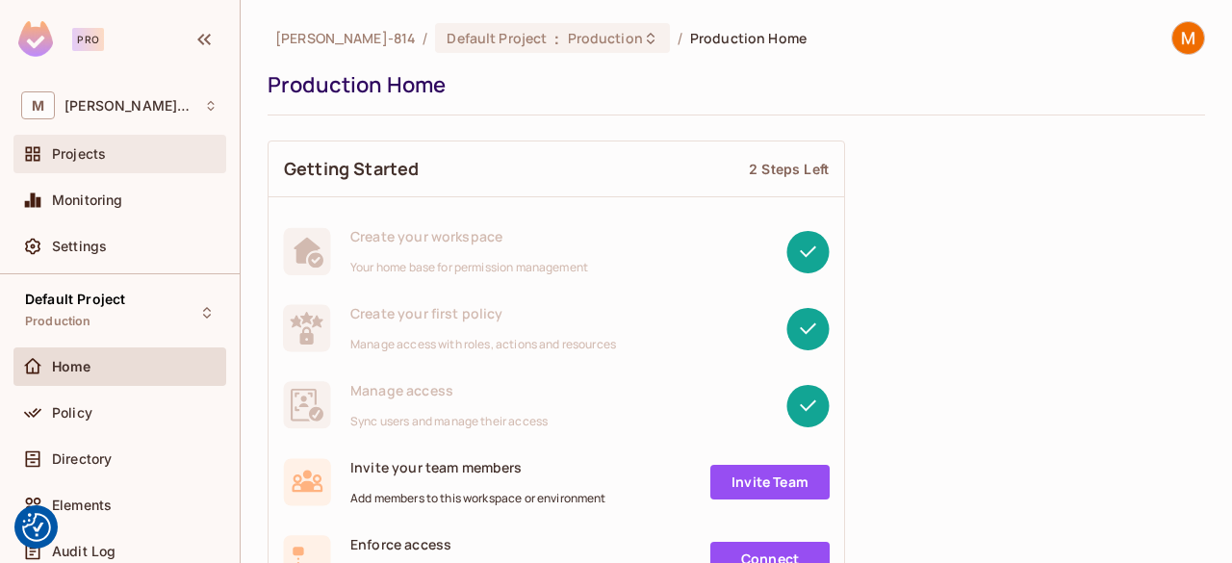
click at [146, 159] on div "Projects" at bounding box center [135, 153] width 166 height 15
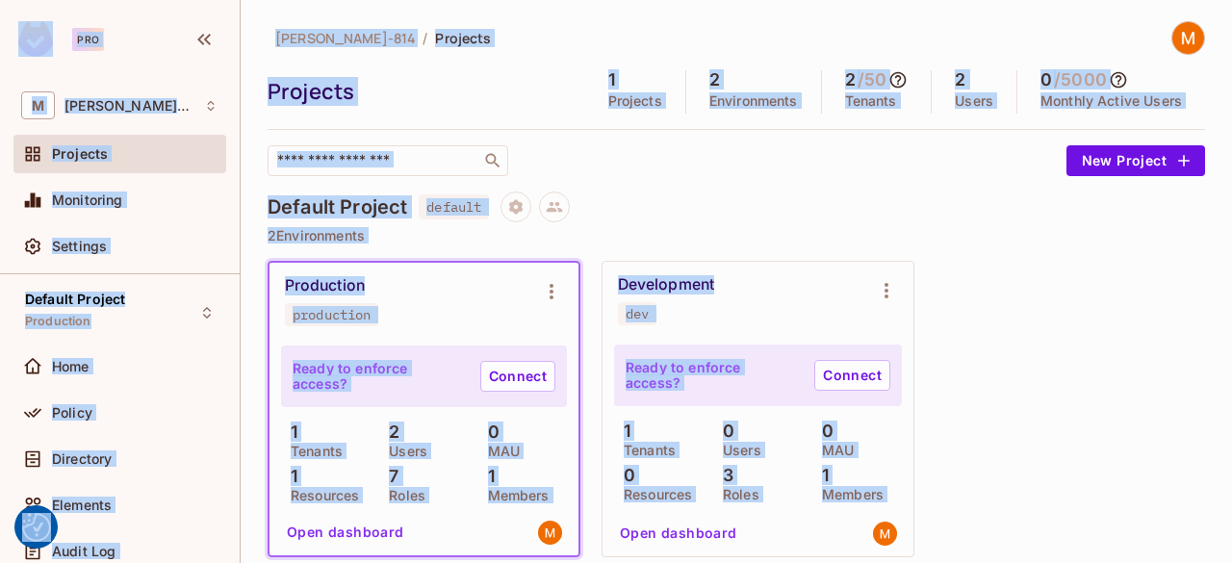
click at [818, 262] on div "Development dev" at bounding box center [757, 300] width 311 height 77
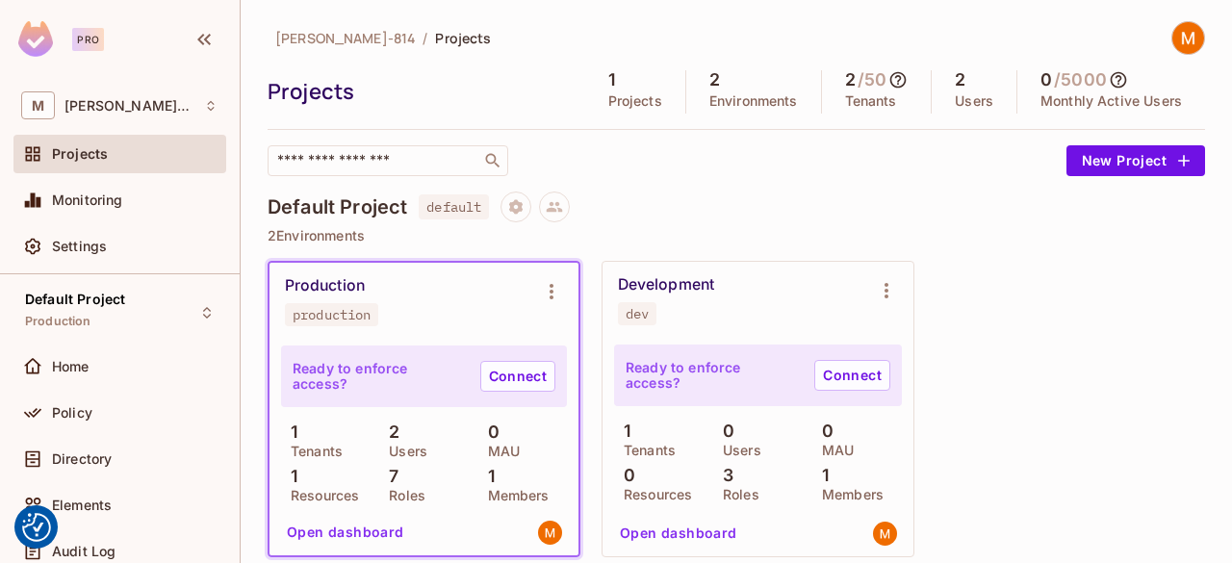
click at [1182, 29] on img at bounding box center [1188, 38] width 32 height 32
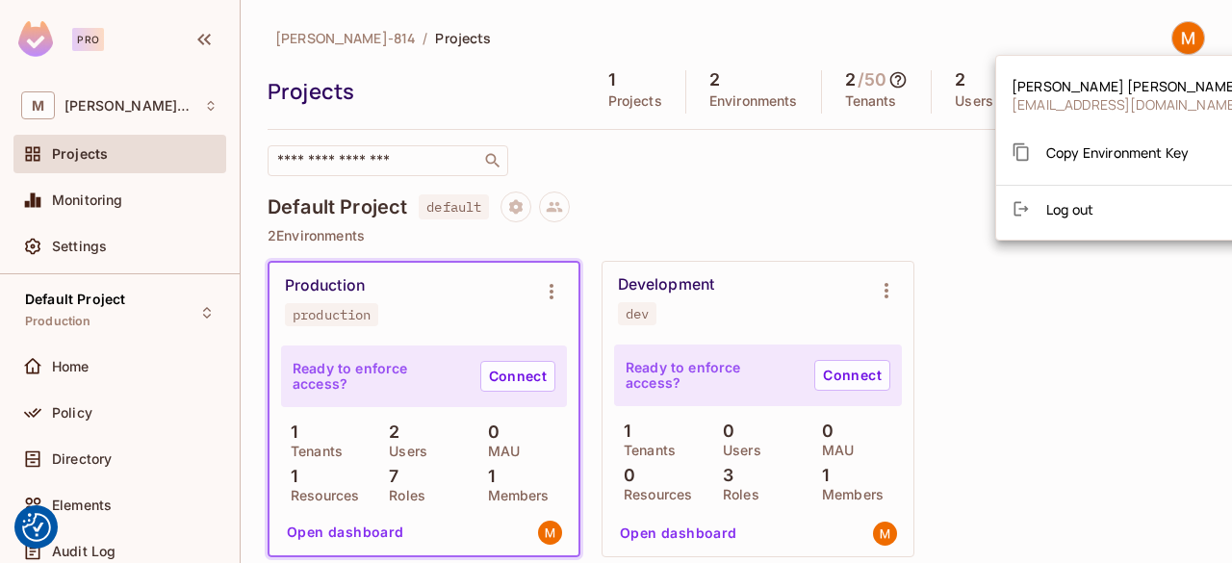
click at [964, 203] on div at bounding box center [616, 281] width 1232 height 563
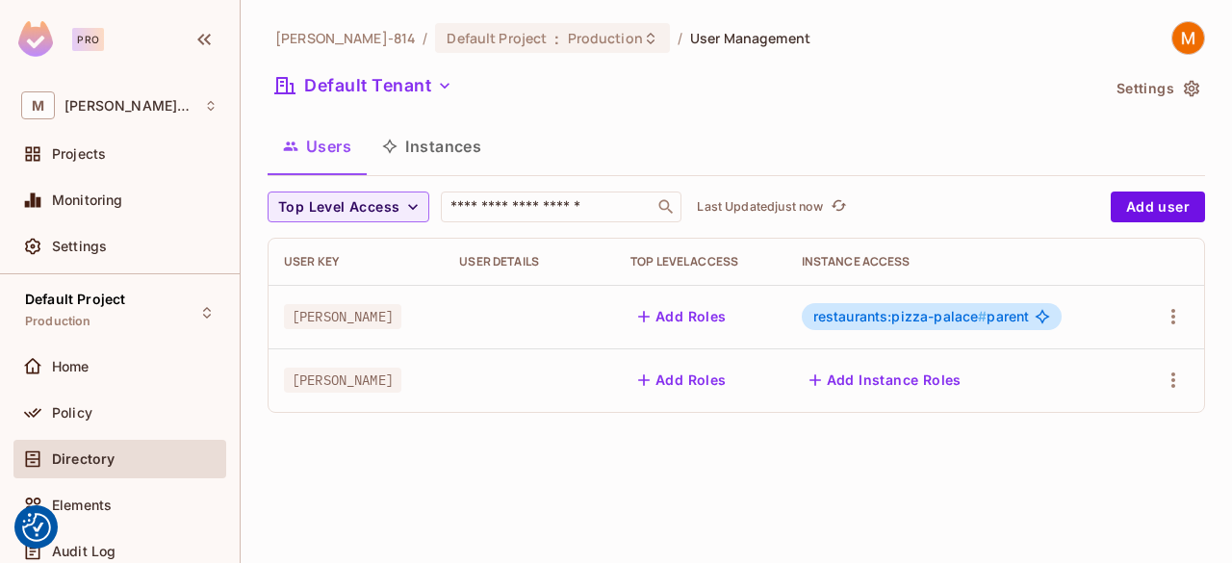
click at [823, 74] on div "Default Tenant" at bounding box center [682, 88] width 831 height 37
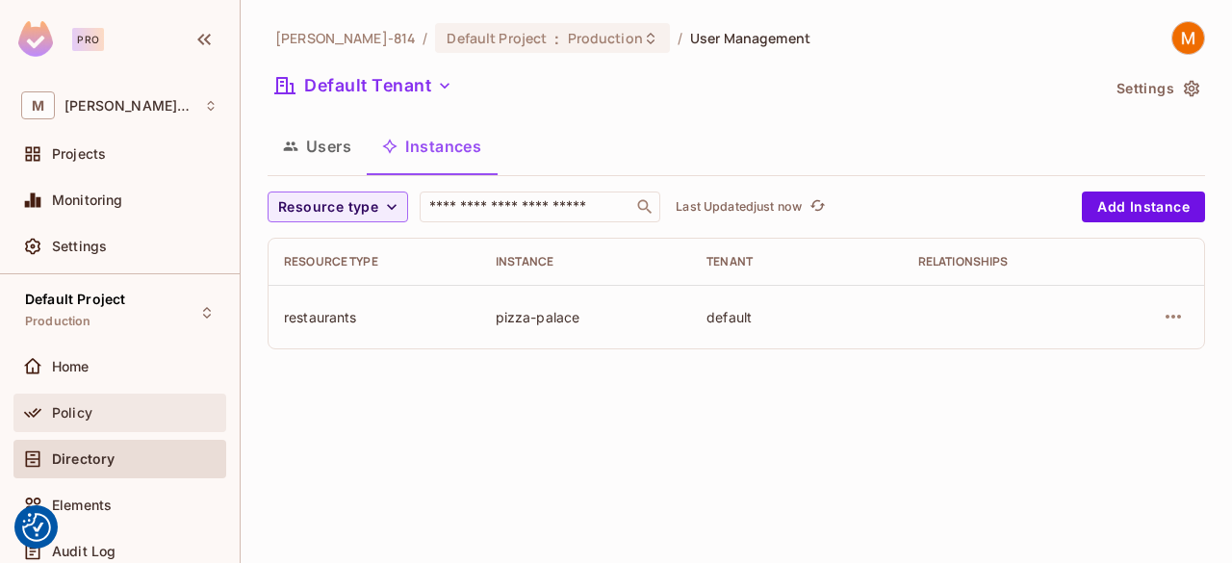
click at [165, 406] on div "Policy" at bounding box center [135, 412] width 166 height 15
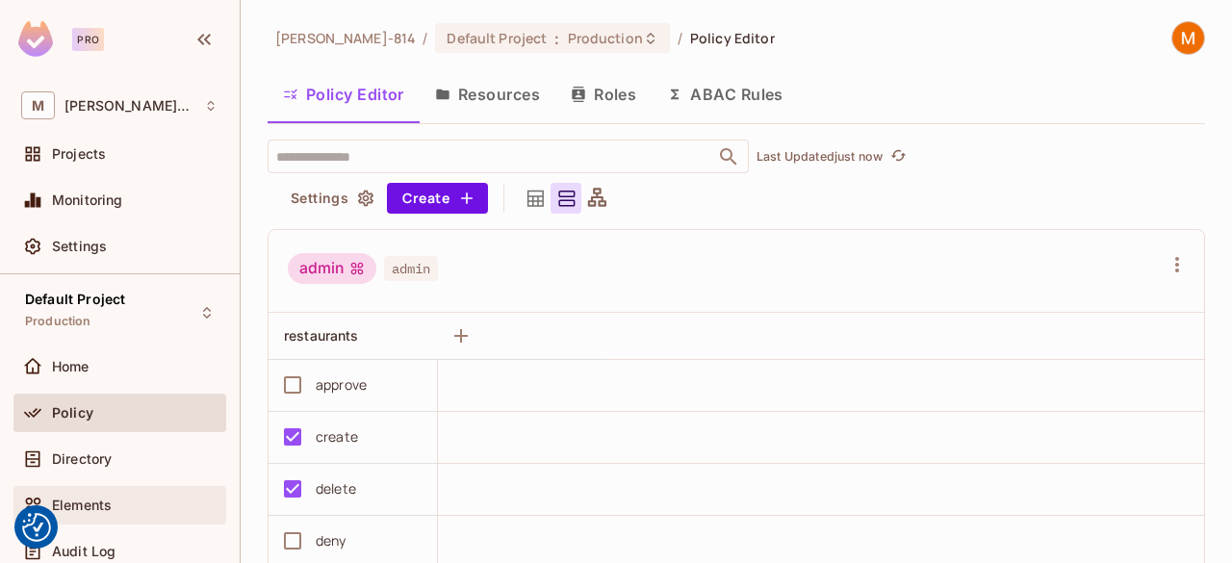
click at [135, 491] on div "Elements" at bounding box center [119, 505] width 213 height 38
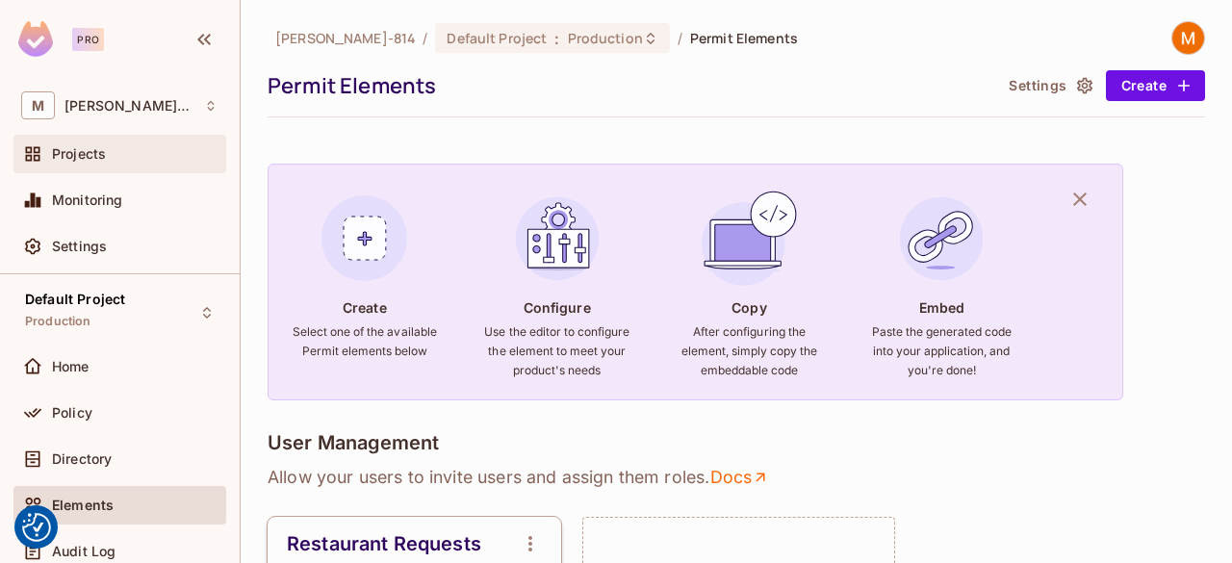
click at [130, 143] on div "Projects" at bounding box center [119, 153] width 197 height 23
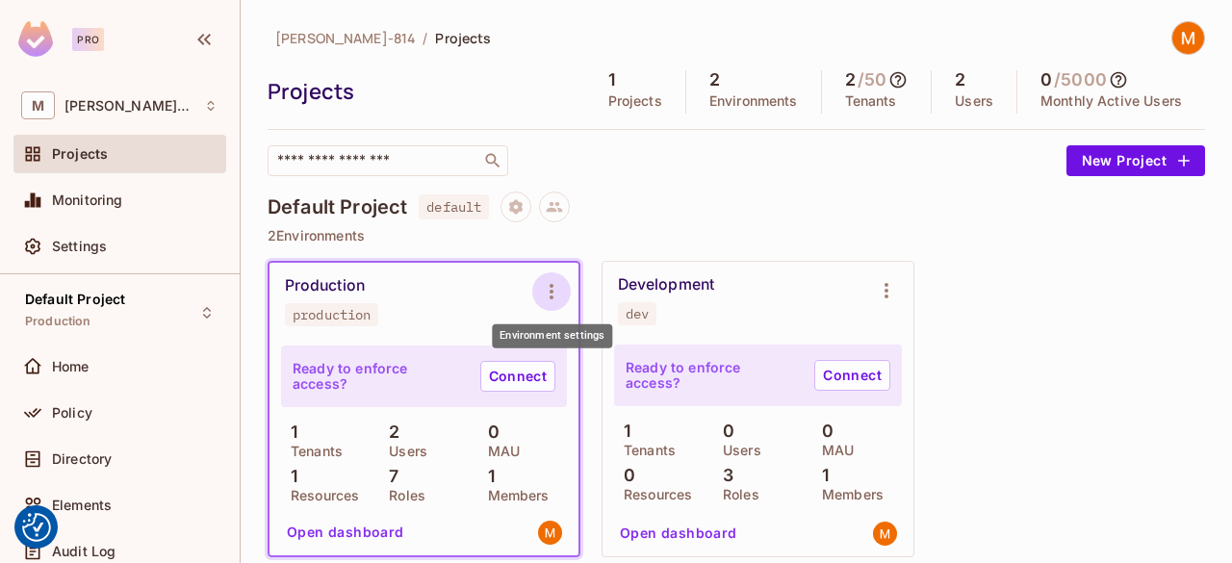
click at [562, 280] on icon "Environment settings" at bounding box center [551, 291] width 23 height 23
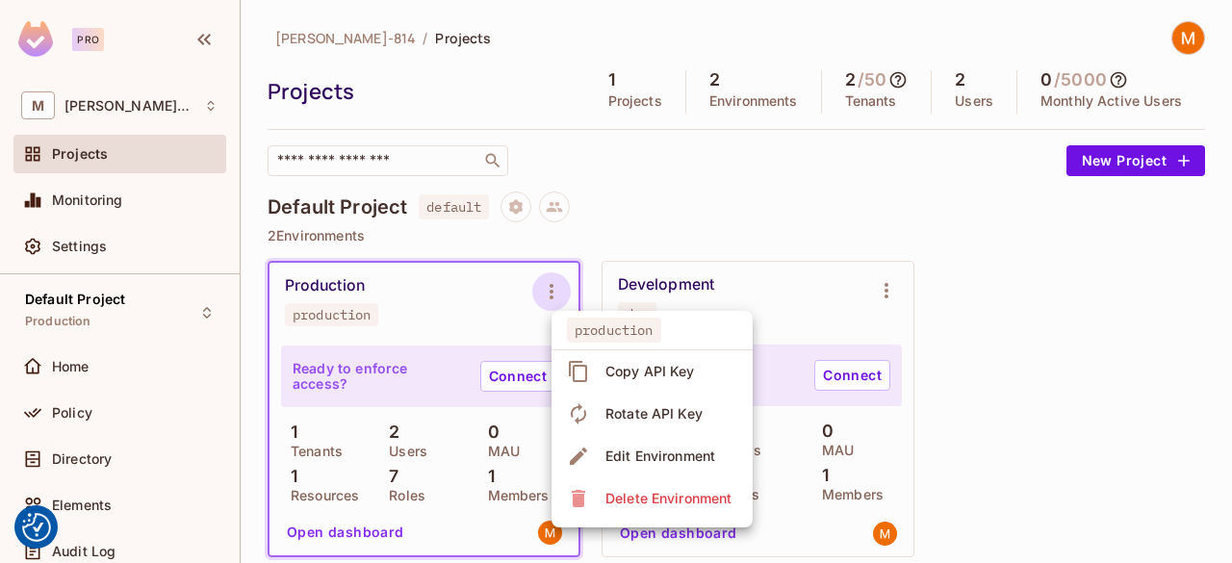
click at [339, 295] on div at bounding box center [616, 281] width 1232 height 563
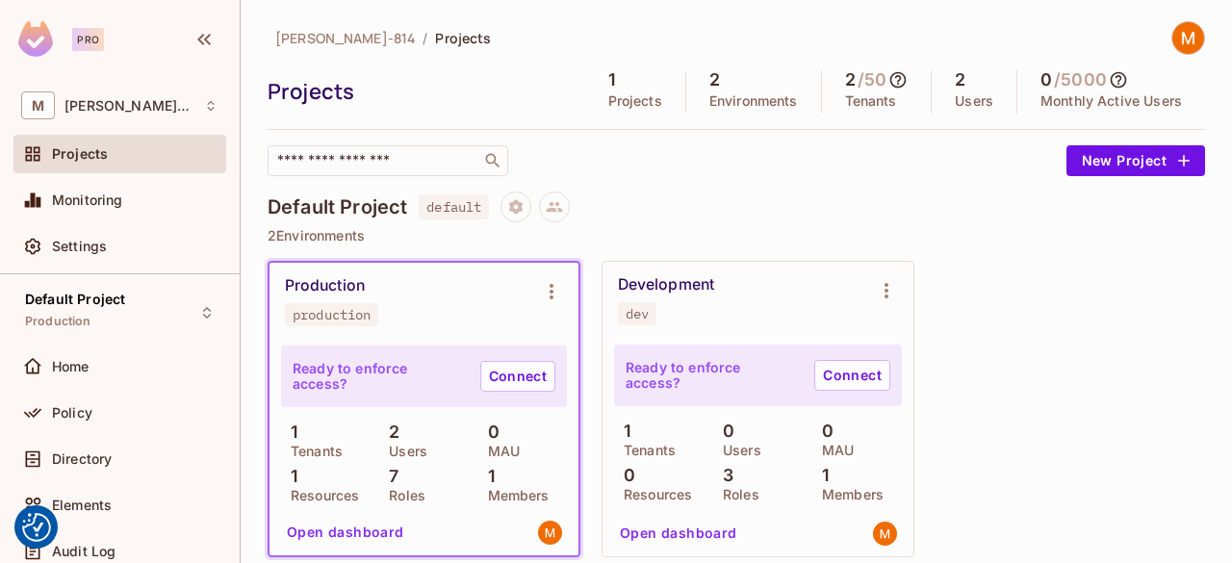
click at [356, 376] on p "Ready to enforce access?" at bounding box center [379, 376] width 172 height 31
click at [341, 288] on div "Production" at bounding box center [325, 285] width 80 height 19
click at [546, 286] on icon "Environment settings" at bounding box center [551, 291] width 23 height 23
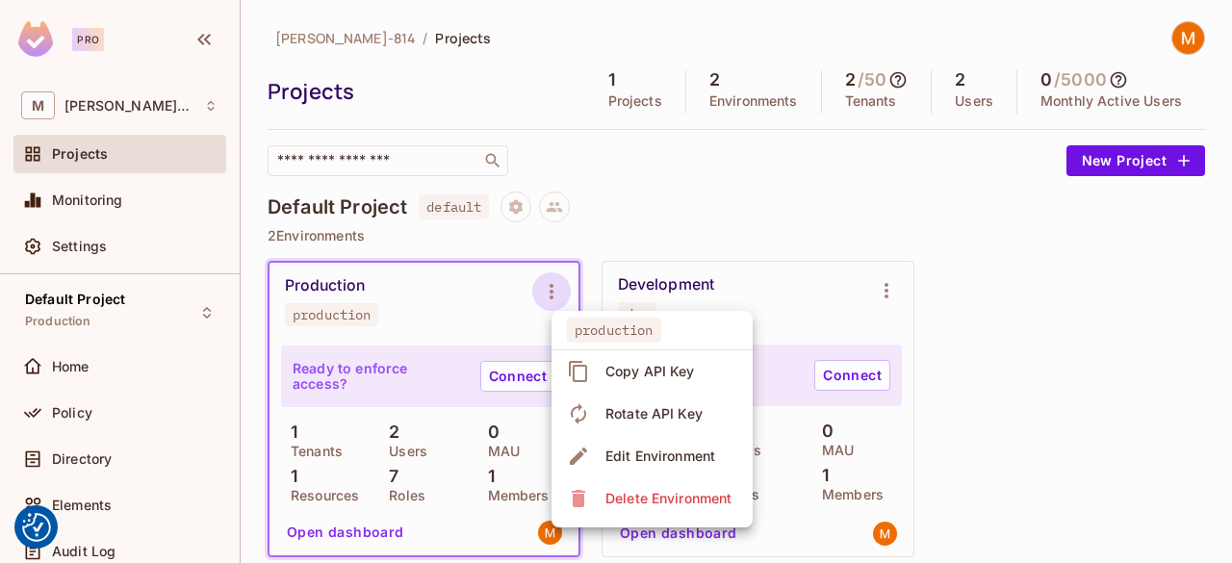
drag, startPoint x: 775, startPoint y: 99, endPoint x: 771, endPoint y: 131, distance: 32.0
click at [771, 131] on div at bounding box center [616, 281] width 1232 height 563
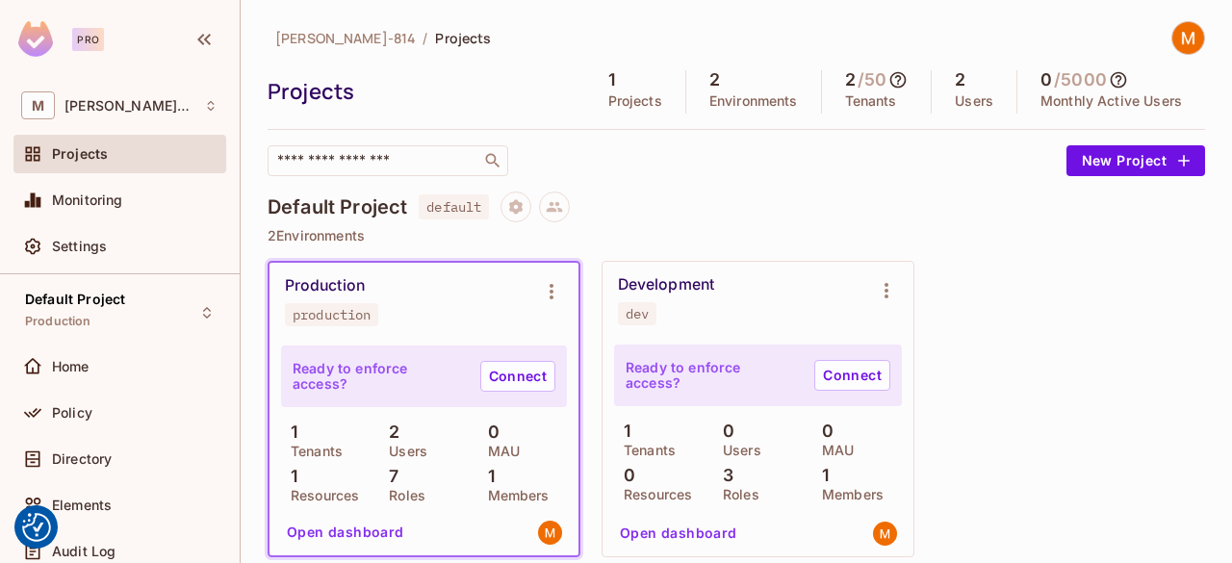
click at [771, 131] on div "Mariama-814 / Projects Projects 1 Projects 2 Environments 2 / 50 Tenants 2 User…" at bounding box center [735, 98] width 937 height 155
click at [158, 158] on div "Projects" at bounding box center [135, 153] width 166 height 15
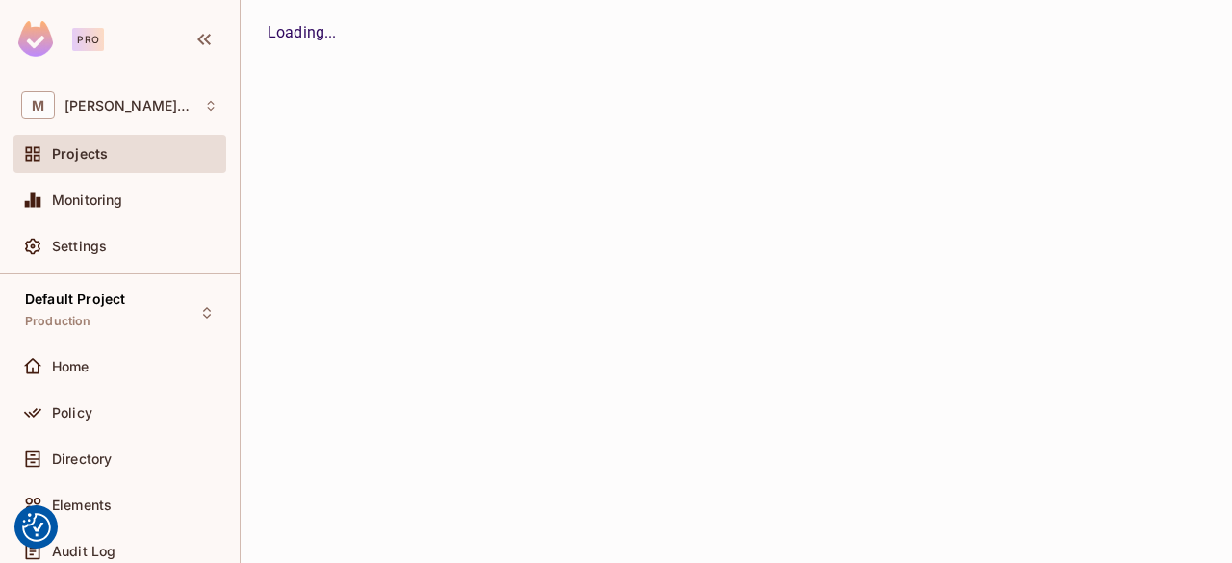
click at [158, 158] on div "Projects" at bounding box center [135, 153] width 166 height 15
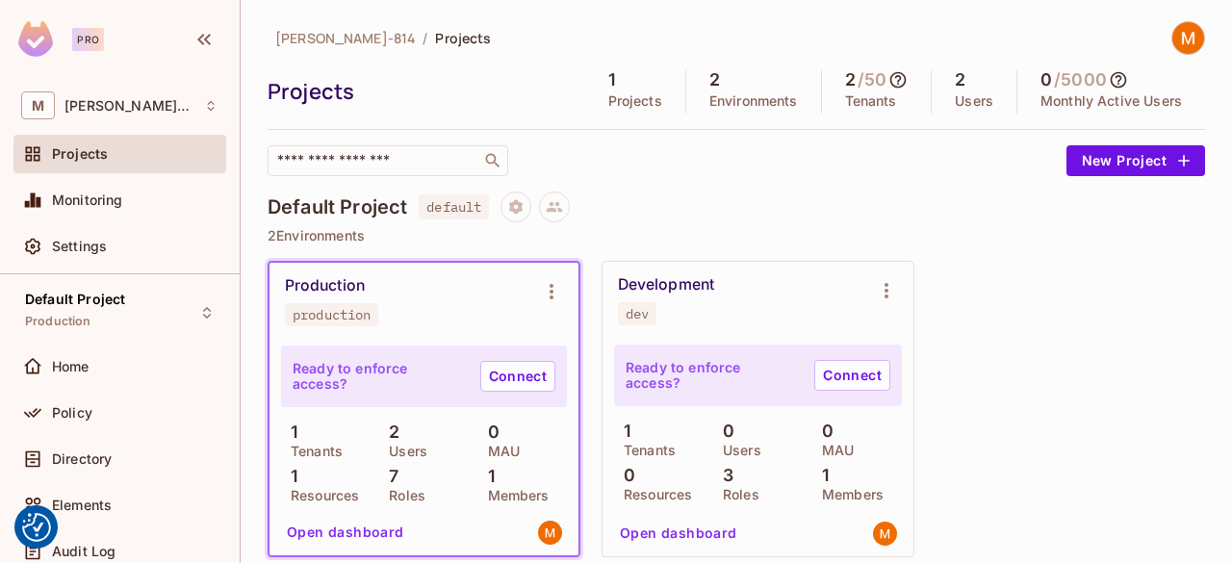
click at [339, 218] on div "Default Project default" at bounding box center [735, 206] width 937 height 31
click at [25, 257] on span at bounding box center [32, 246] width 23 height 23
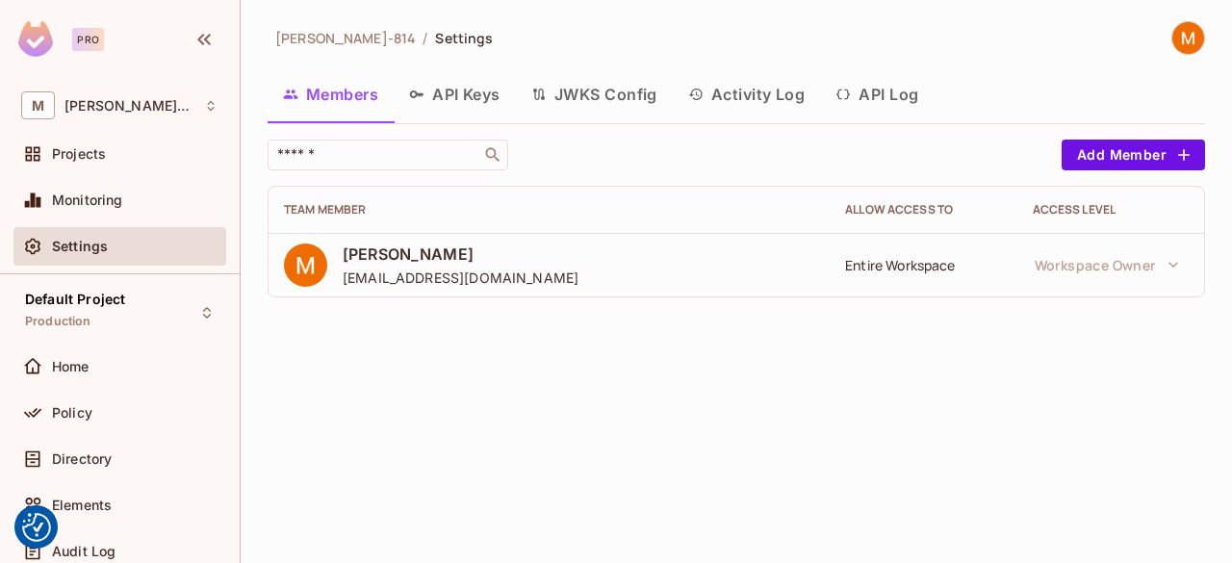
click at [451, 85] on button "API Keys" at bounding box center [455, 94] width 122 height 48
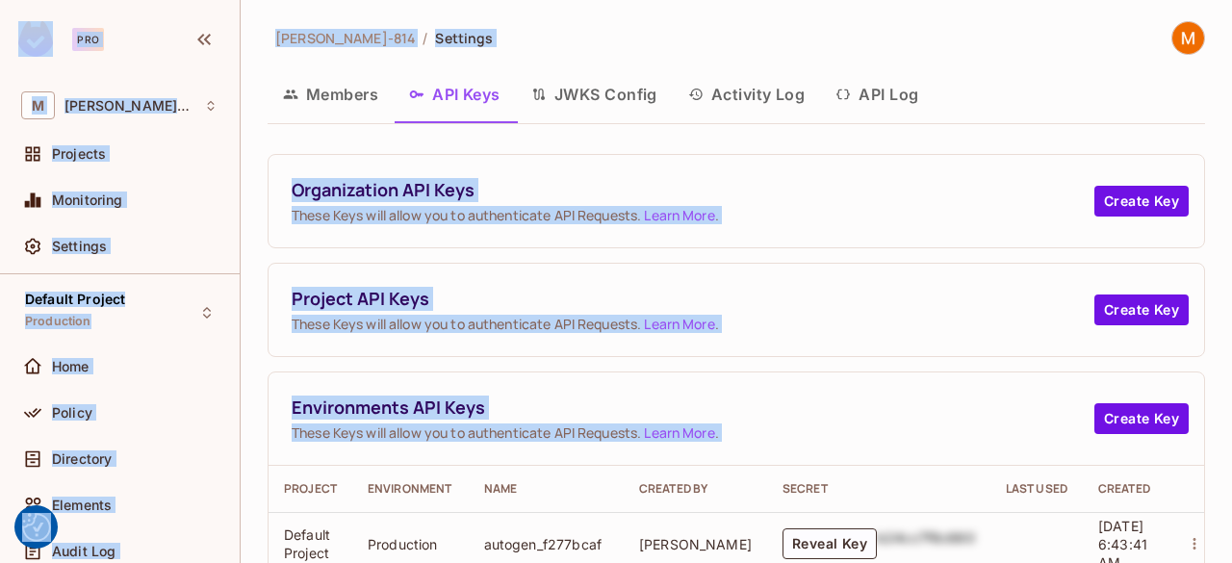
click at [866, 259] on div "Organization API Keys These Keys will allow you to authenticate API Requests. L…" at bounding box center [735, 397] width 937 height 486
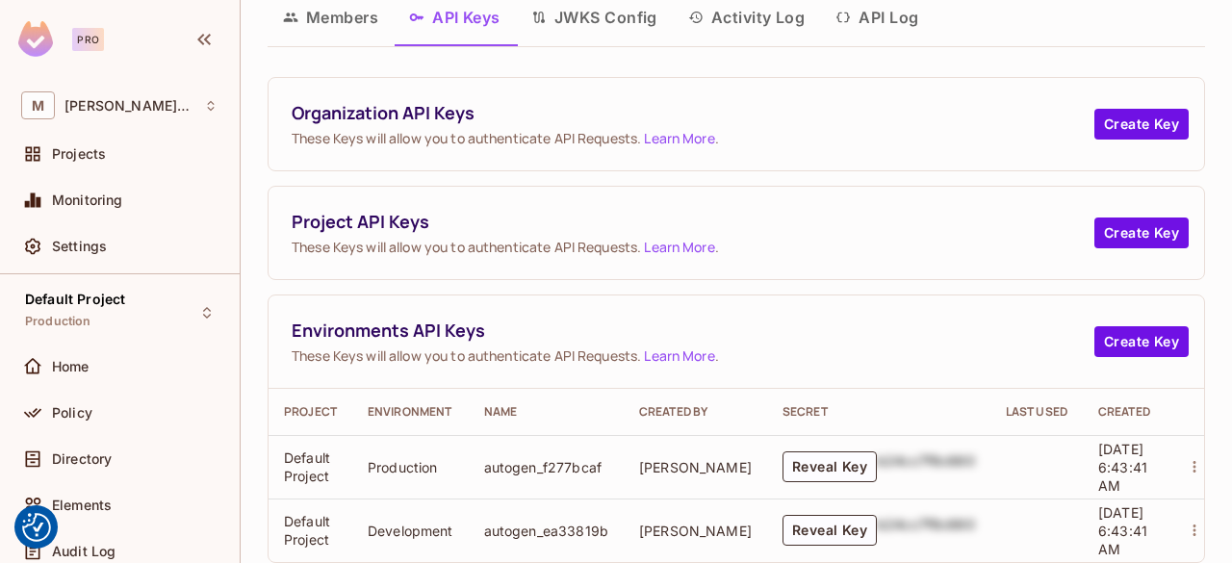
scroll to position [131, 0]
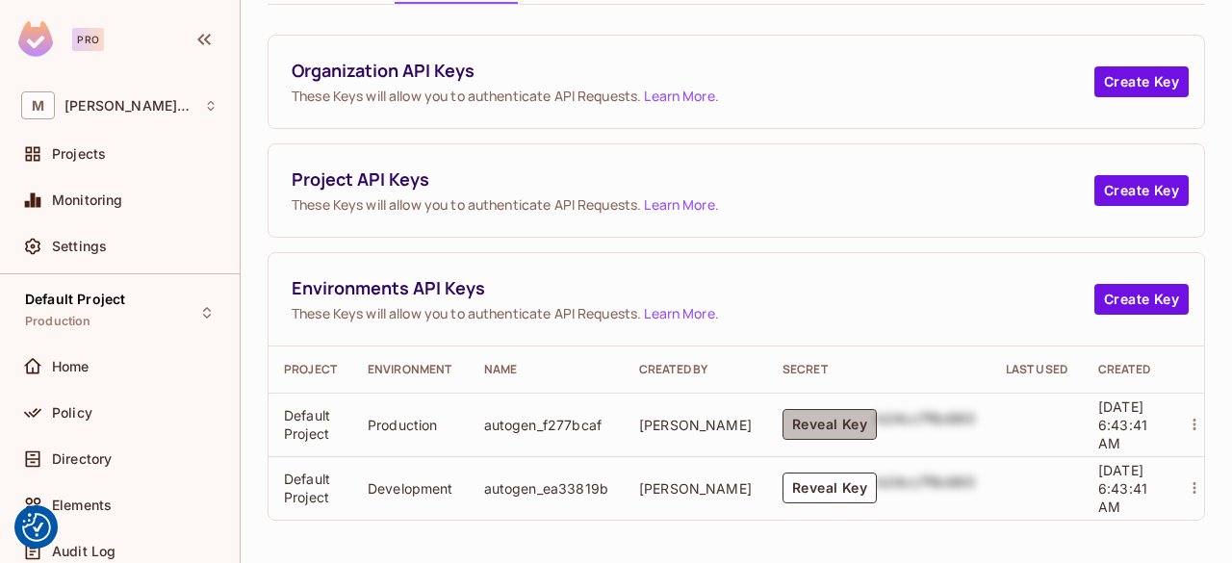
click at [782, 420] on button "Reveal Key" at bounding box center [829, 424] width 94 height 31
click at [786, 409] on button "Reveal Key" at bounding box center [829, 424] width 94 height 31
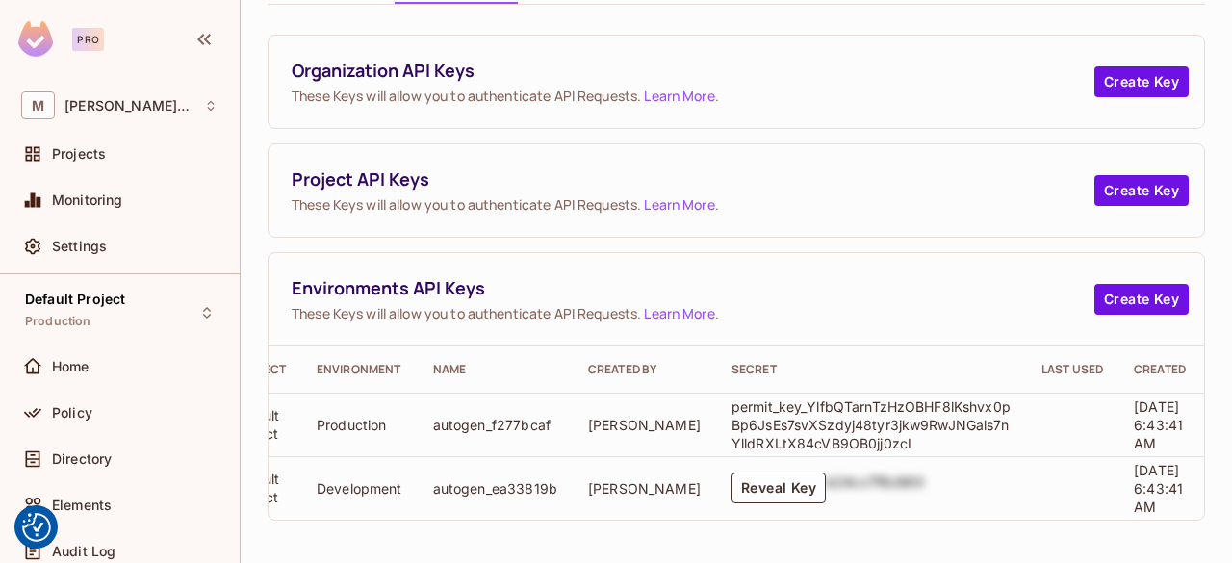
scroll to position [0, 0]
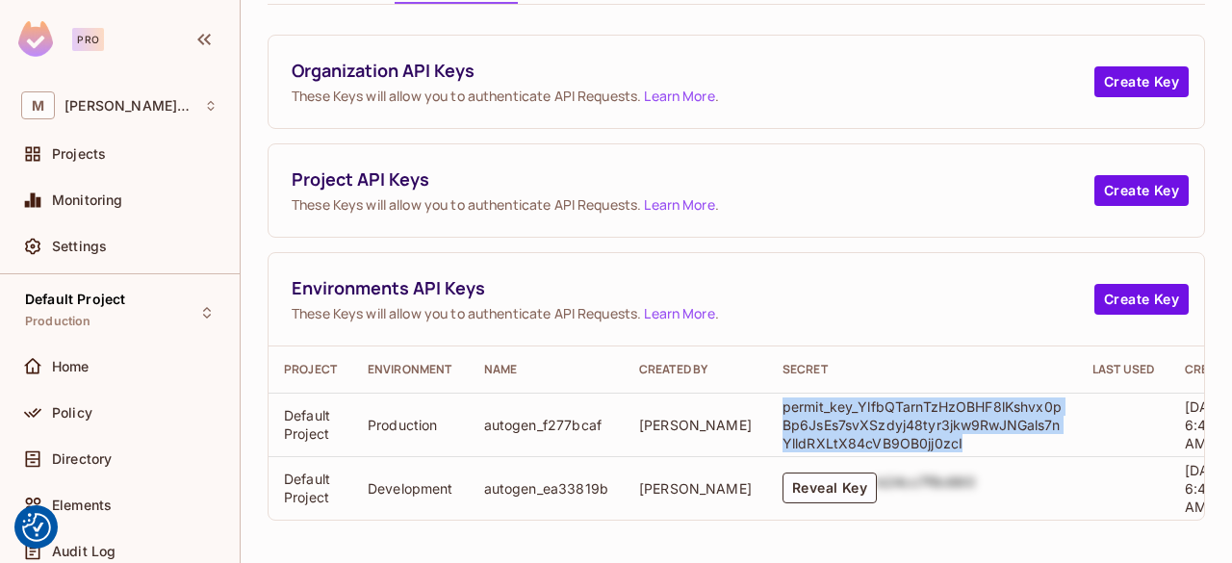
drag, startPoint x: 733, startPoint y: 391, endPoint x: 996, endPoint y: 426, distance: 265.1
click at [996, 426] on td "permit_key_YlfbQTarnTzHzOBHF8lKshvx0pBp6JsEs7svXSzdyj48tyr3jkw9RwJNGals7nYlldRX…" at bounding box center [922, 425] width 310 height 64
copy p "permit_key_YlfbQTarnTzHzOBHF8lKshvx0pBp6JsEs7svXSzdyj48tyr3jkw9RwJNGals7nYlldRX…"
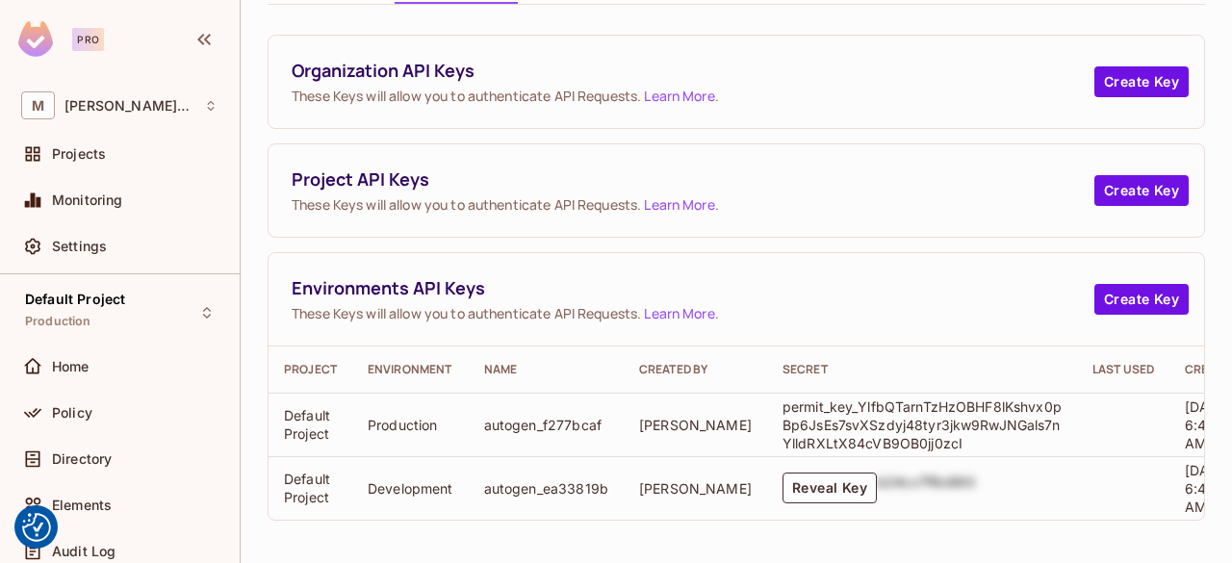
click at [908, 253] on div "Environments API Keys These Keys will allow you to authenticate API Requests. L…" at bounding box center [735, 299] width 935 height 93
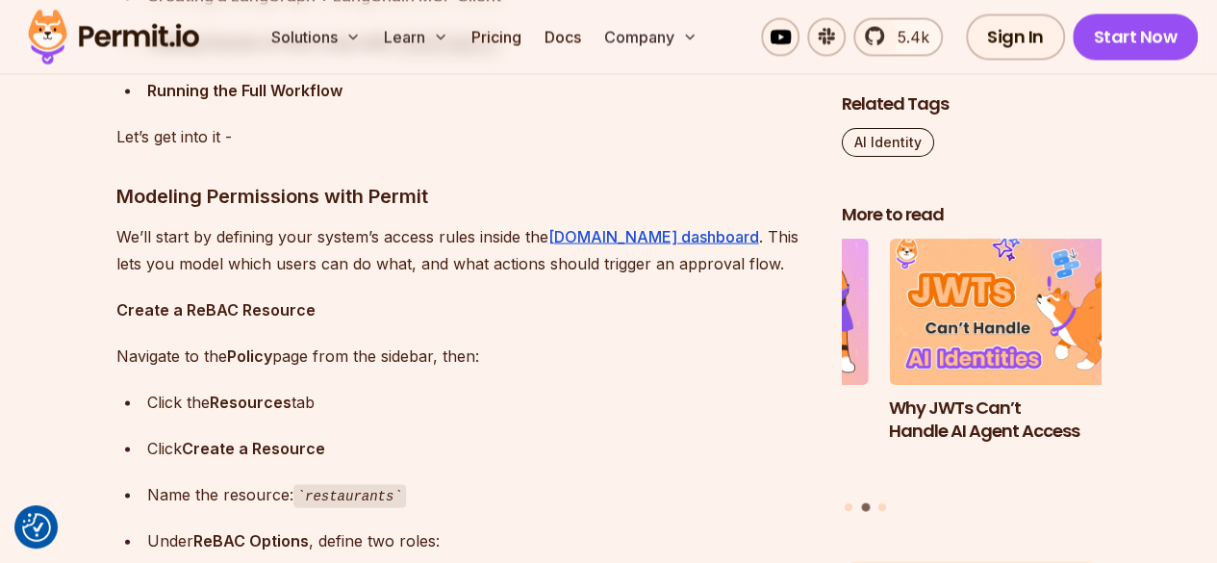
scroll to position [5407, 0]
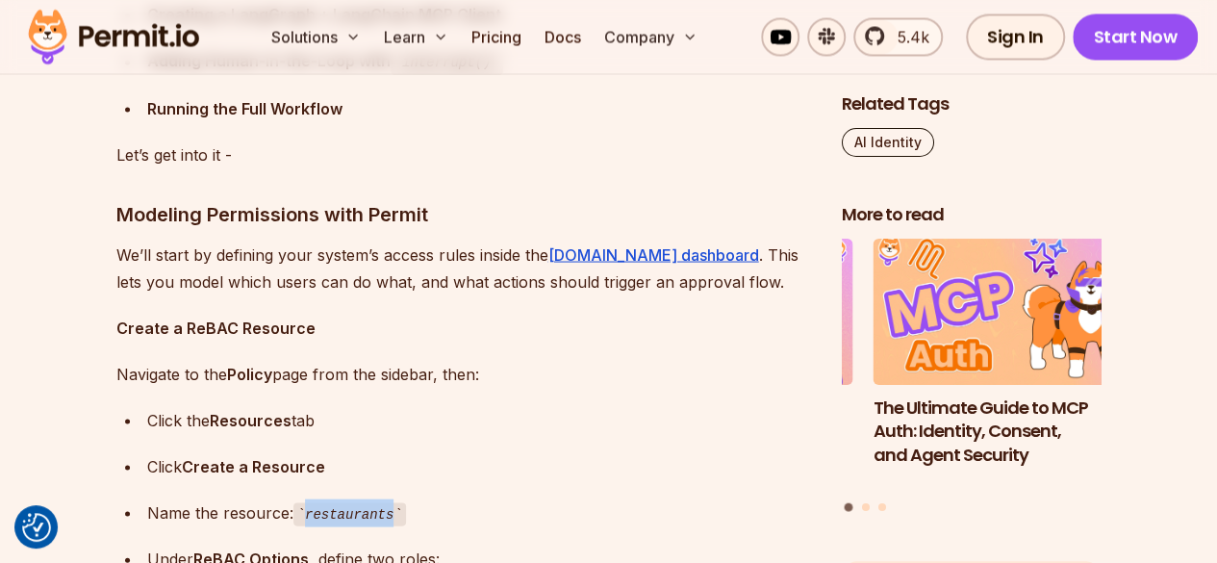
drag, startPoint x: 308, startPoint y: 409, endPoint x: 385, endPoint y: 411, distance: 77.0
click at [385, 502] on code "restaurants" at bounding box center [349, 513] width 113 height 23
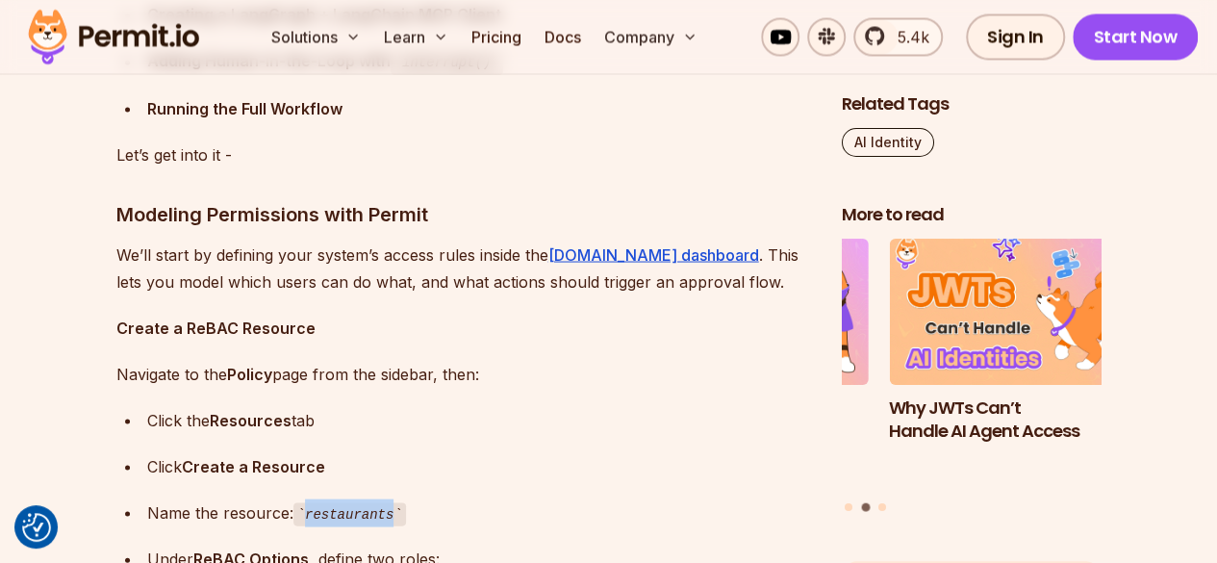
copy code "restaurants"
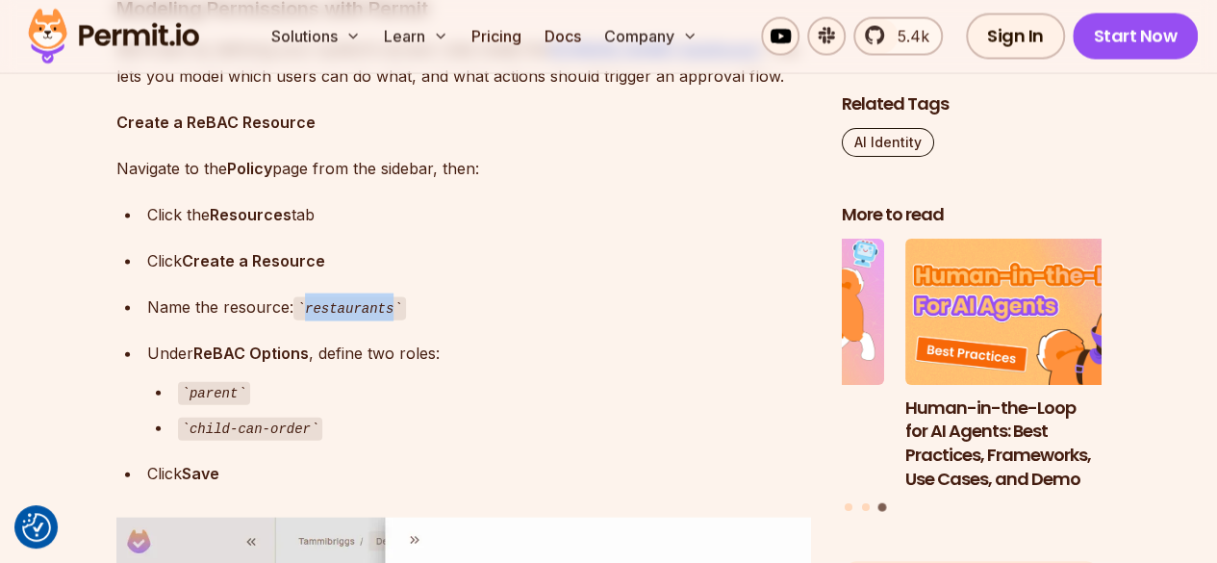
scroll to position [5619, 0]
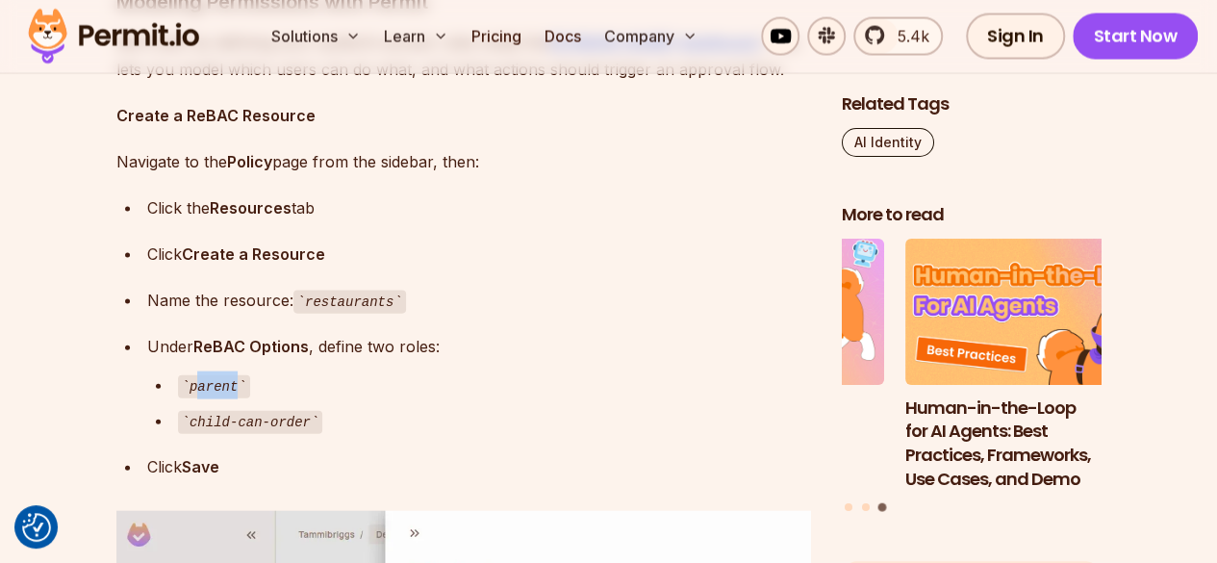
drag, startPoint x: 231, startPoint y: 284, endPoint x: 192, endPoint y: 283, distance: 38.5
click at [192, 375] on code "parent" at bounding box center [214, 386] width 72 height 23
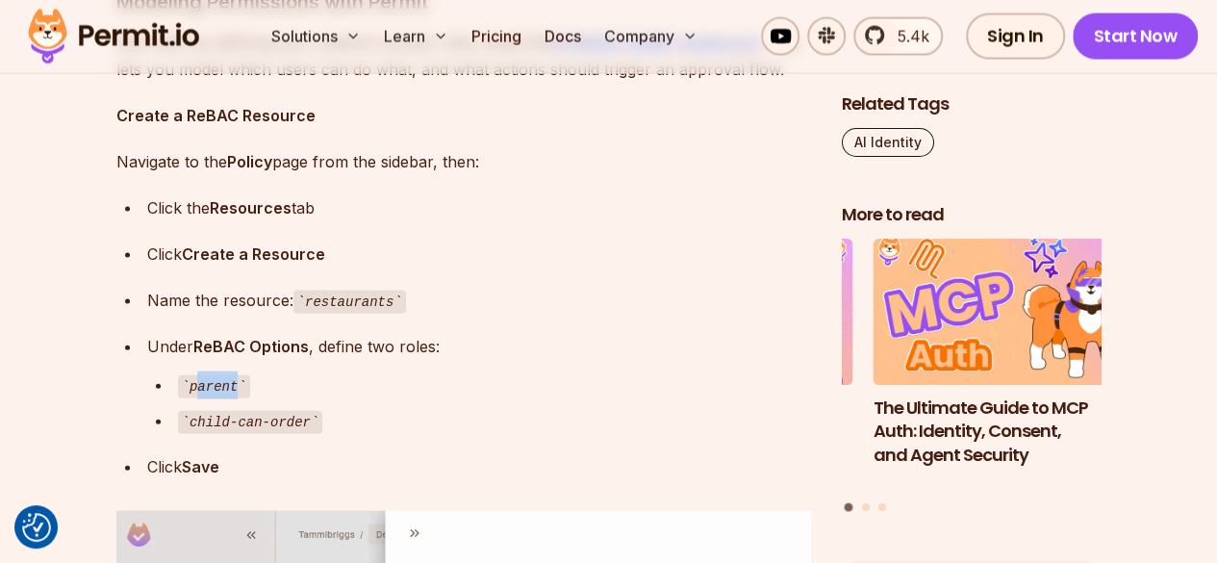
click at [192, 375] on code "parent" at bounding box center [214, 386] width 72 height 23
drag, startPoint x: 190, startPoint y: 282, endPoint x: 231, endPoint y: 282, distance: 41.4
click at [231, 375] on code "parent" at bounding box center [214, 386] width 72 height 23
copy code "parent"
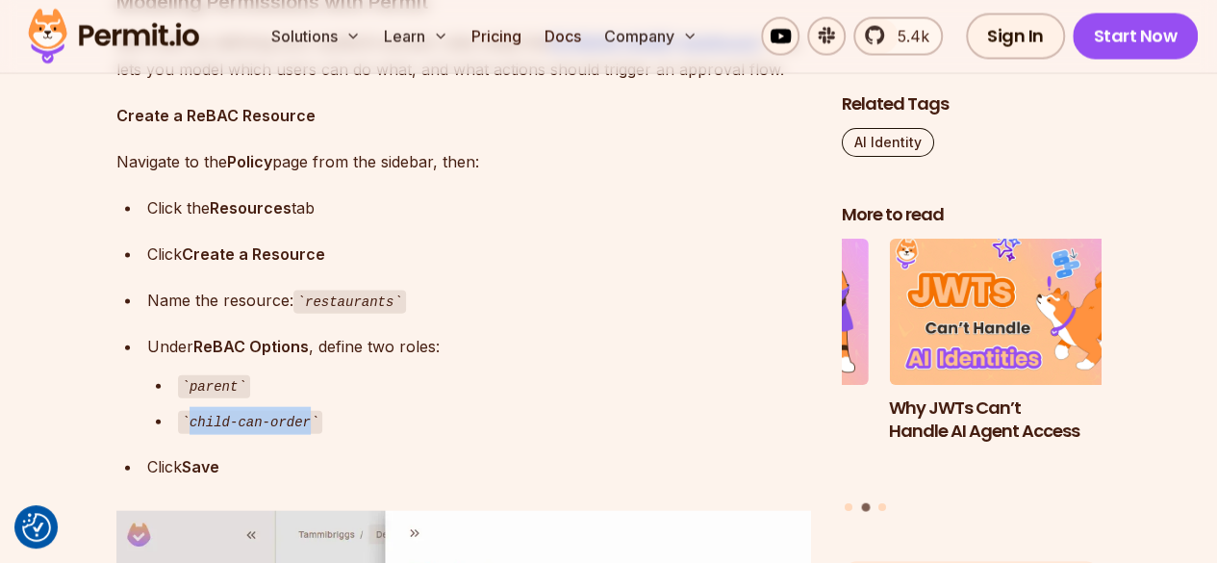
drag, startPoint x: 190, startPoint y: 315, endPoint x: 298, endPoint y: 312, distance: 108.8
click at [298, 411] on code "child-can-order" at bounding box center [250, 422] width 145 height 23
copy code "child-can-order"
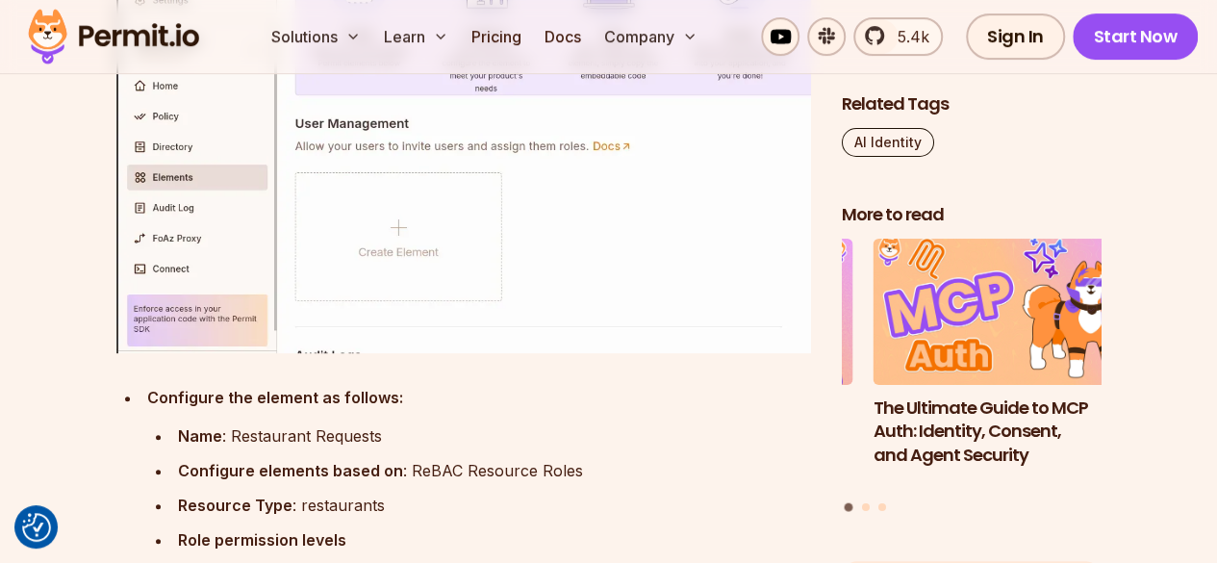
scroll to position [7717, 0]
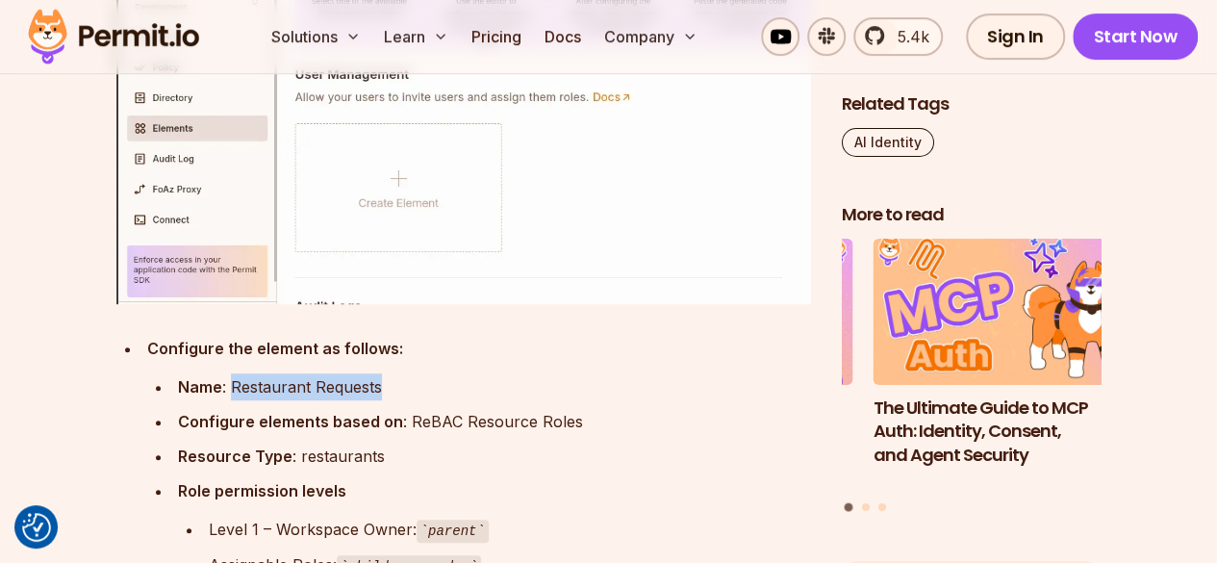
drag, startPoint x: 232, startPoint y: 305, endPoint x: 383, endPoint y: 303, distance: 151.1
click at [383, 373] on div "Name : Restaurant Requests" at bounding box center [494, 386] width 633 height 27
copy div "Restaurant Requests"
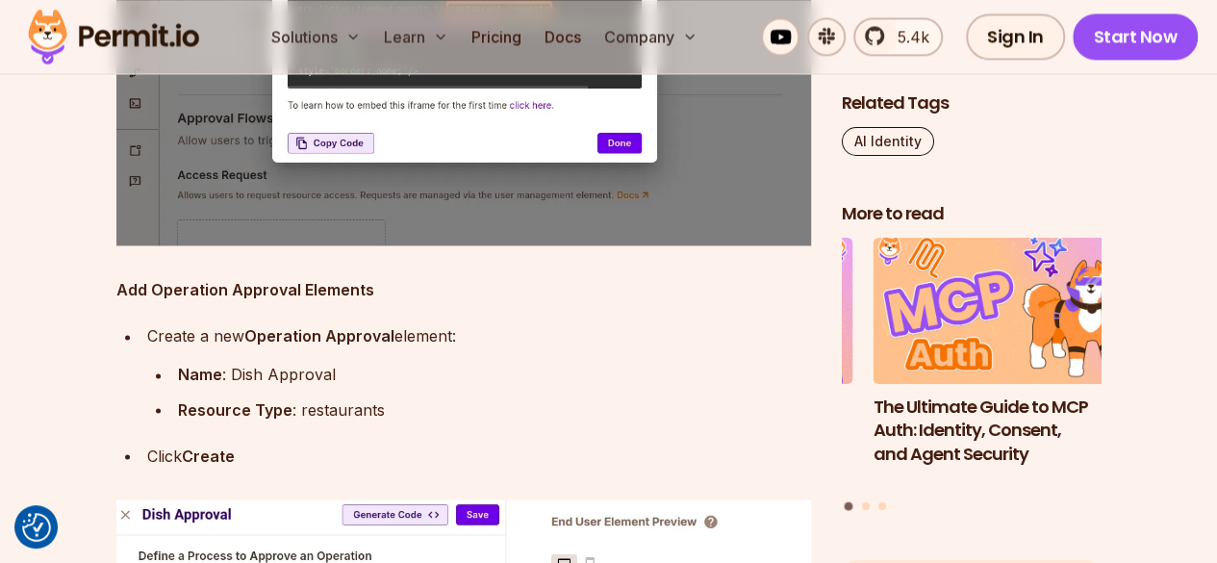
scroll to position [8711, 0]
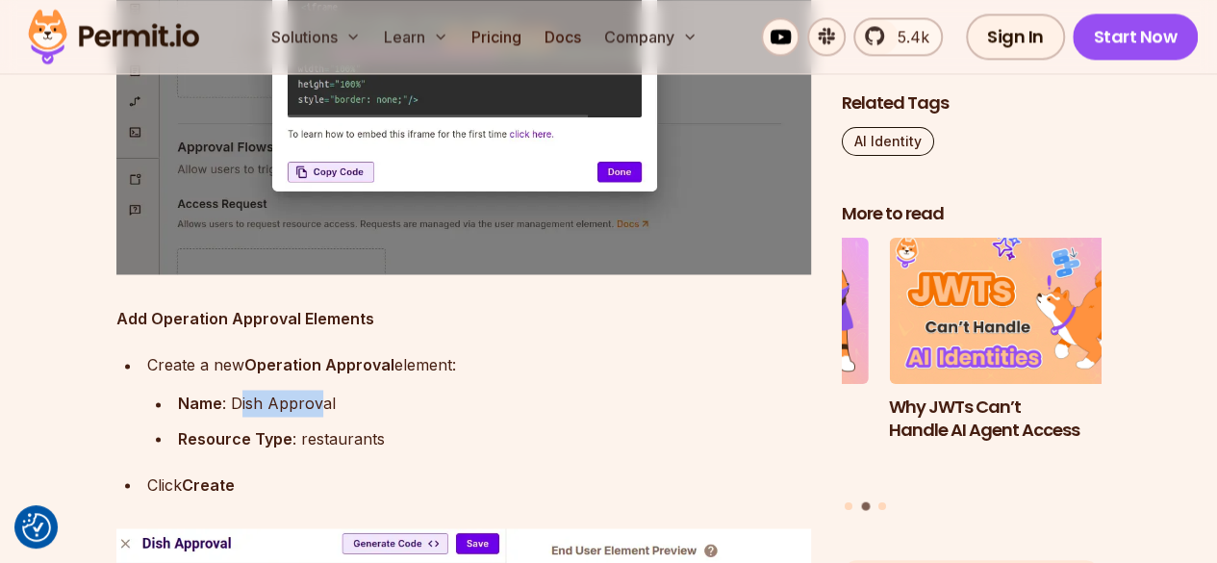
drag, startPoint x: 235, startPoint y: 317, endPoint x: 316, endPoint y: 319, distance: 80.9
click at [316, 390] on div "Name : Dish Approval" at bounding box center [494, 403] width 633 height 27
click at [394, 390] on div "Name : Dish Approval" at bounding box center [494, 403] width 633 height 27
drag, startPoint x: 372, startPoint y: 318, endPoint x: 233, endPoint y: 317, distance: 139.5
click at [233, 390] on div "Name : Dish Approval" at bounding box center [494, 403] width 633 height 27
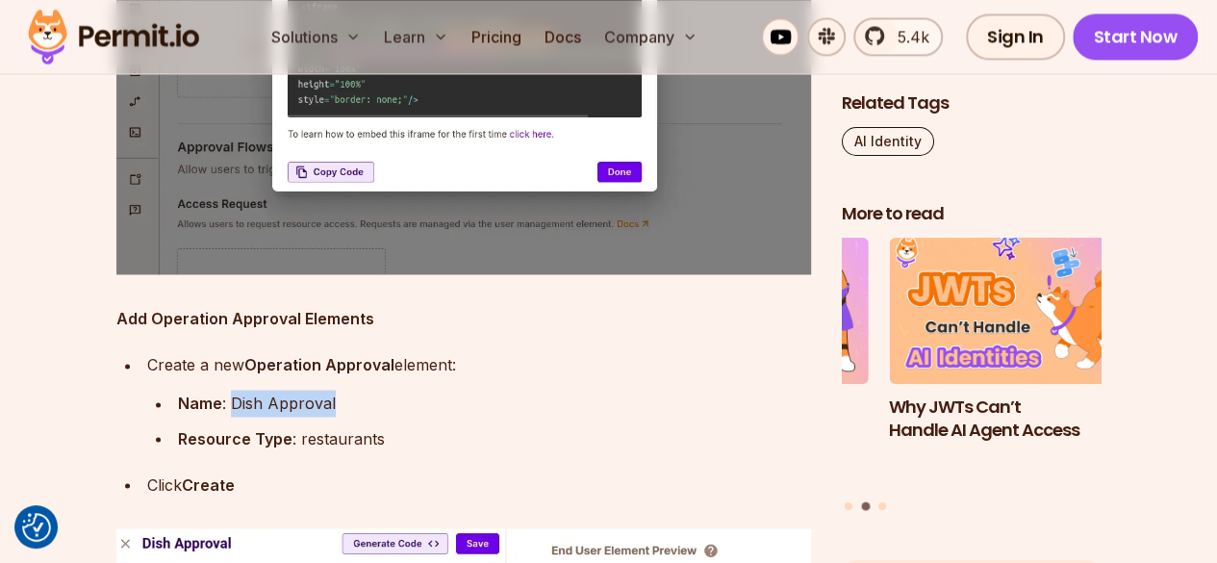
copy div "Dish Approval"
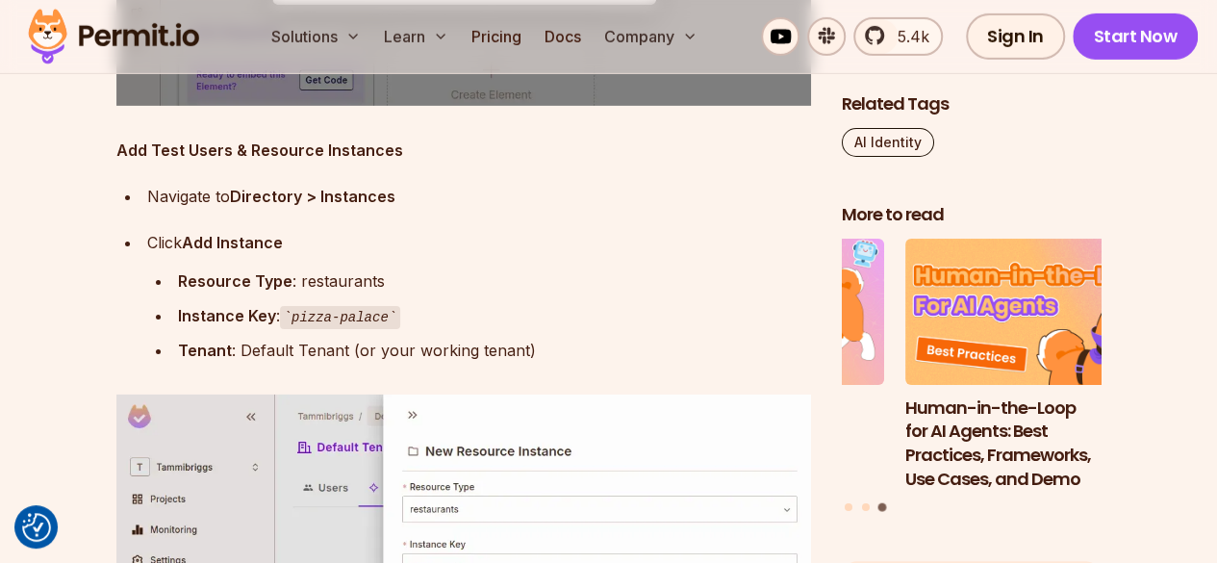
scroll to position [10308, 0]
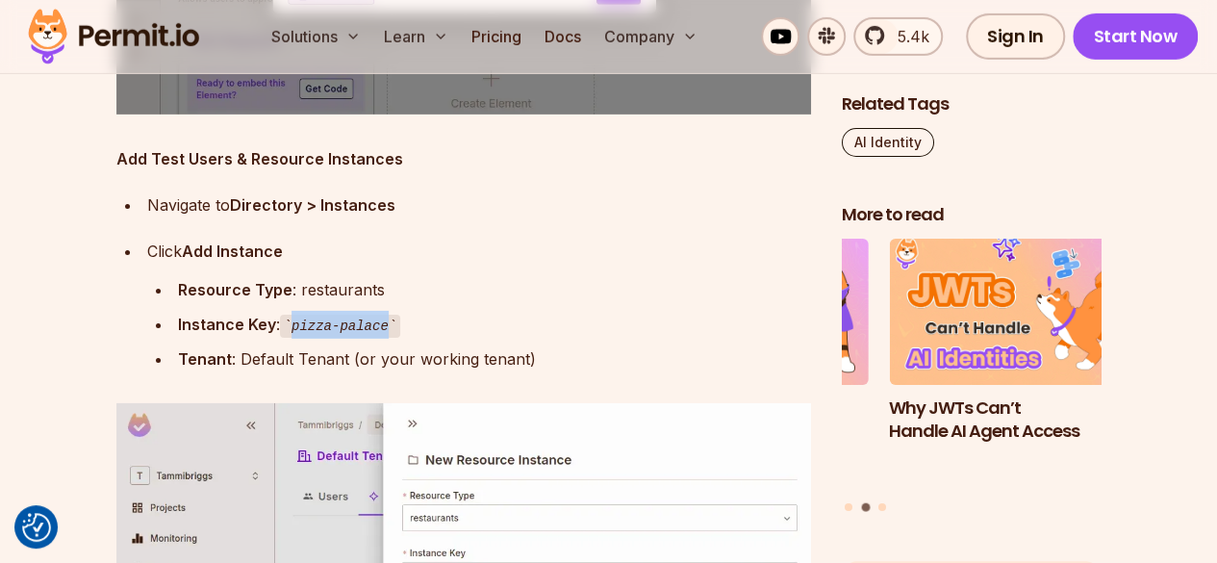
drag, startPoint x: 291, startPoint y: 242, endPoint x: 382, endPoint y: 245, distance: 91.5
click at [382, 315] on code "pizza-palace" at bounding box center [340, 326] width 121 height 23
copy code "pizza-palace"
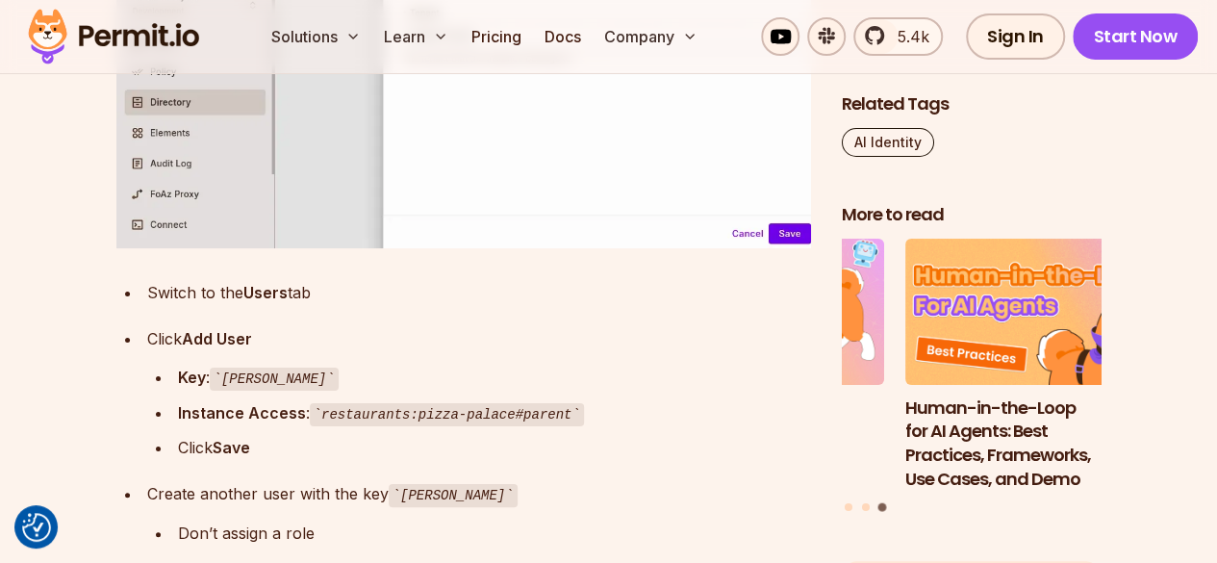
scroll to position [10924, 0]
drag, startPoint x: 225, startPoint y: 293, endPoint x: 249, endPoint y: 293, distance: 24.1
click at [249, 366] on code "[PERSON_NAME]" at bounding box center [274, 377] width 129 height 23
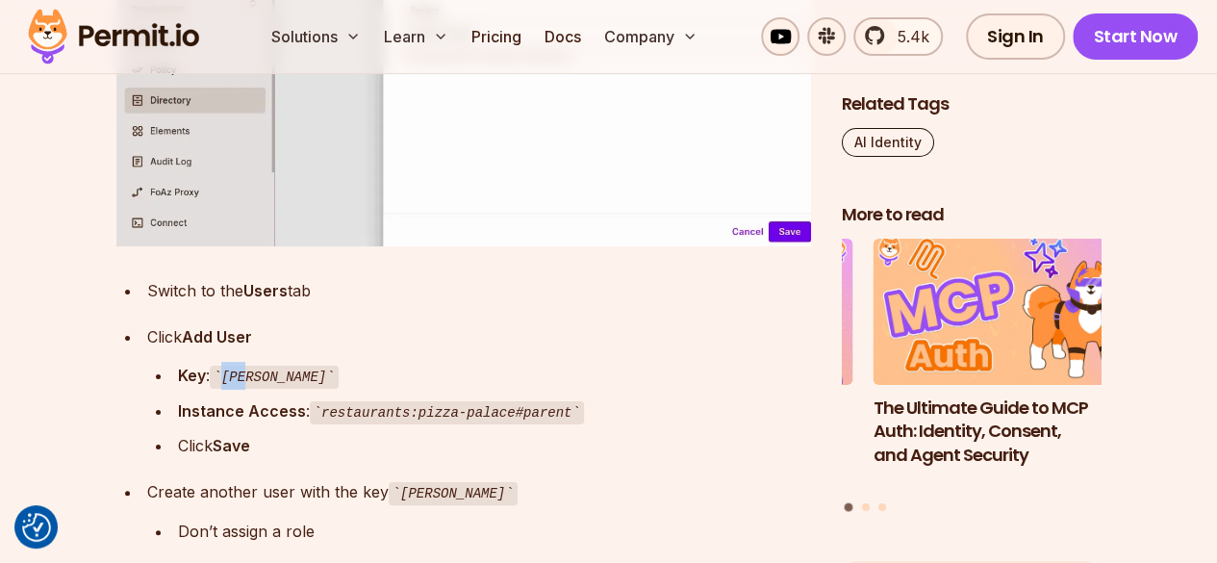
copy code "[PERSON_NAME]"
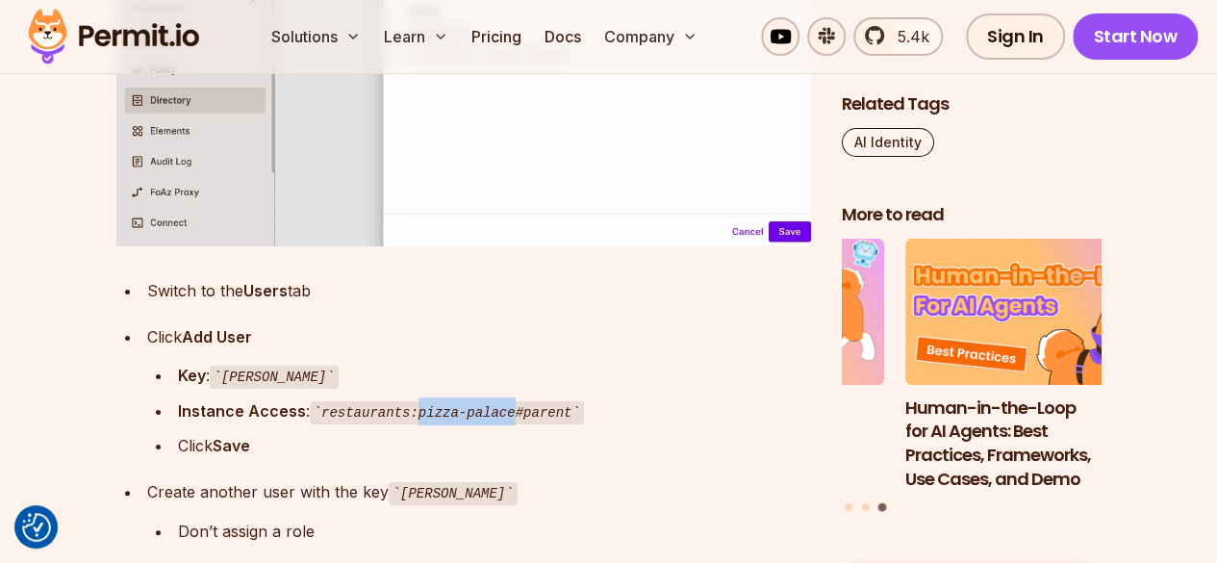
drag, startPoint x: 409, startPoint y: 326, endPoint x: 498, endPoint y: 317, distance: 90.0
click at [498, 401] on code "restaurants:pizza-palace#parent" at bounding box center [447, 412] width 274 height 23
copy code "pizza-palace"
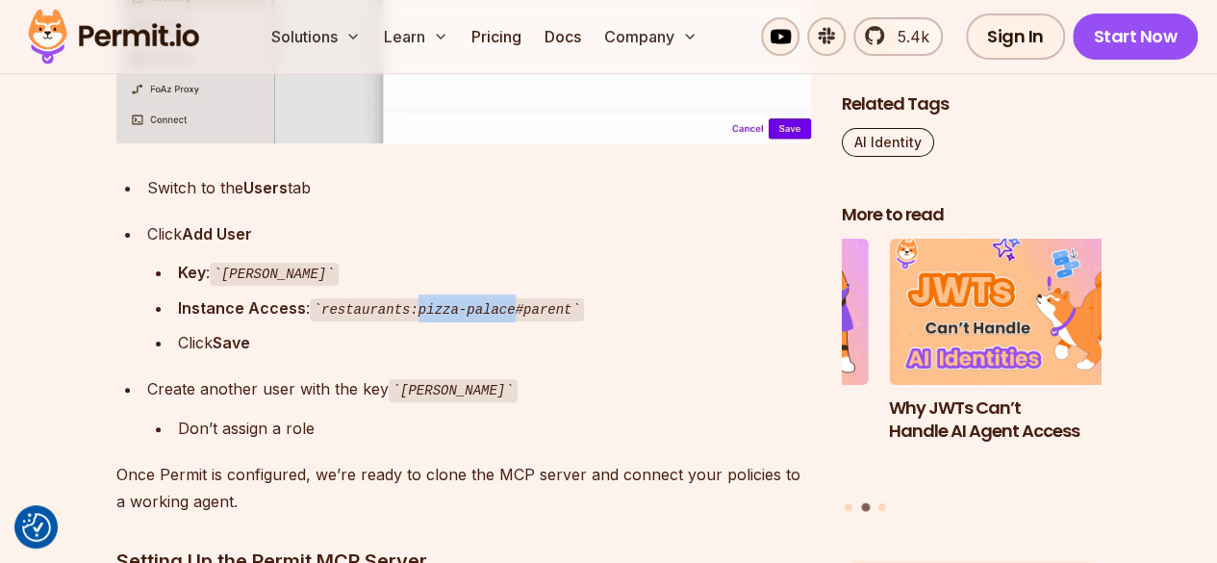
scroll to position [11007, 0]
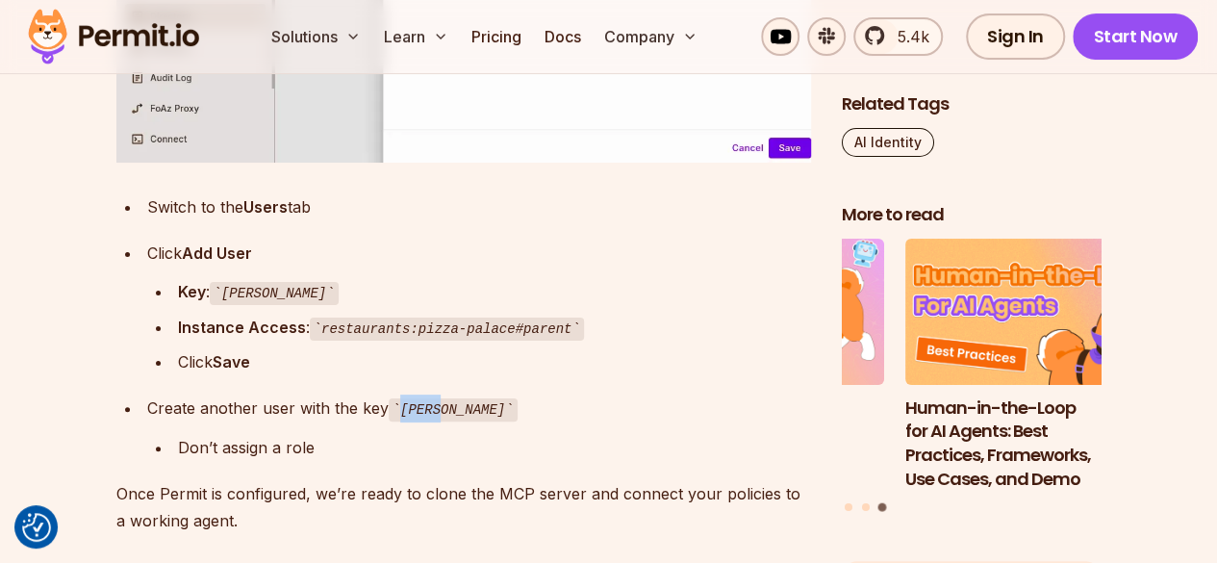
drag, startPoint x: 396, startPoint y: 326, endPoint x: 435, endPoint y: 326, distance: 38.5
click at [435, 398] on code "[PERSON_NAME]" at bounding box center [453, 409] width 129 height 23
copy code "[PERSON_NAME]"
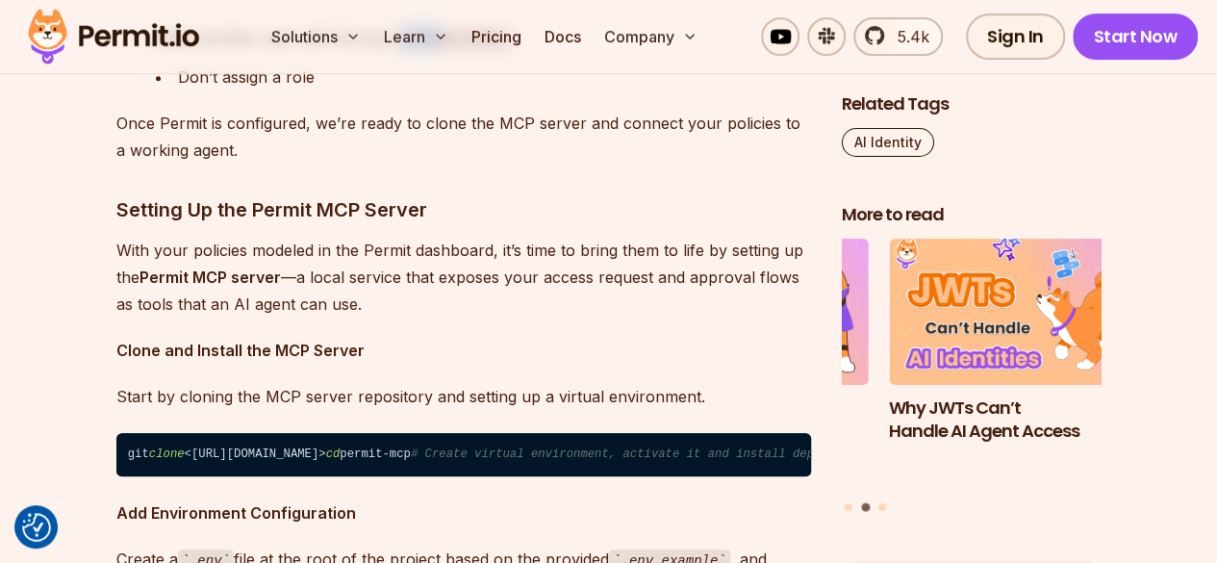
scroll to position [11392, 0]
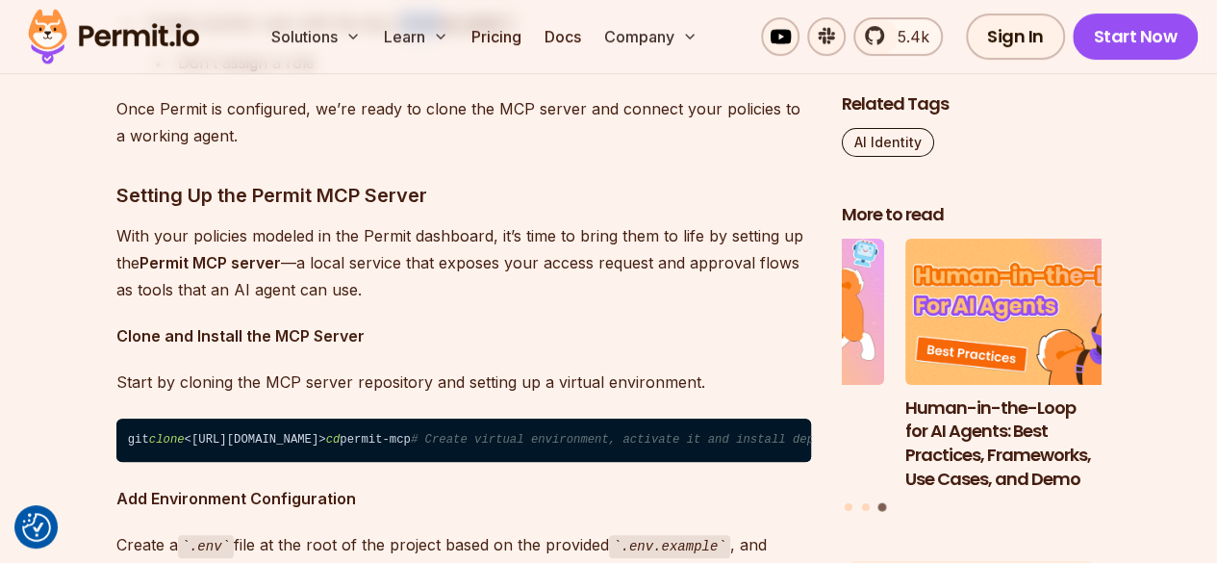
drag, startPoint x: 460, startPoint y: 353, endPoint x: 115, endPoint y: 336, distance: 344.9
copy code "git clone <[URL][DOMAIN_NAME]>"
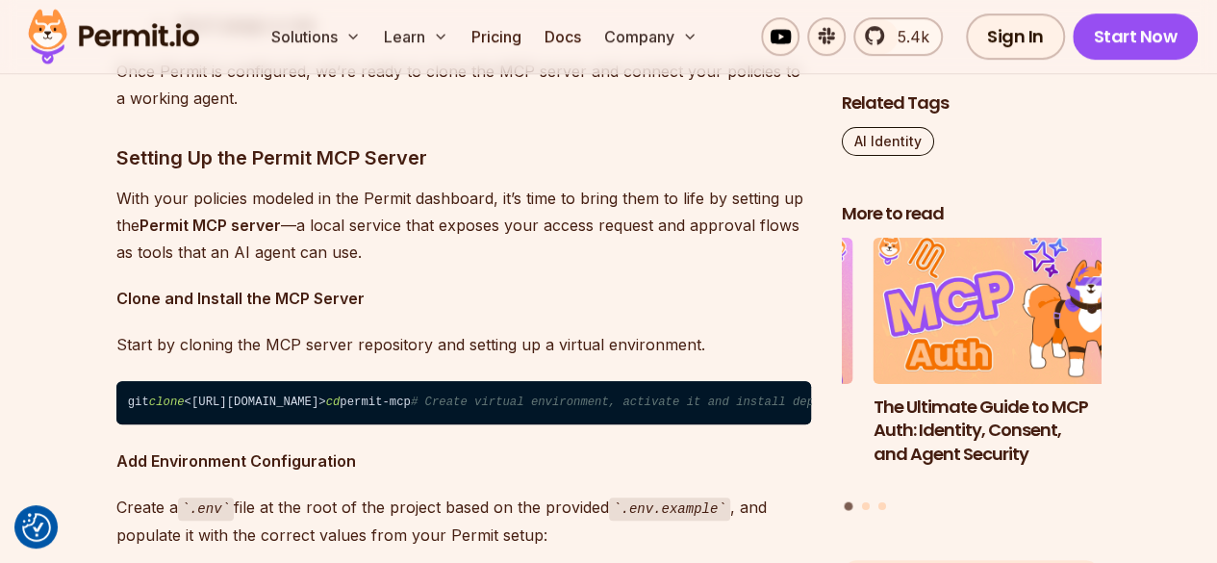
scroll to position [11424, 0]
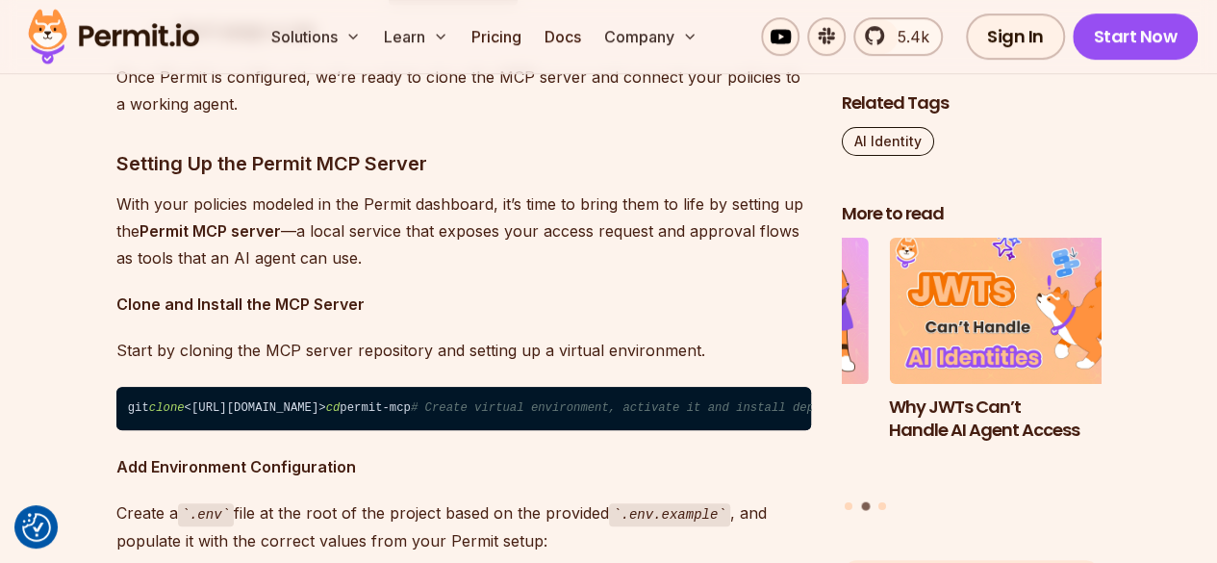
drag, startPoint x: 116, startPoint y: 76, endPoint x: 752, endPoint y: 441, distance: 733.1
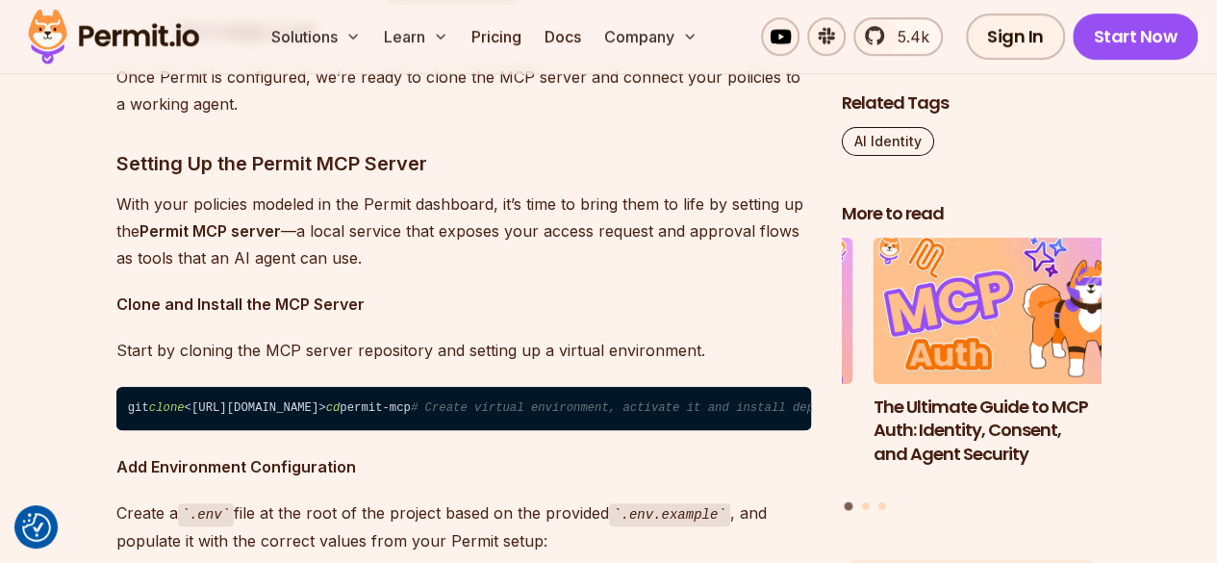
click at [746, 191] on p "With your policies modeled in the Permit dashboard, it’s time to bring them to …" at bounding box center [463, 231] width 695 height 81
drag, startPoint x: 108, startPoint y: 217, endPoint x: 423, endPoint y: 440, distance: 386.0
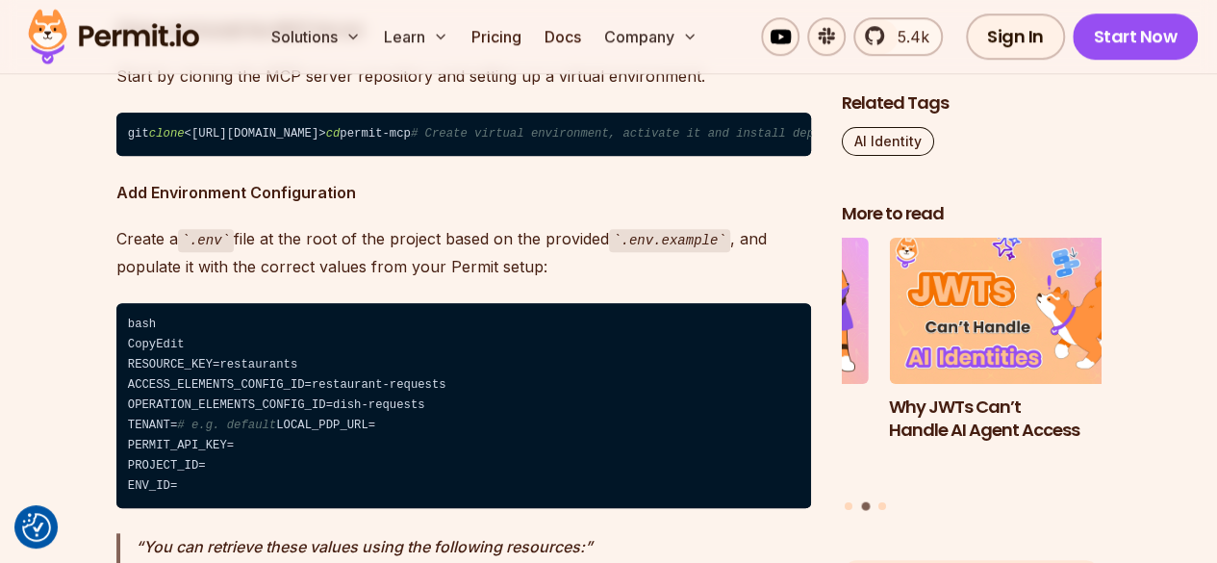
scroll to position [11700, 0]
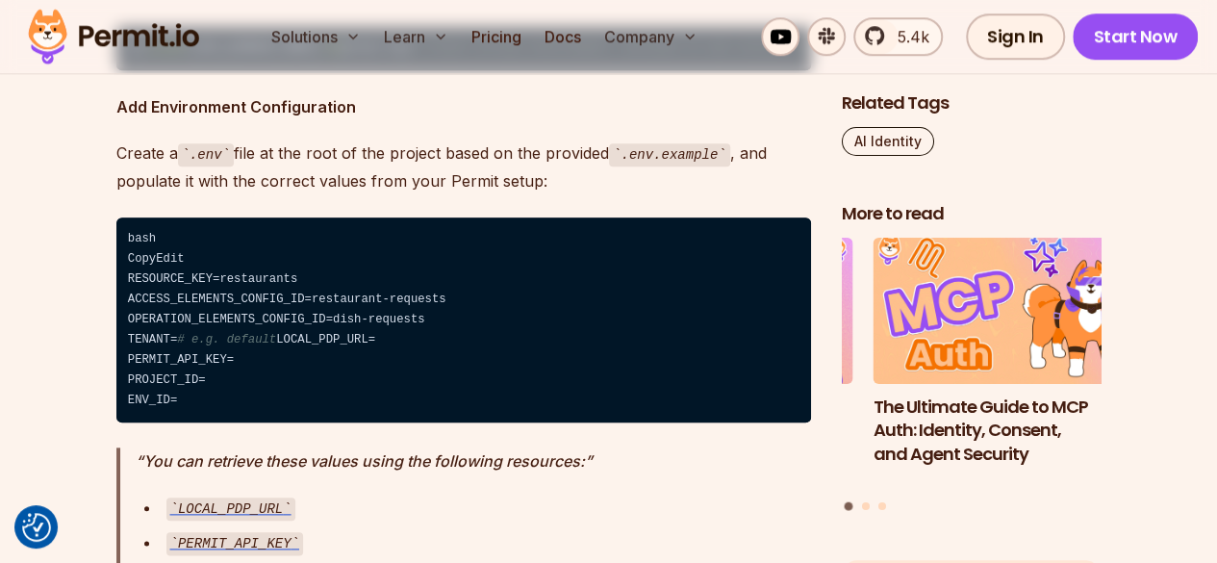
scroll to position [11783, 0]
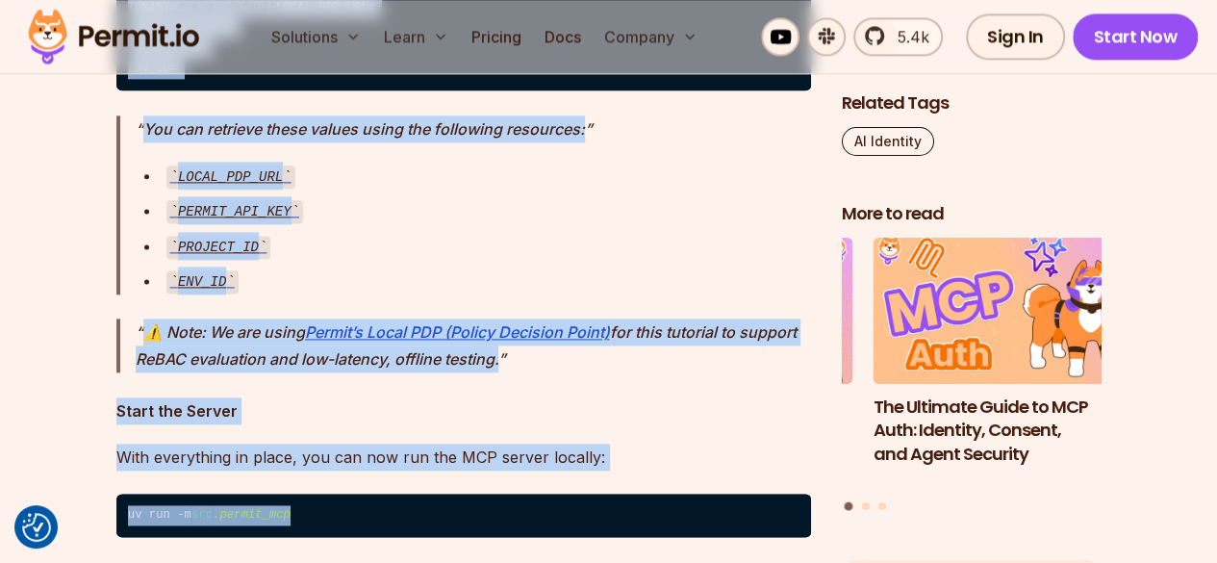
scroll to position [12133, 0]
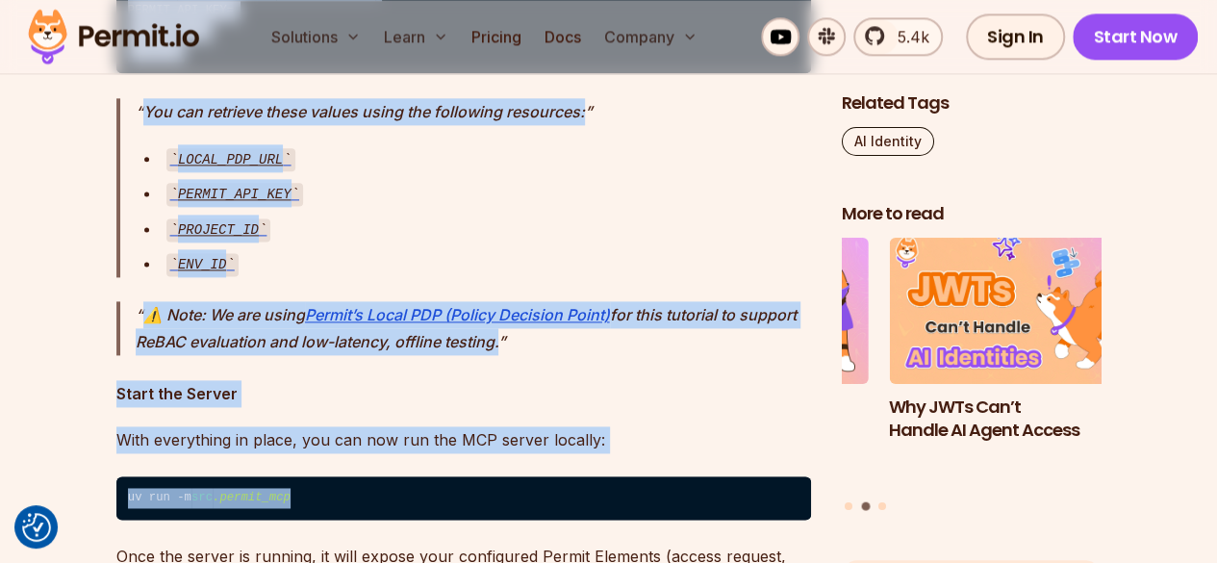
drag, startPoint x: 119, startPoint y: 199, endPoint x: 752, endPoint y: 392, distance: 661.7
click at [591, 207] on div "PERMIT_API_KEY" at bounding box center [488, 193] width 645 height 28
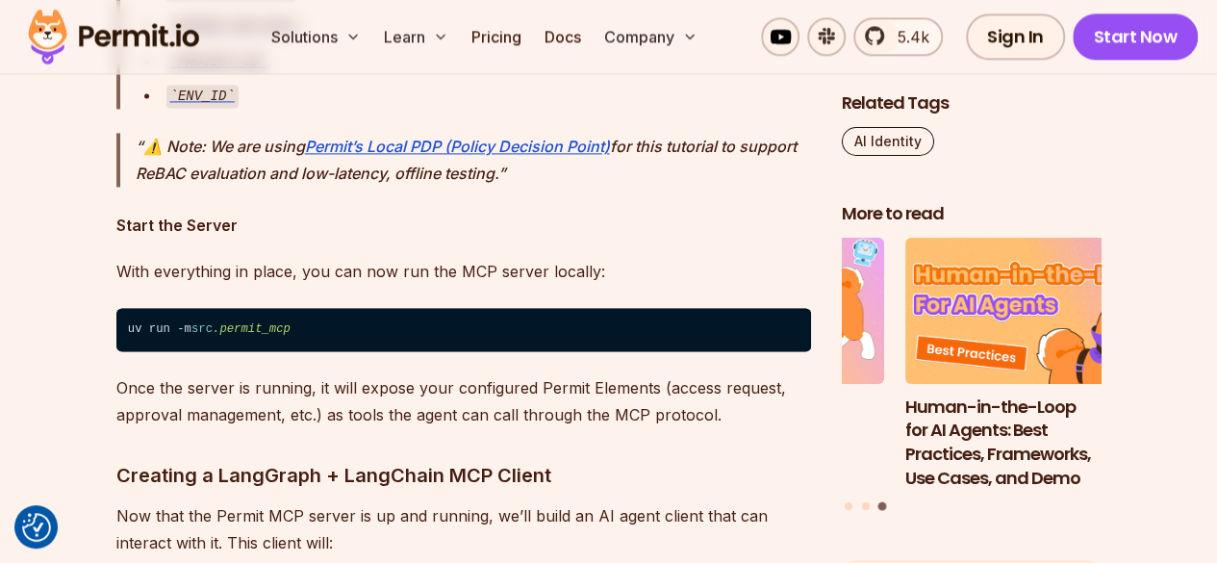
scroll to position [12287, 0]
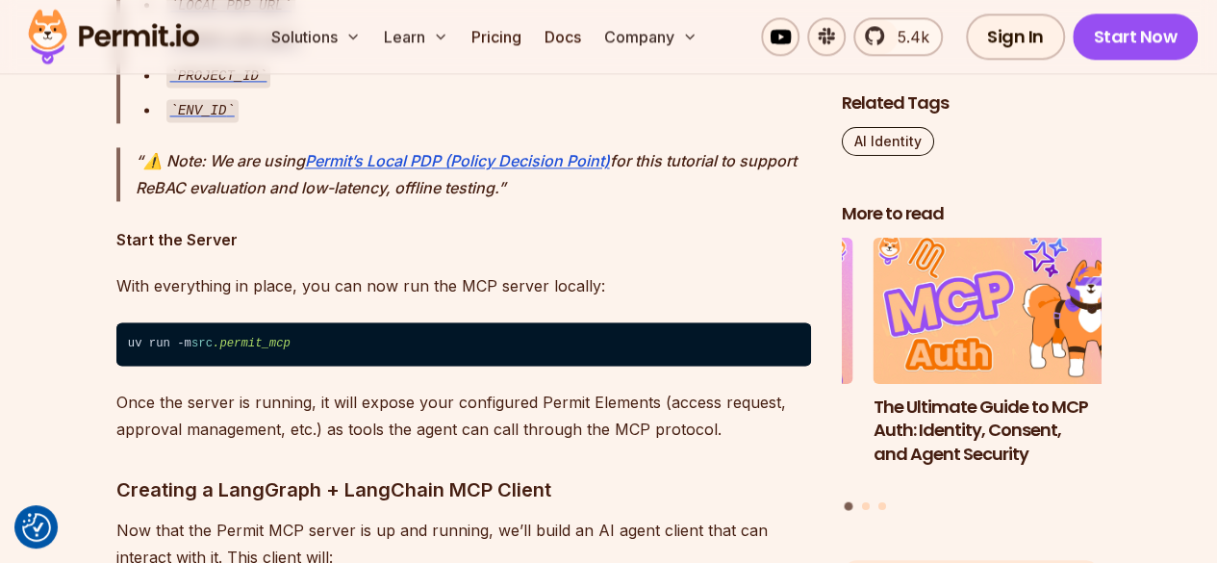
drag, startPoint x: 293, startPoint y: 407, endPoint x: 85, endPoint y: 398, distance: 209.0
